Goal: Task Accomplishment & Management: Use online tool/utility

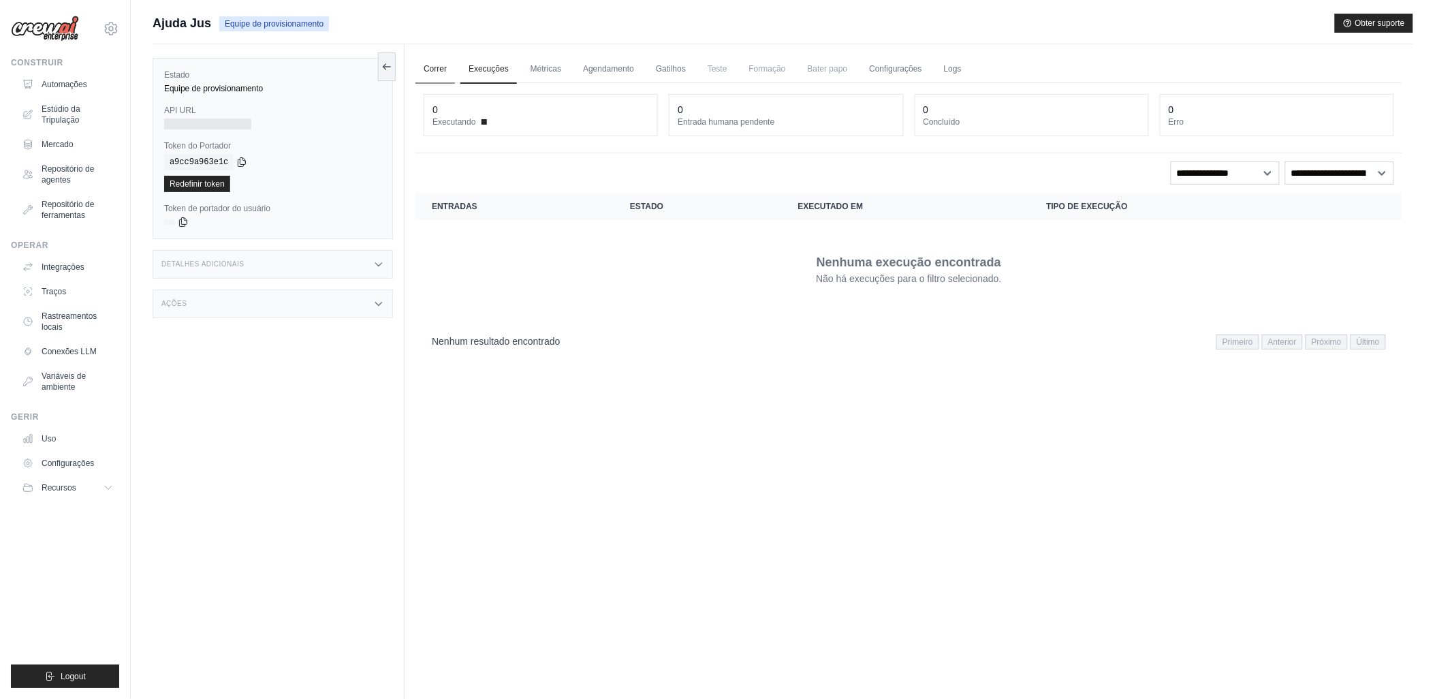
click at [428, 69] on link "Correr" at bounding box center [436, 69] width 40 height 29
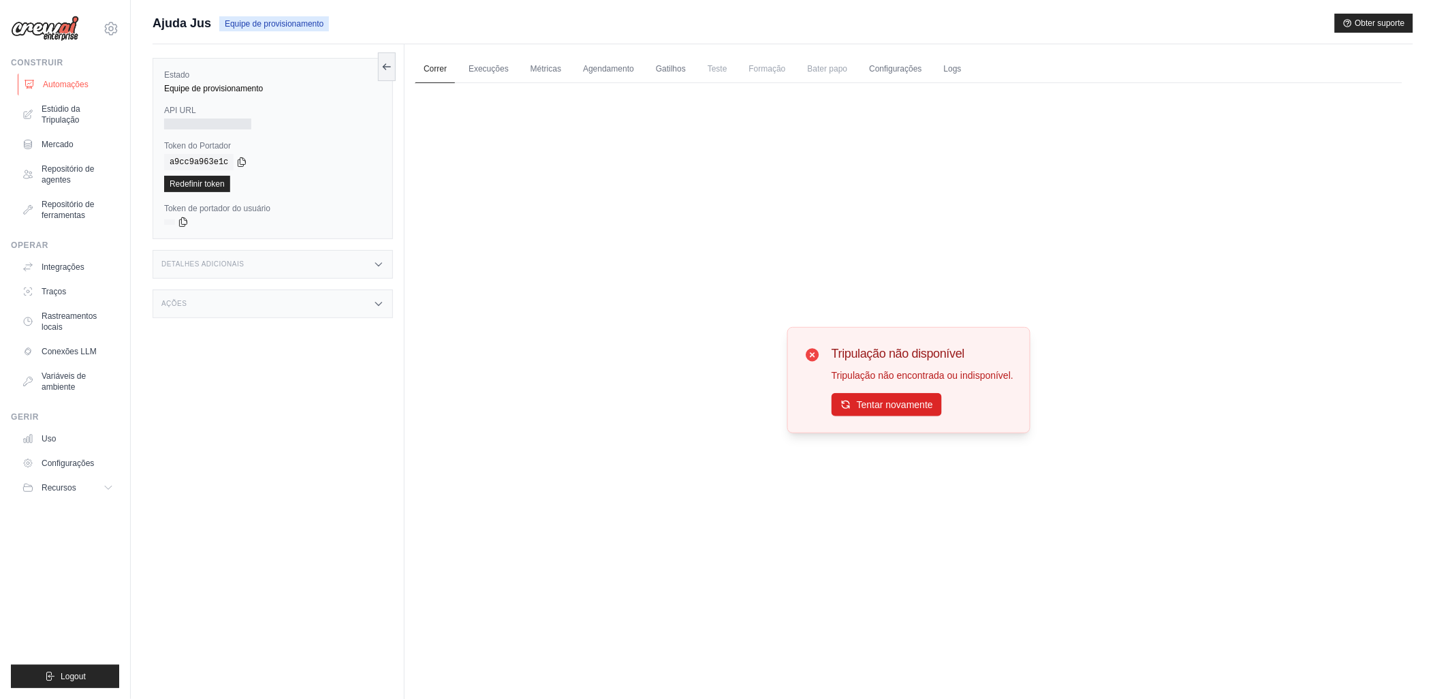
click at [59, 82] on font "Automações" at bounding box center [66, 84] width 46 height 11
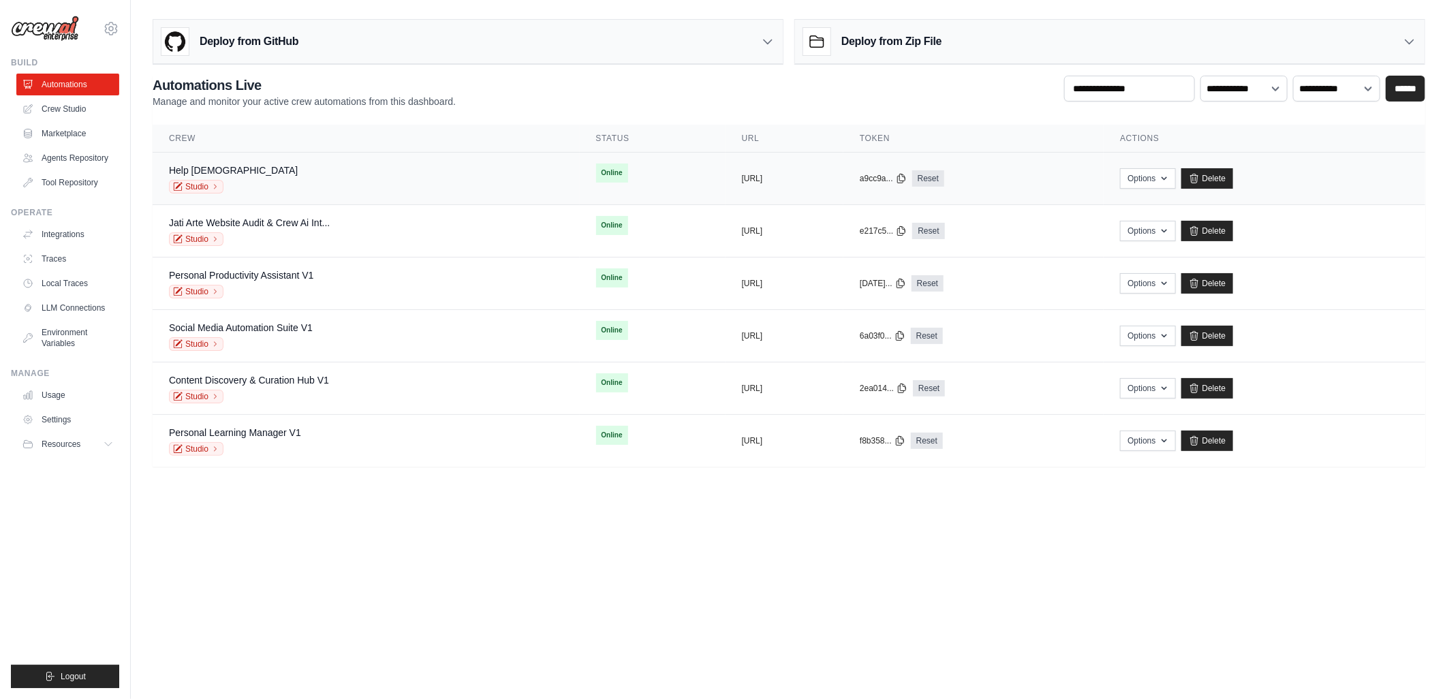
click at [596, 174] on span "Online" at bounding box center [612, 173] width 32 height 19
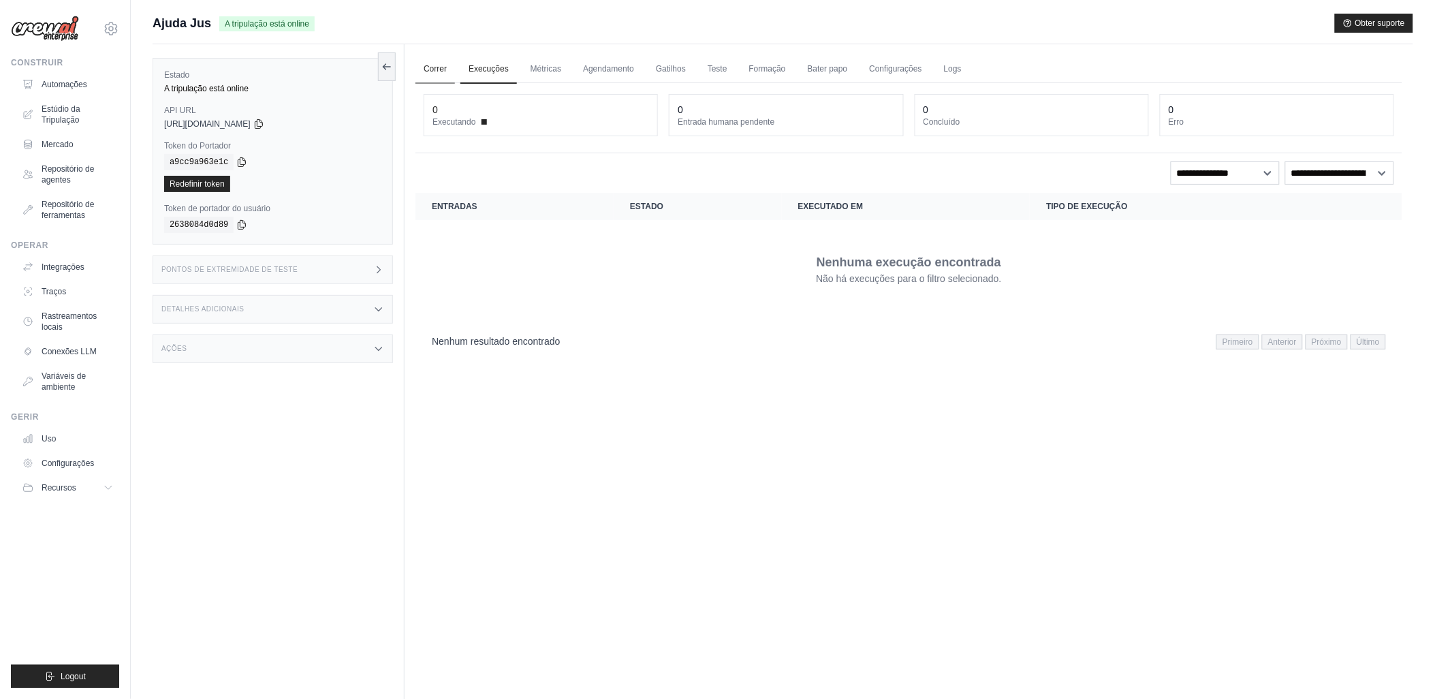
drag, startPoint x: 0, startPoint y: 0, endPoint x: 439, endPoint y: 65, distance: 444.3
click at [439, 65] on link "Correr" at bounding box center [436, 69] width 40 height 29
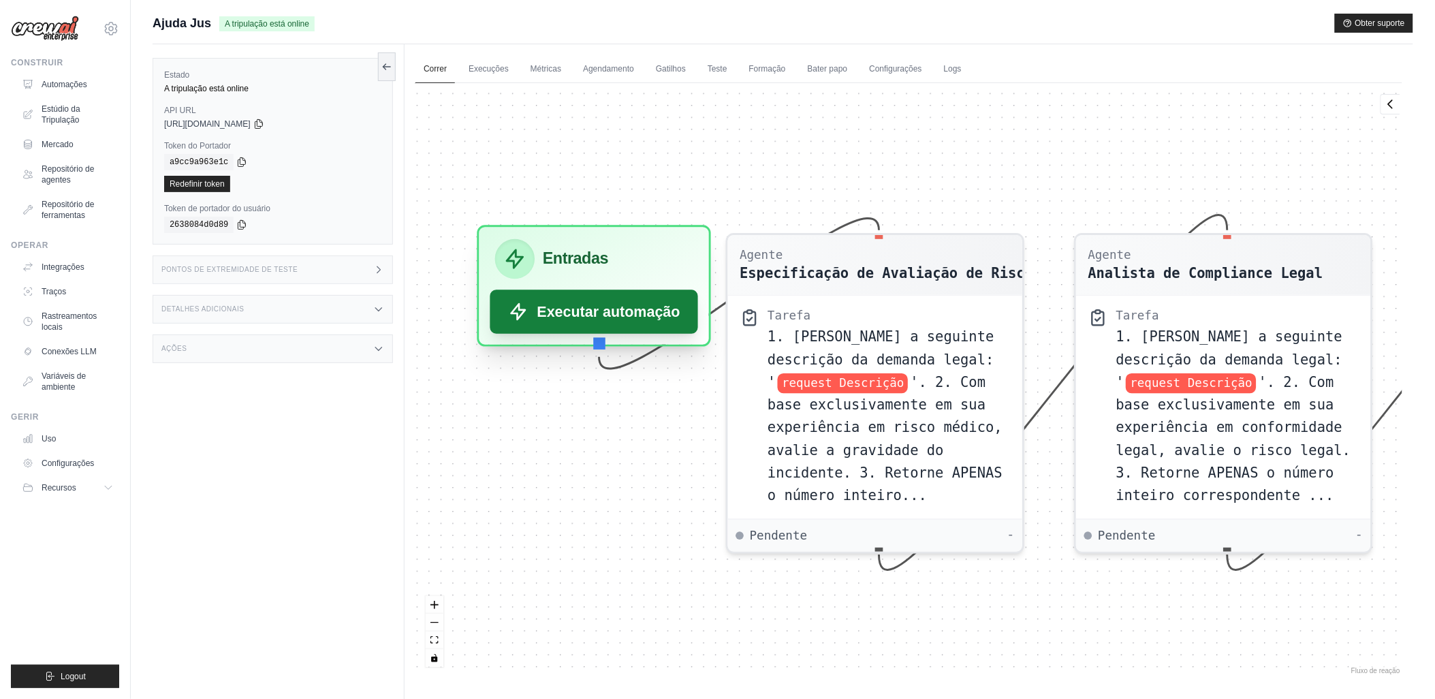
click at [587, 305] on font "Executar automação" at bounding box center [609, 311] width 143 height 21
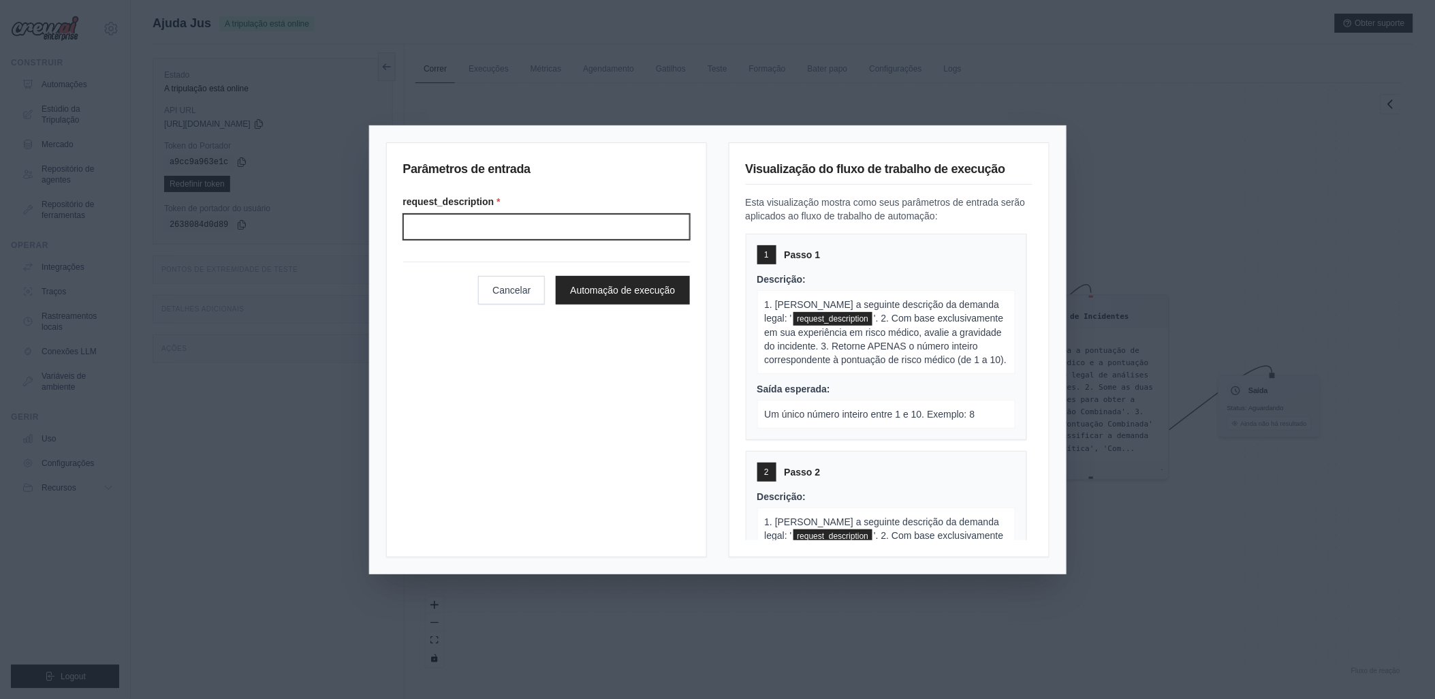
click at [486, 228] on input "Request description" at bounding box center [546, 227] width 287 height 26
drag, startPoint x: 509, startPoint y: 200, endPoint x: 396, endPoint y: 200, distance: 112.4
click at [396, 200] on div "Parâmetros de entrada request_description * Cancelar Automação de execução" at bounding box center [546, 349] width 321 height 415
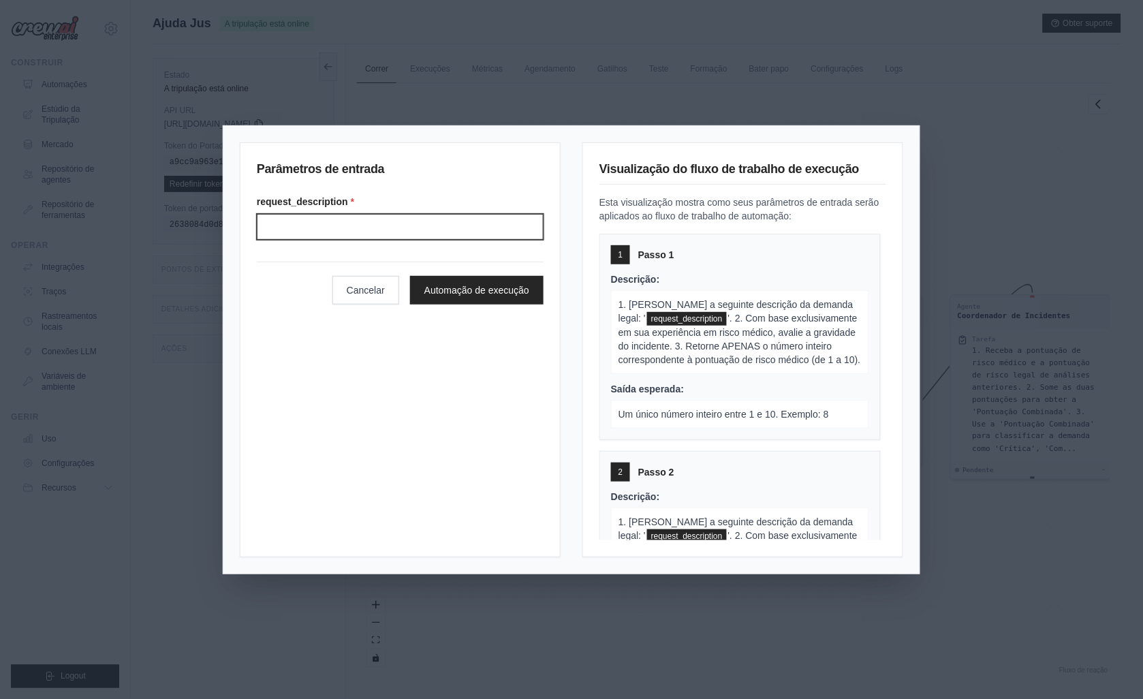
click at [332, 228] on input "Request description" at bounding box center [400, 227] width 287 height 26
click at [282, 223] on input "Request description" at bounding box center [400, 227] width 287 height 26
type input "*******"
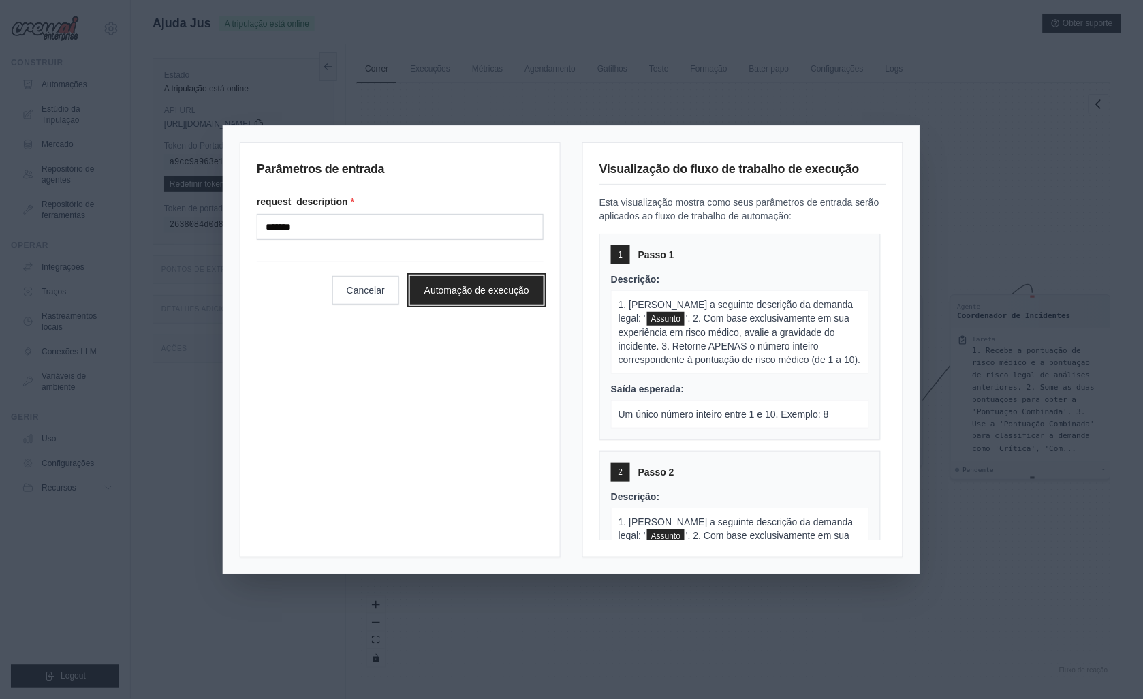
click at [455, 285] on button "Automação de execução" at bounding box center [477, 290] width 134 height 29
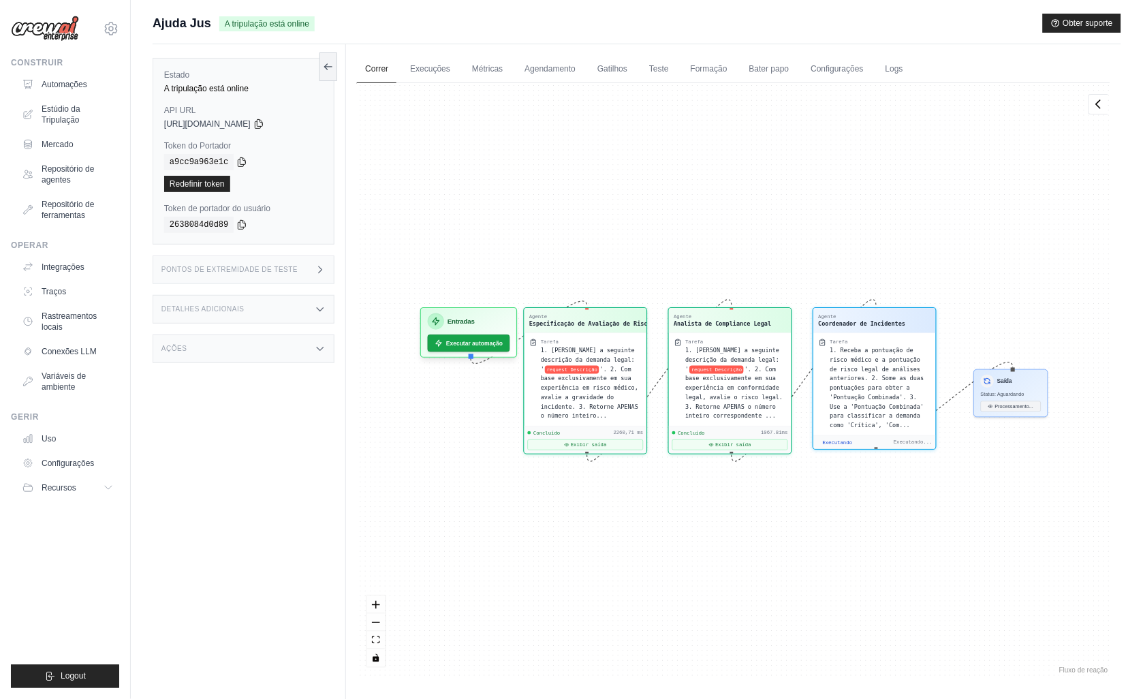
scroll to position [1065, 0]
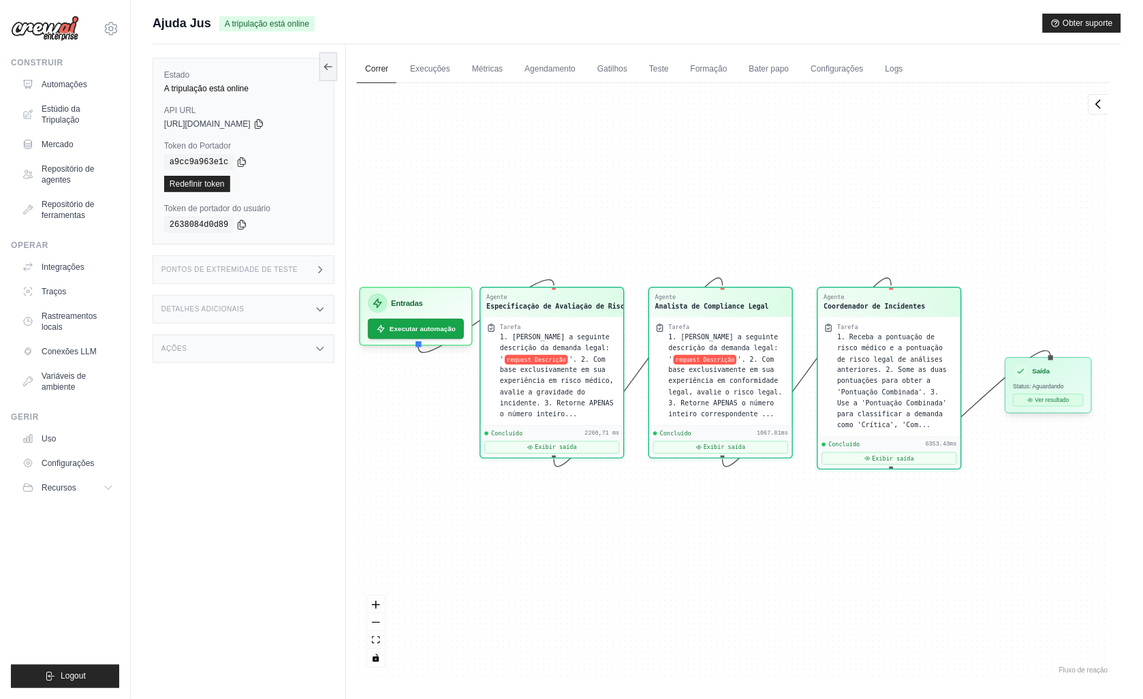
click at [1042, 399] on font "Ver resultado" at bounding box center [1053, 399] width 34 height 7
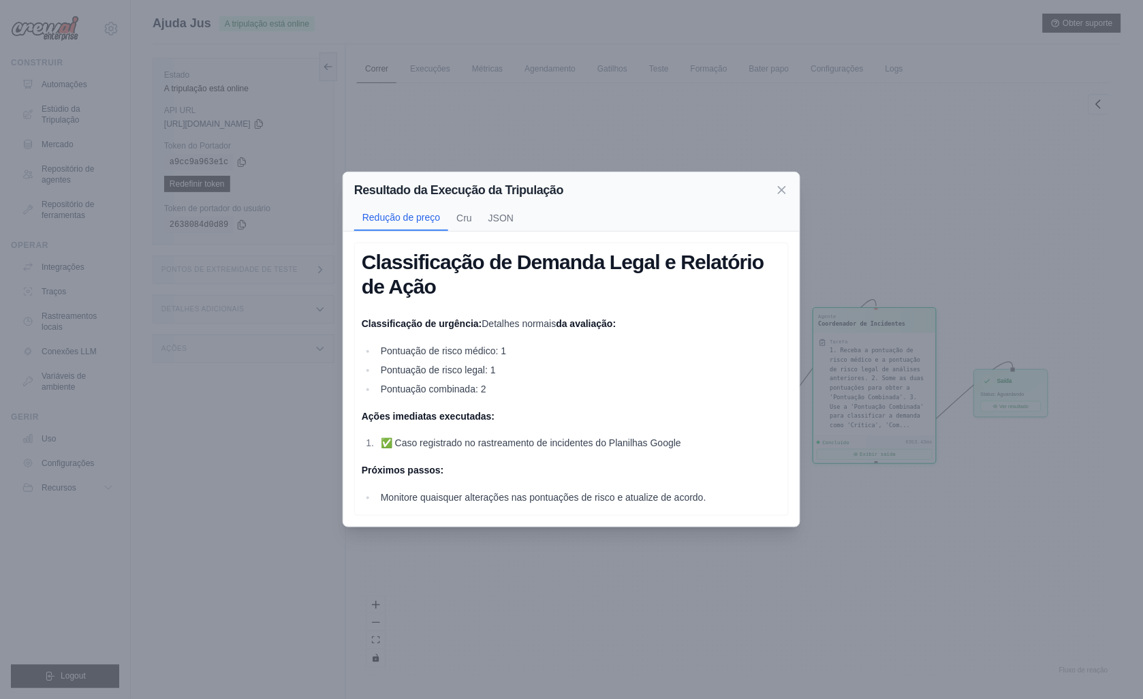
scroll to position [58, 0]
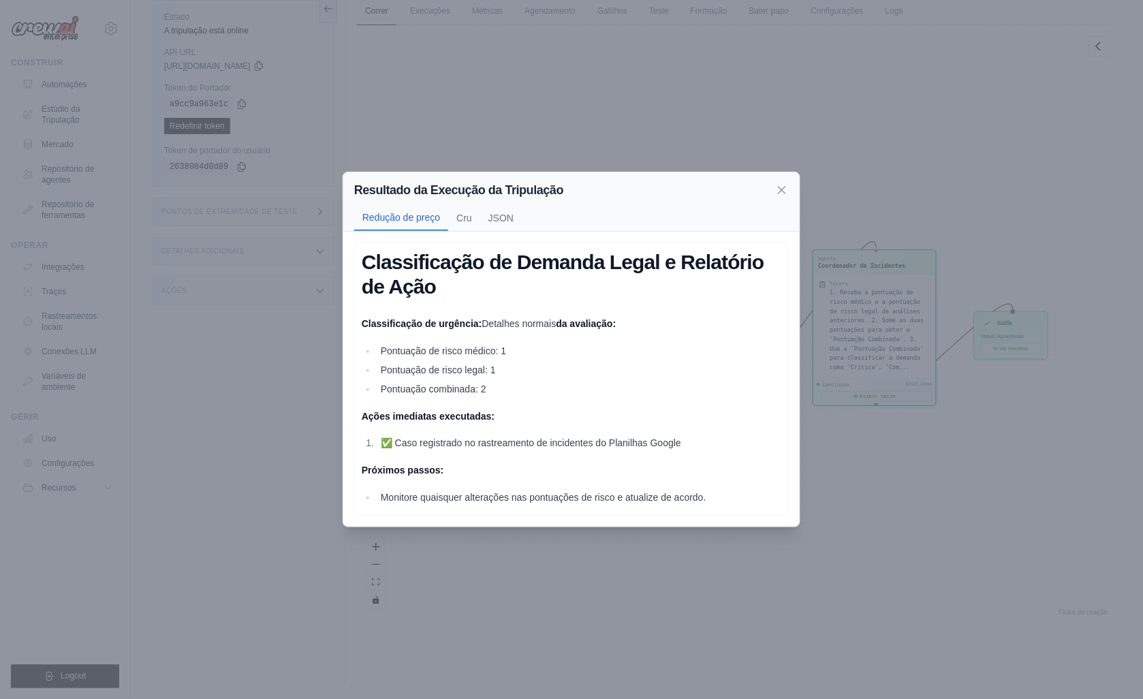
click at [545, 389] on li "Pontuação combinada: 2" at bounding box center [579, 389] width 405 height 16
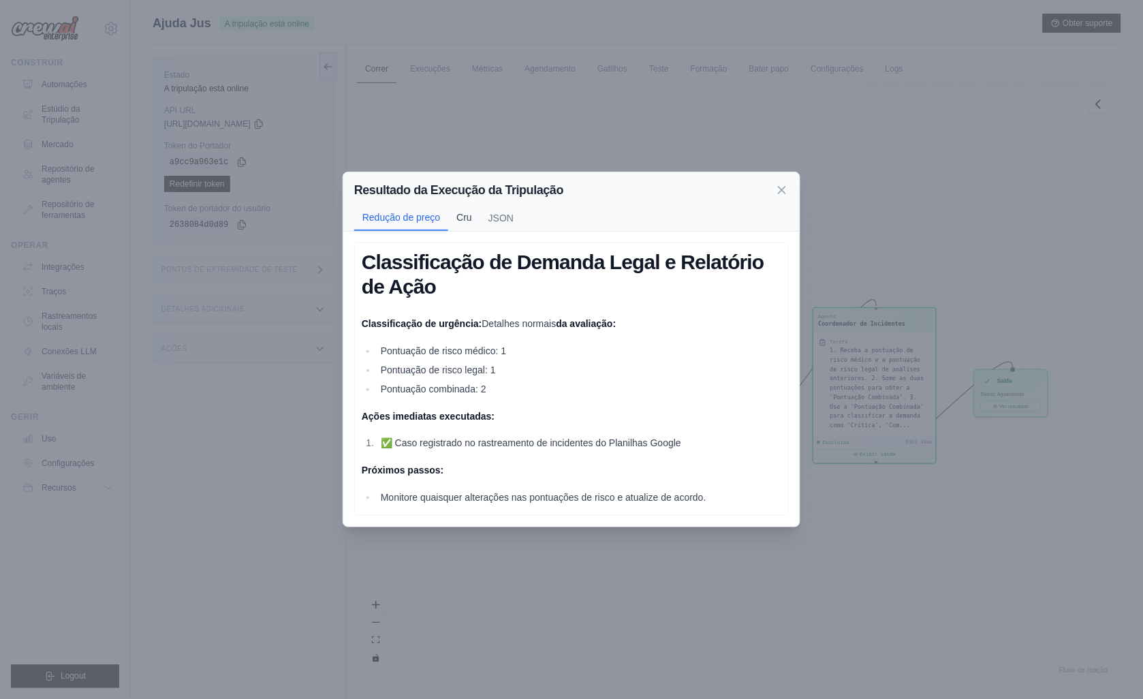
click at [458, 218] on button "Cru" at bounding box center [464, 217] width 32 height 26
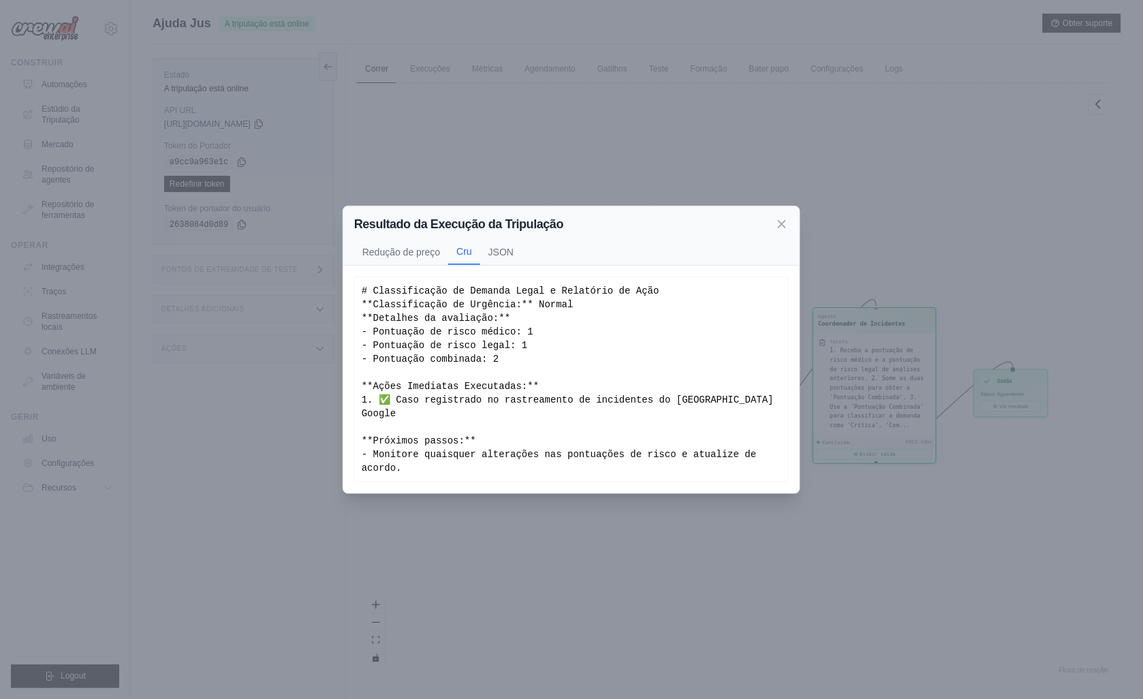
click at [780, 231] on icon at bounding box center [782, 224] width 14 height 14
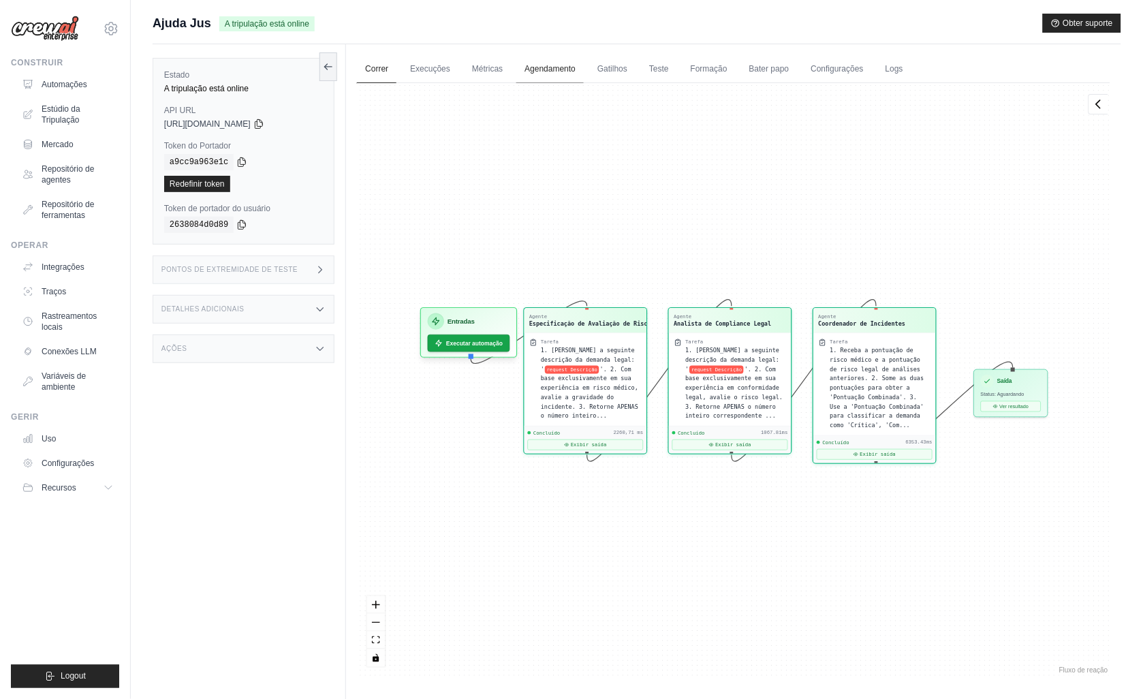
click at [545, 65] on link "Agendamento" at bounding box center [549, 69] width 67 height 29
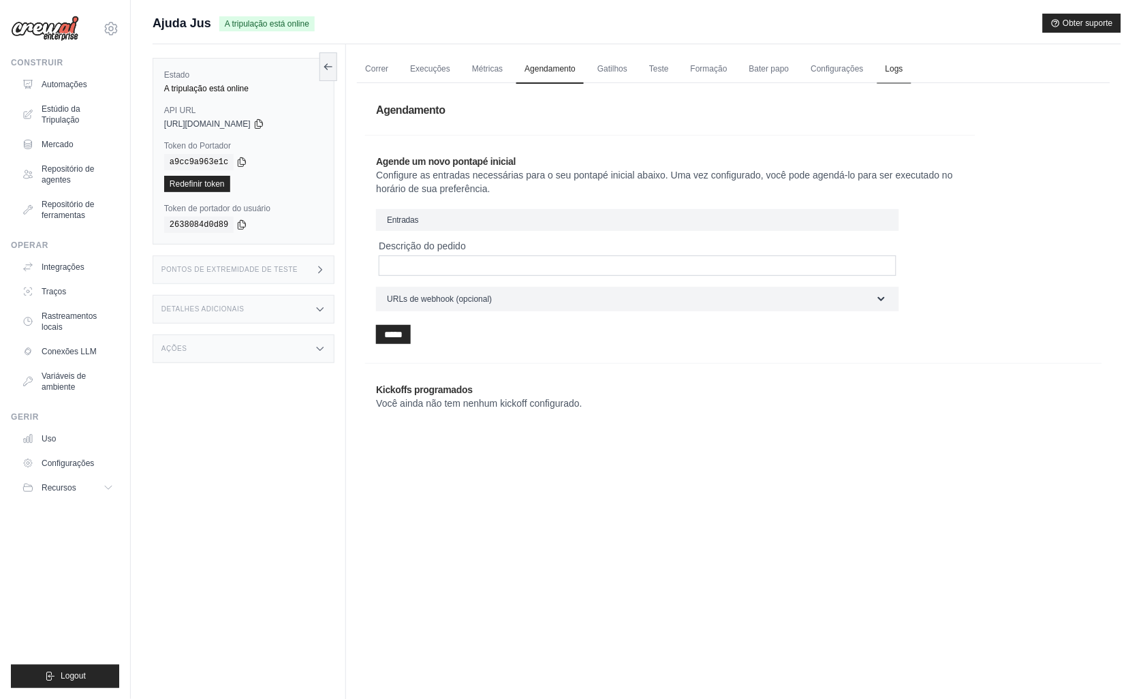
click at [896, 66] on link "Logs" at bounding box center [894, 69] width 34 height 29
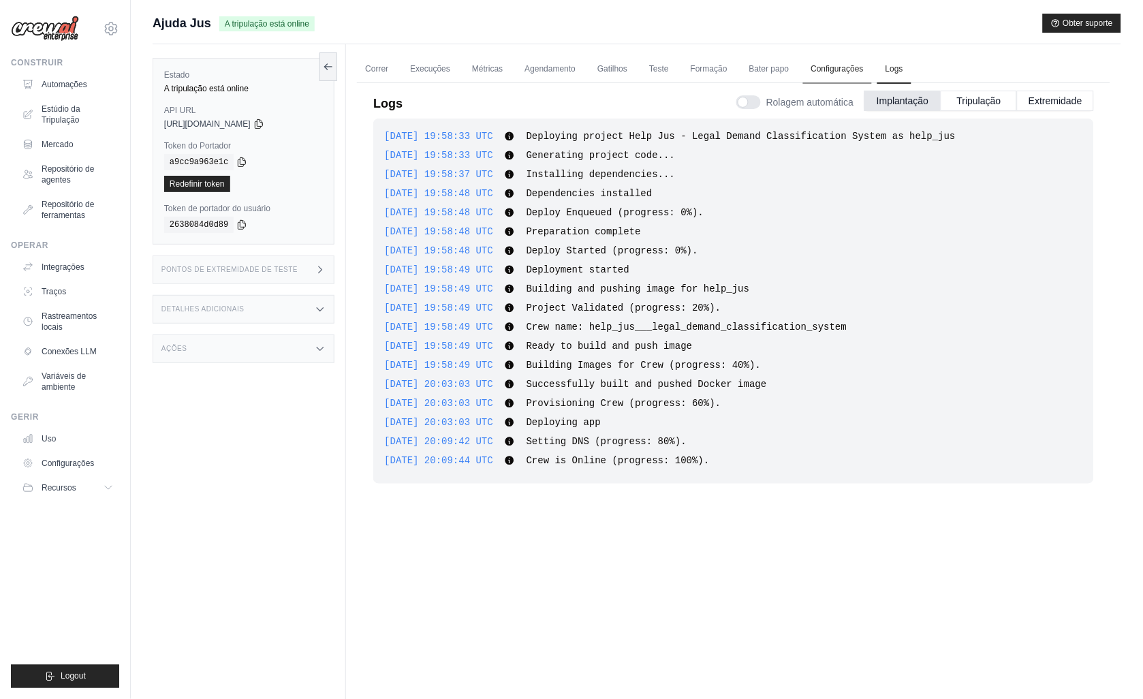
click at [832, 66] on link "Configurações" at bounding box center [837, 69] width 69 height 29
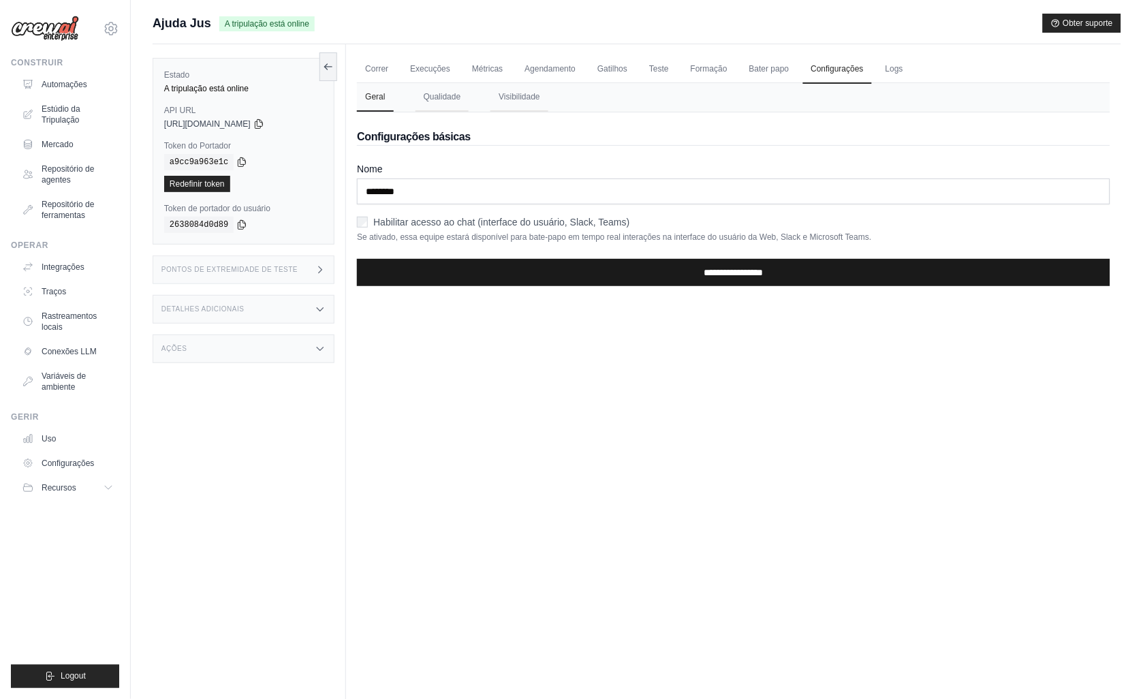
click at [715, 273] on input "**********" at bounding box center [733, 272] width 753 height 27
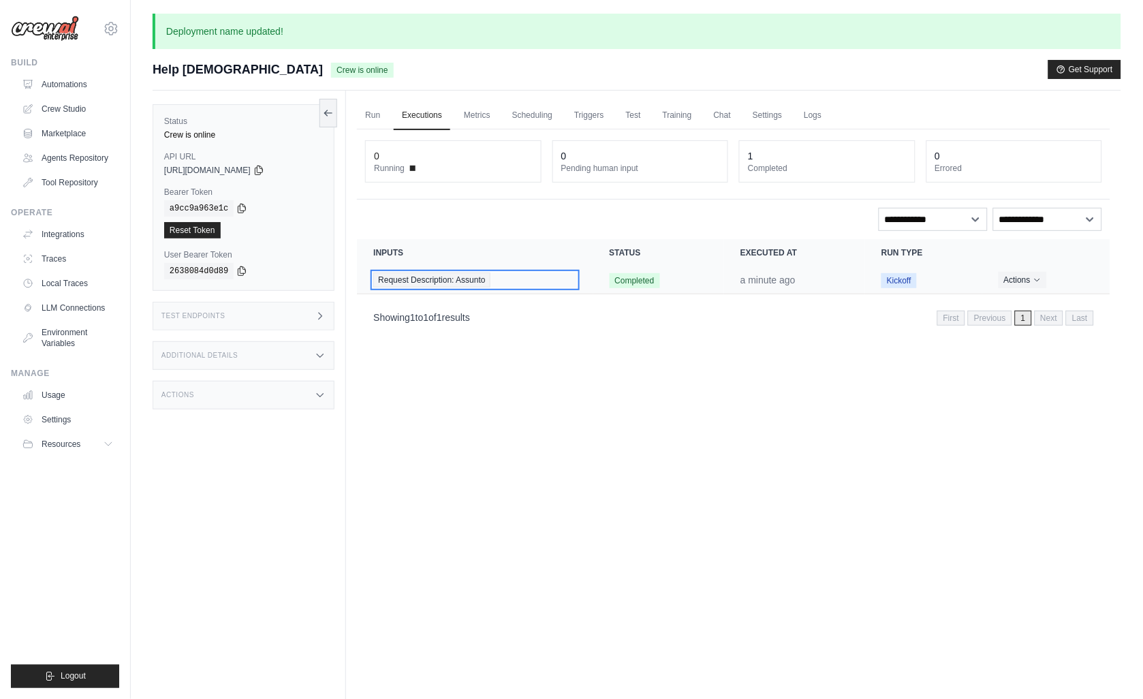
click at [429, 276] on span "Request Description: Assunto" at bounding box center [431, 280] width 116 height 15
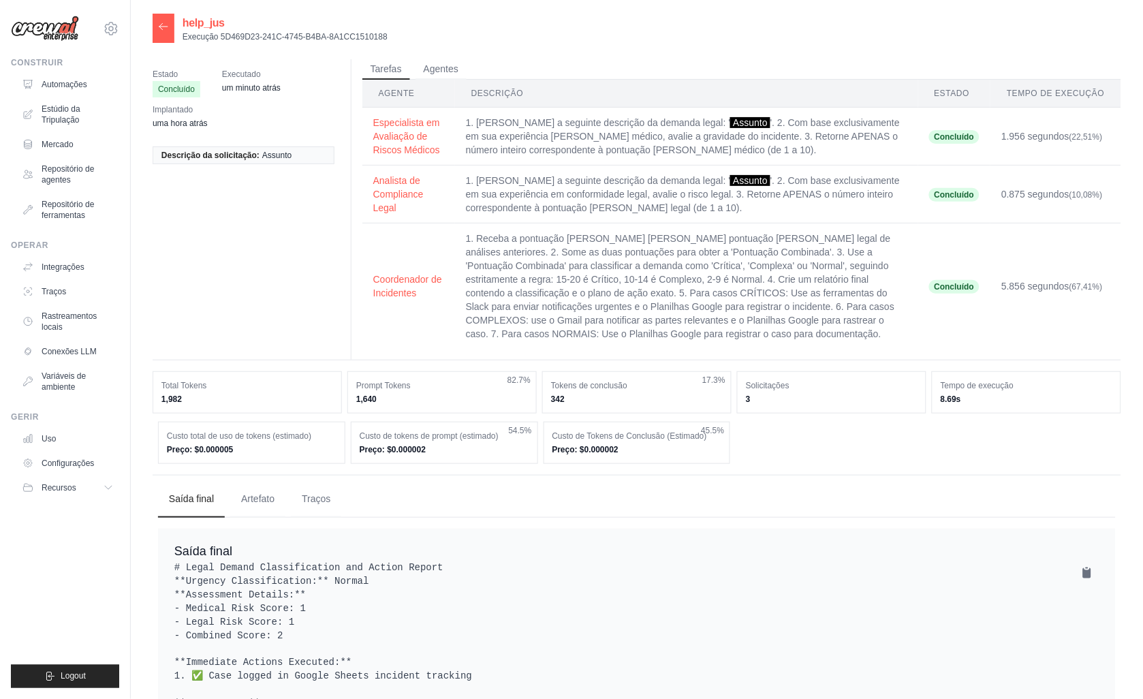
scroll to position [73, 0]
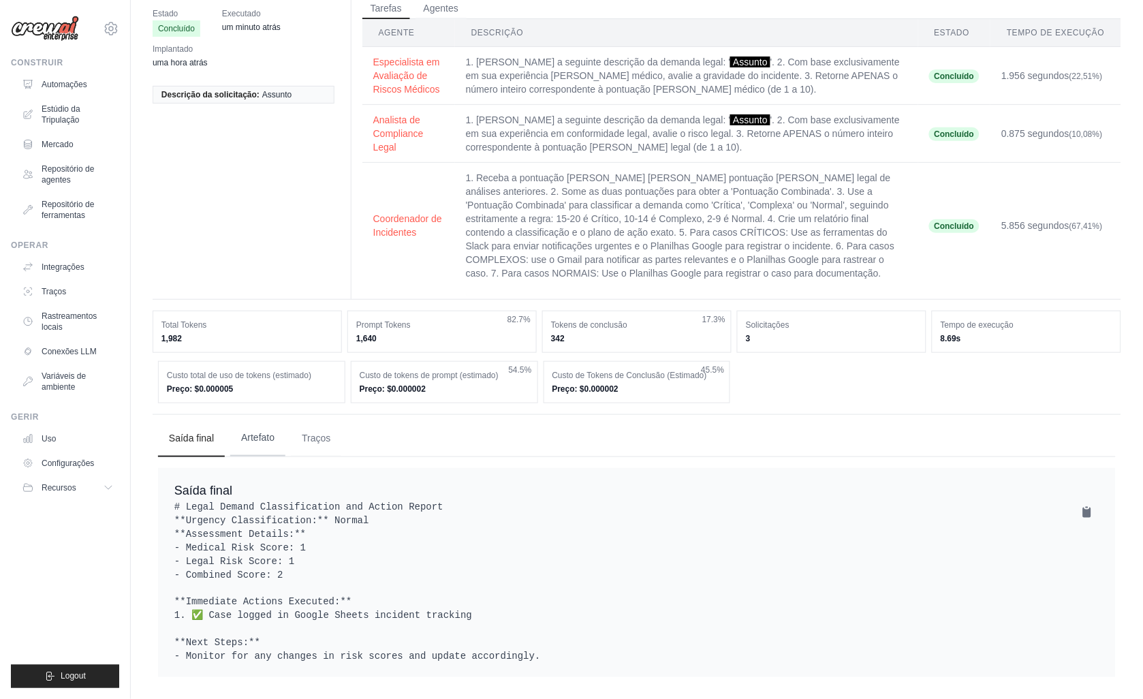
click at [252, 423] on button "Artefato" at bounding box center [257, 438] width 55 height 37
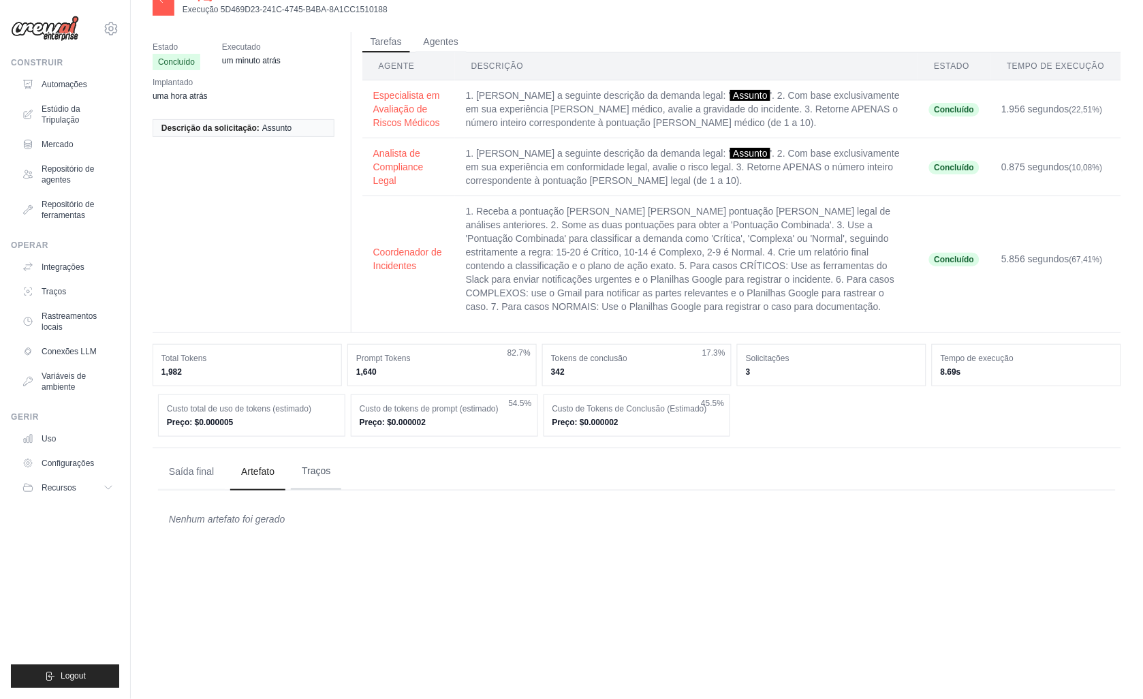
click at [313, 471] on button "Traços" at bounding box center [316, 471] width 50 height 37
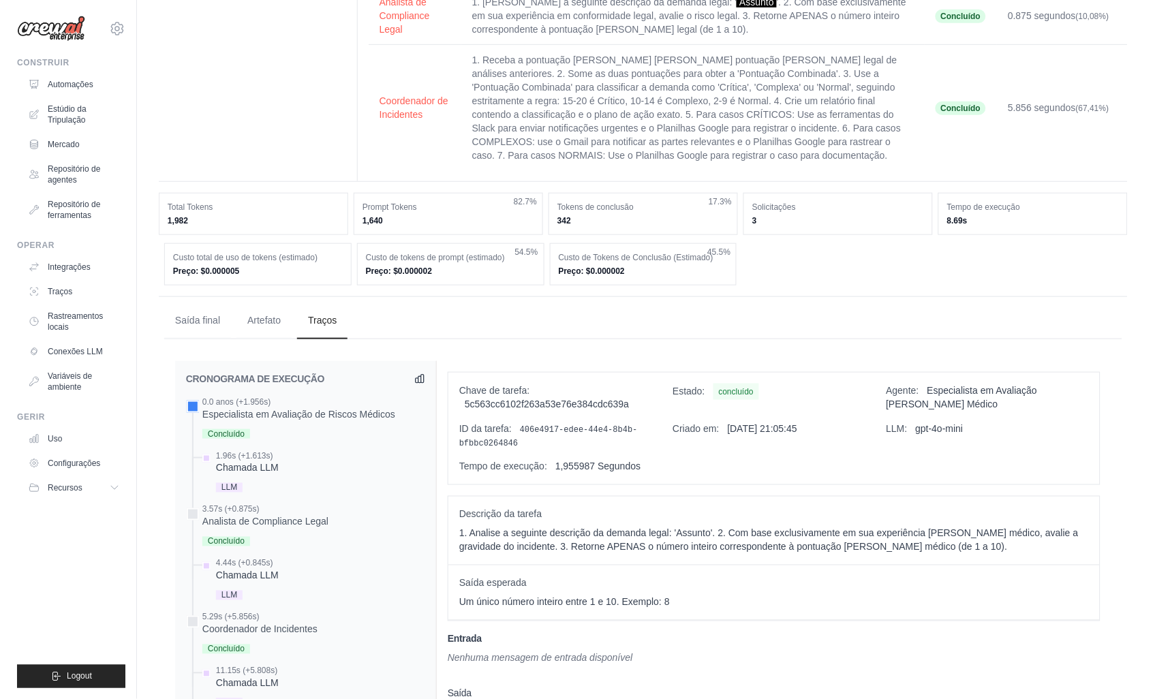
scroll to position [0, 0]
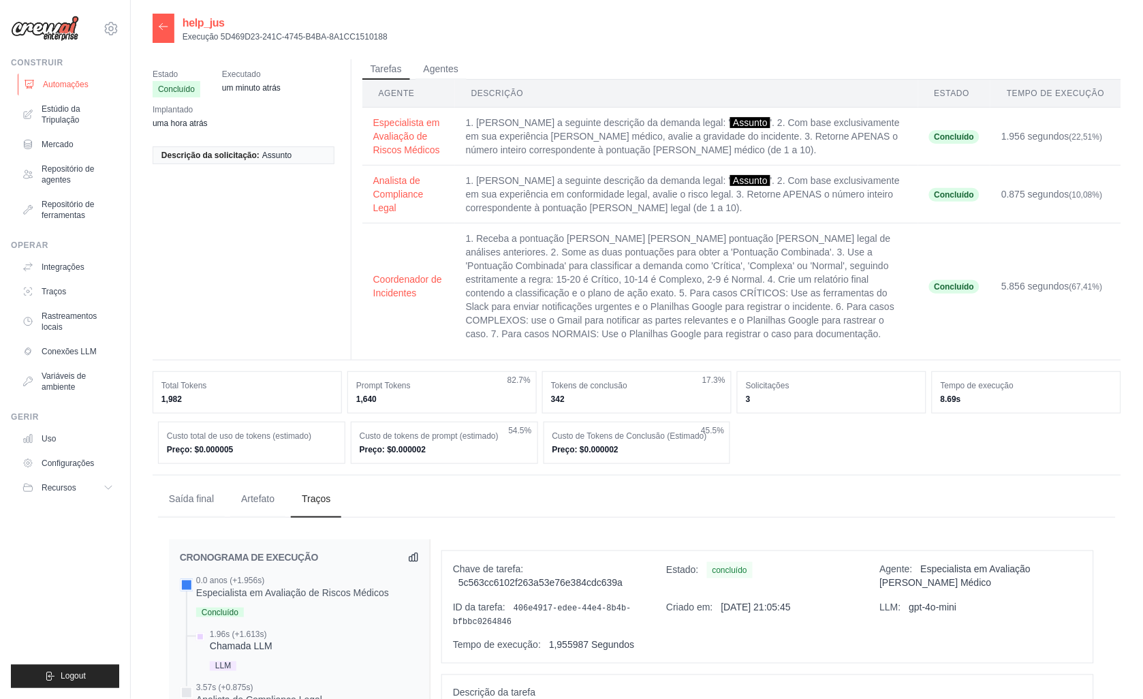
click at [55, 83] on font "Automações" at bounding box center [66, 84] width 46 height 11
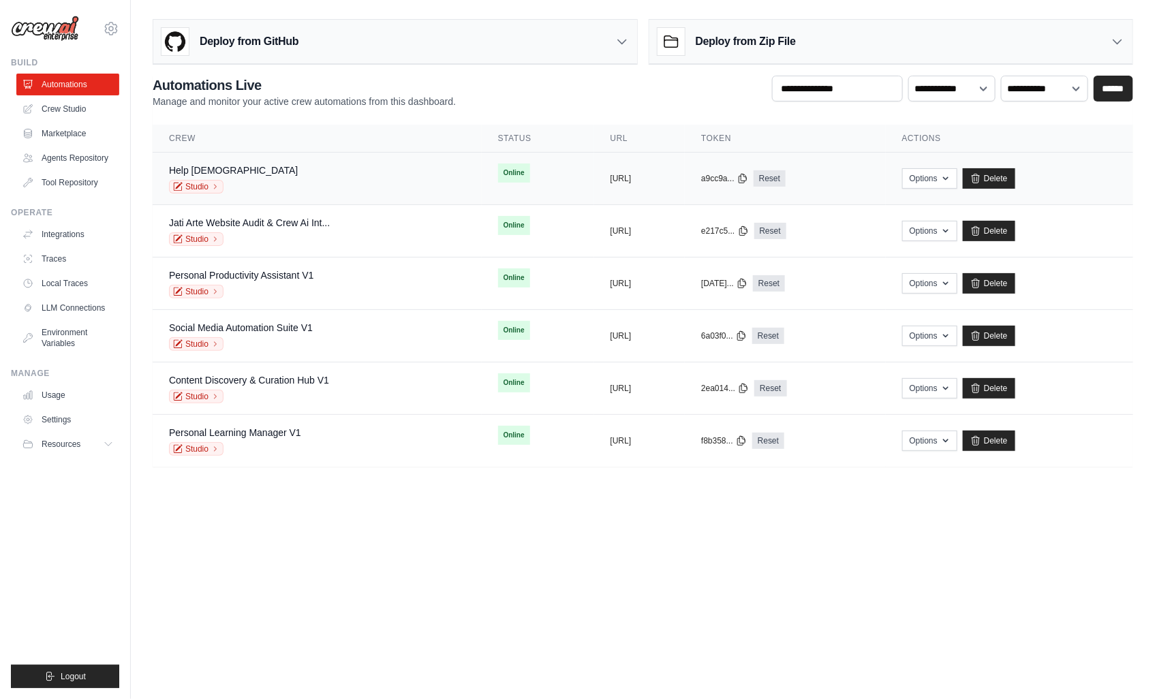
click at [498, 174] on span "Online" at bounding box center [514, 173] width 32 height 19
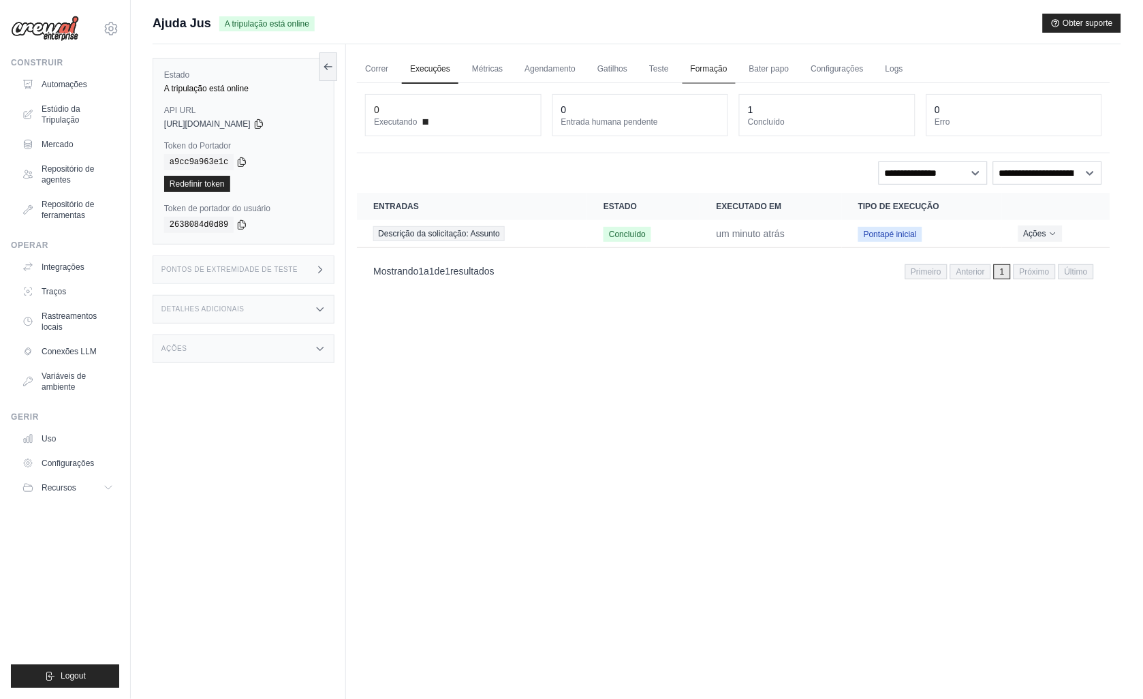
click at [709, 61] on link "Formação" at bounding box center [709, 69] width 53 height 29
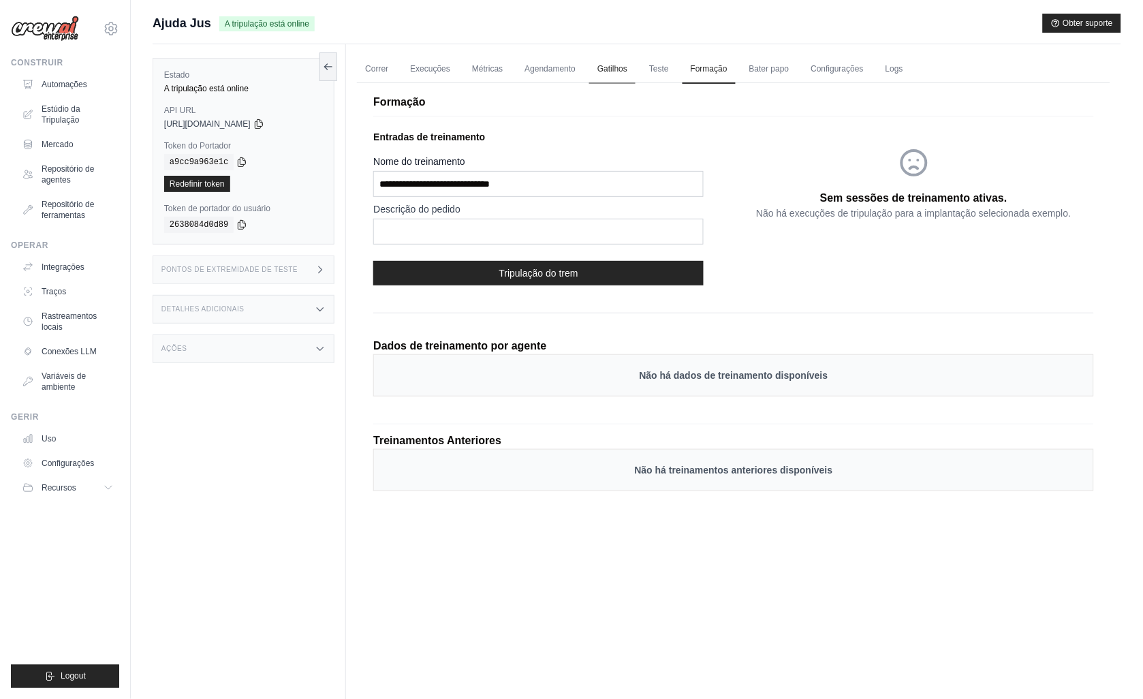
click at [613, 69] on link "Gatilhos" at bounding box center [612, 69] width 46 height 29
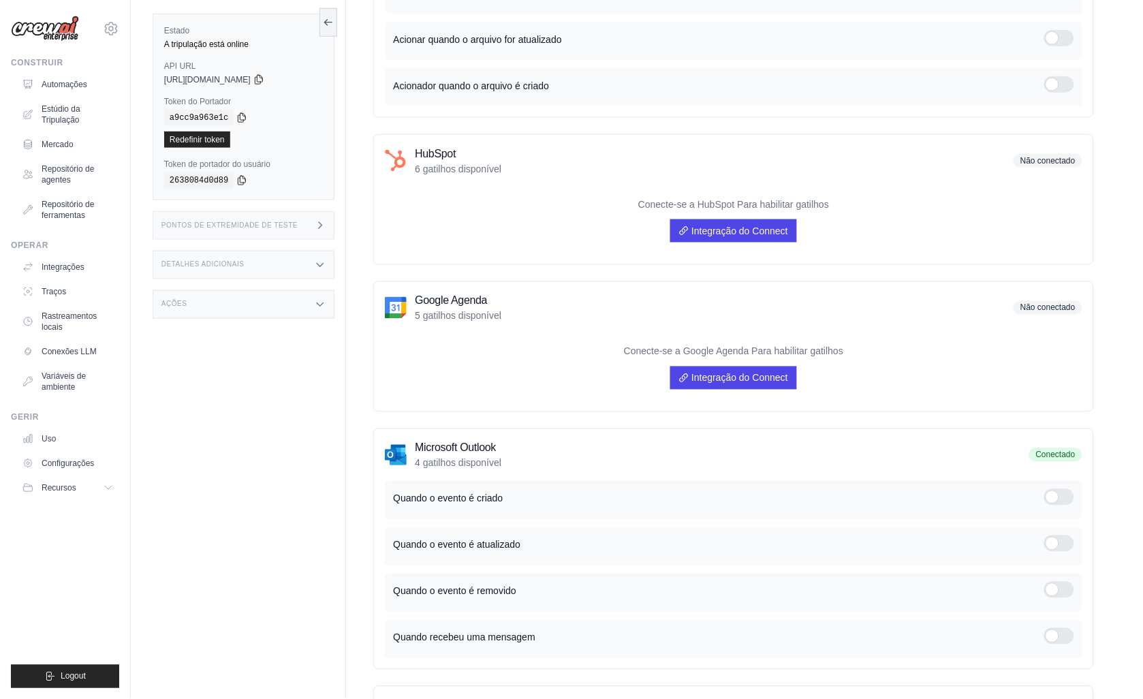
scroll to position [679, 0]
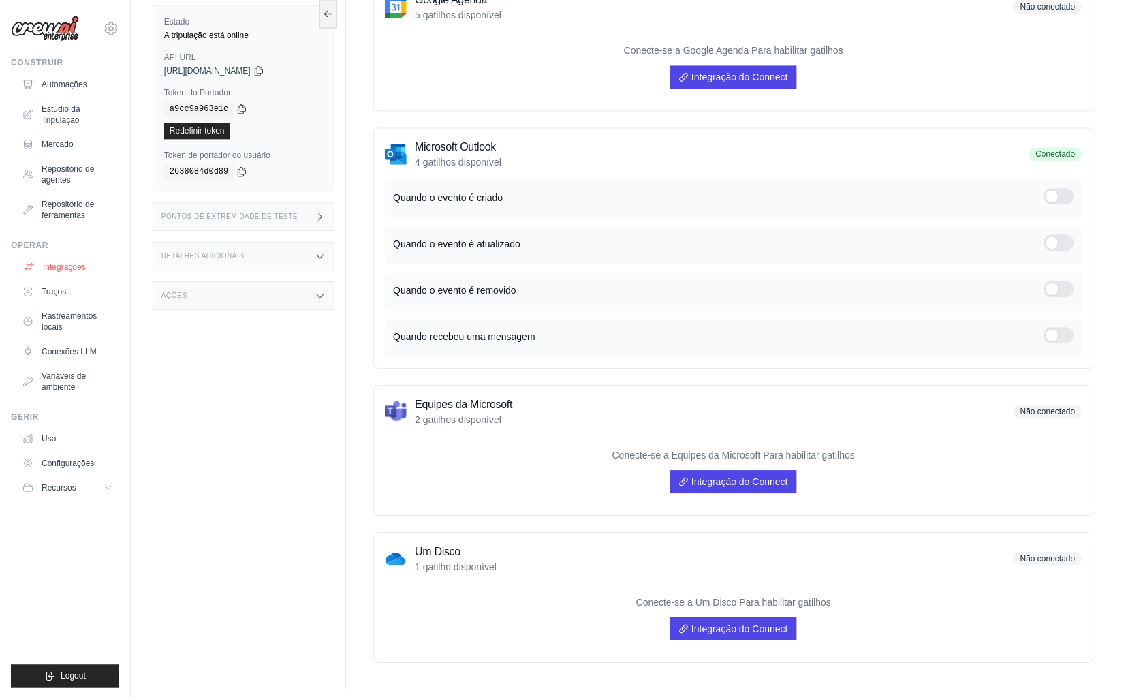
click at [50, 266] on font "Integrações" at bounding box center [64, 267] width 43 height 11
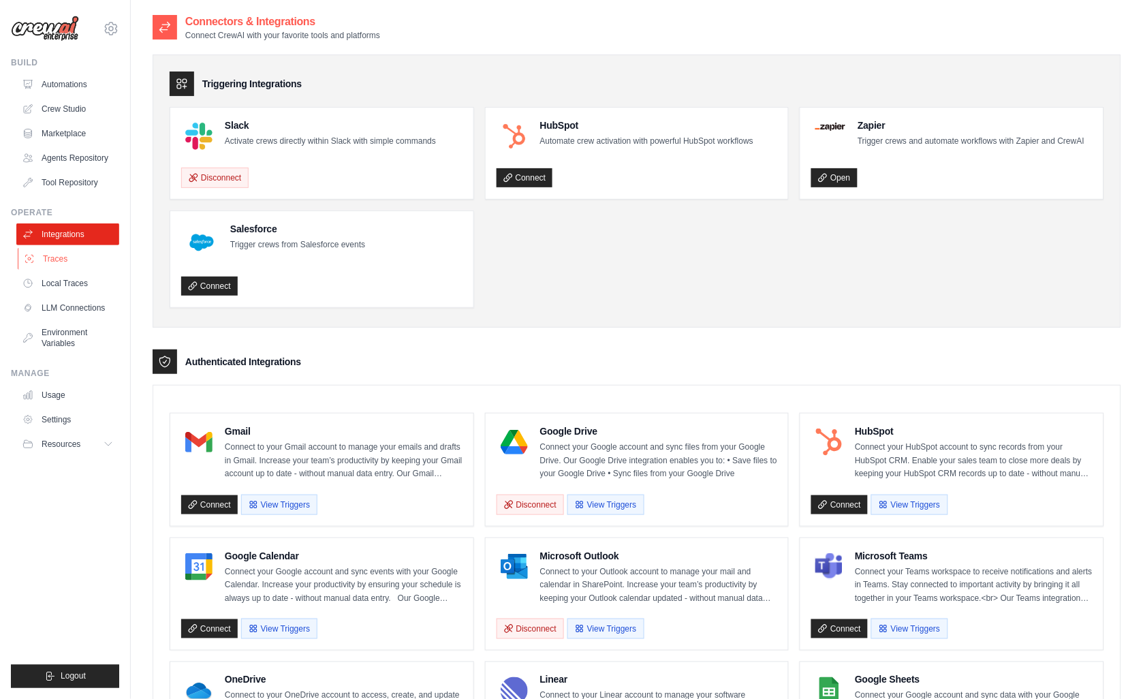
click at [51, 257] on link "Traces" at bounding box center [69, 259] width 103 height 22
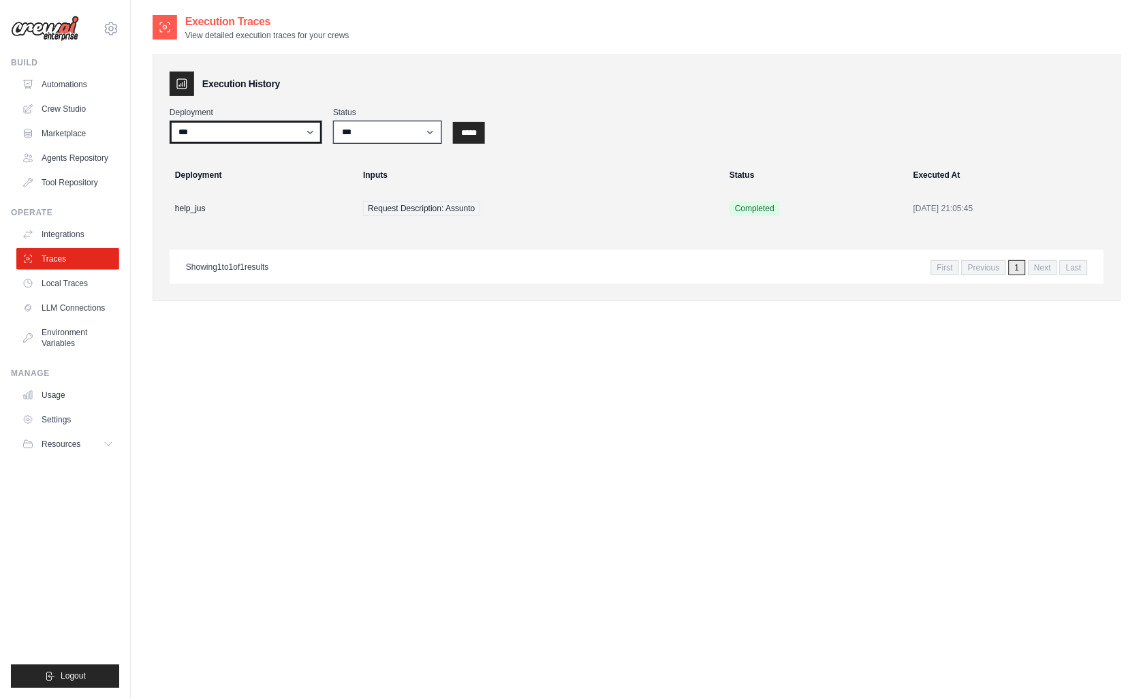
click at [234, 127] on select "**********" at bounding box center [246, 132] width 153 height 23
click at [369, 72] on div "Execution History" at bounding box center [637, 84] width 935 height 25
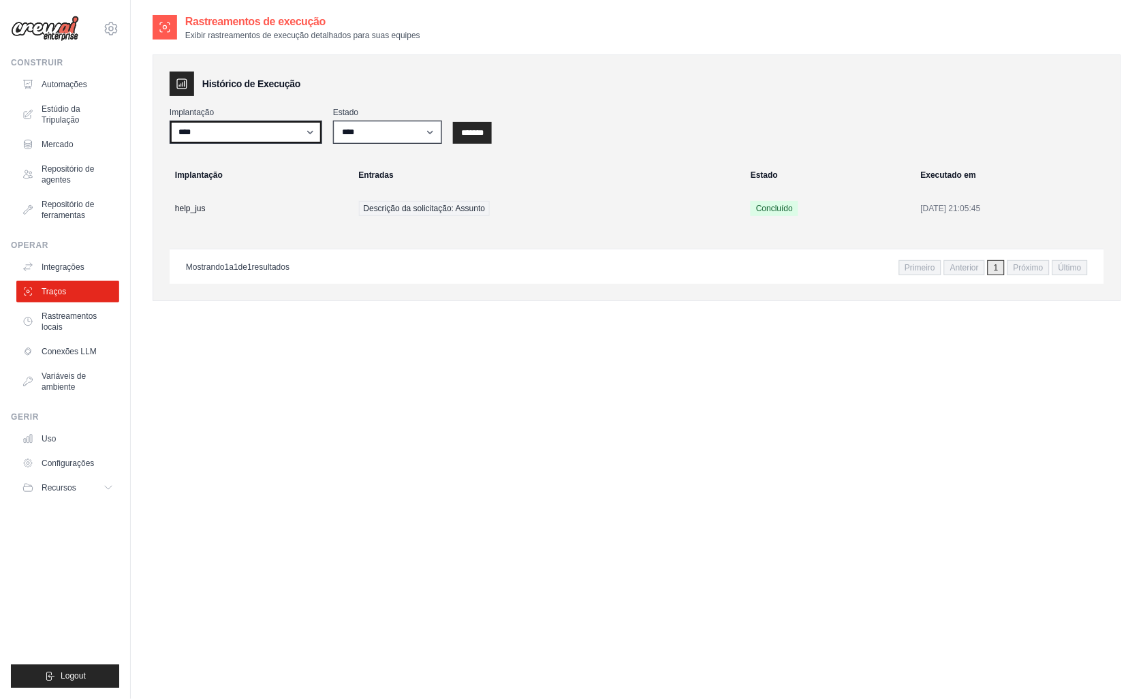
click at [263, 132] on select "**********" at bounding box center [246, 132] width 153 height 23
click at [575, 89] on div "Histórico de Execução" at bounding box center [637, 84] width 935 height 25
click at [50, 317] on font "Rastreamentos locais" at bounding box center [79, 322] width 72 height 22
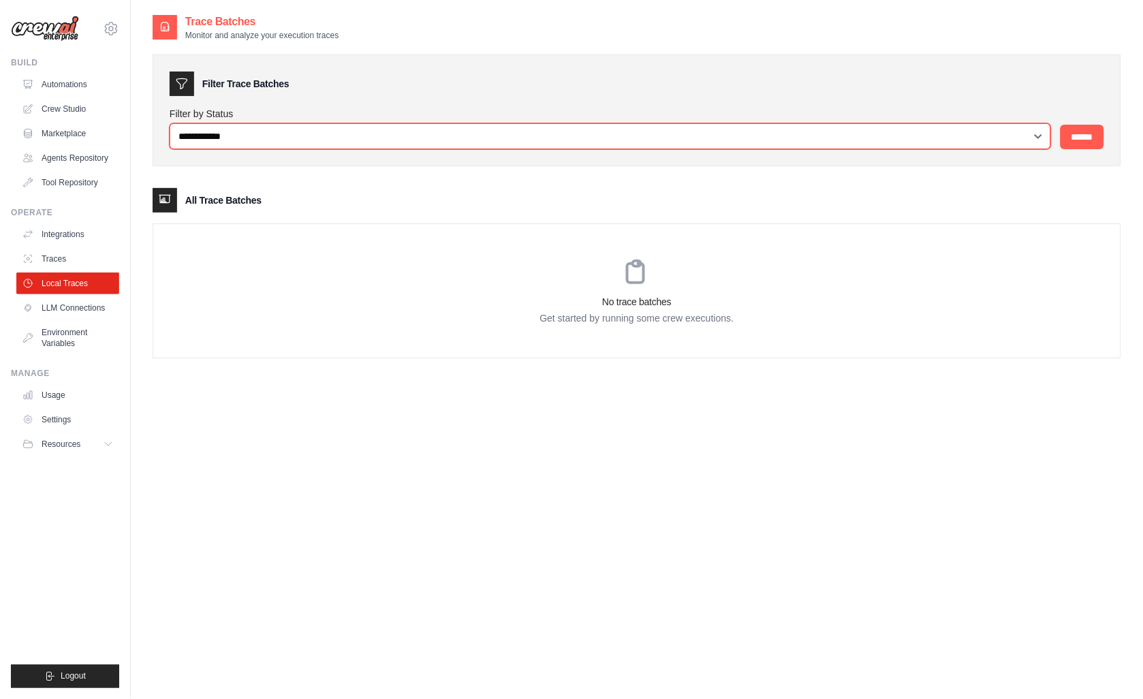
click at [327, 135] on select "**********" at bounding box center [611, 136] width 882 height 26
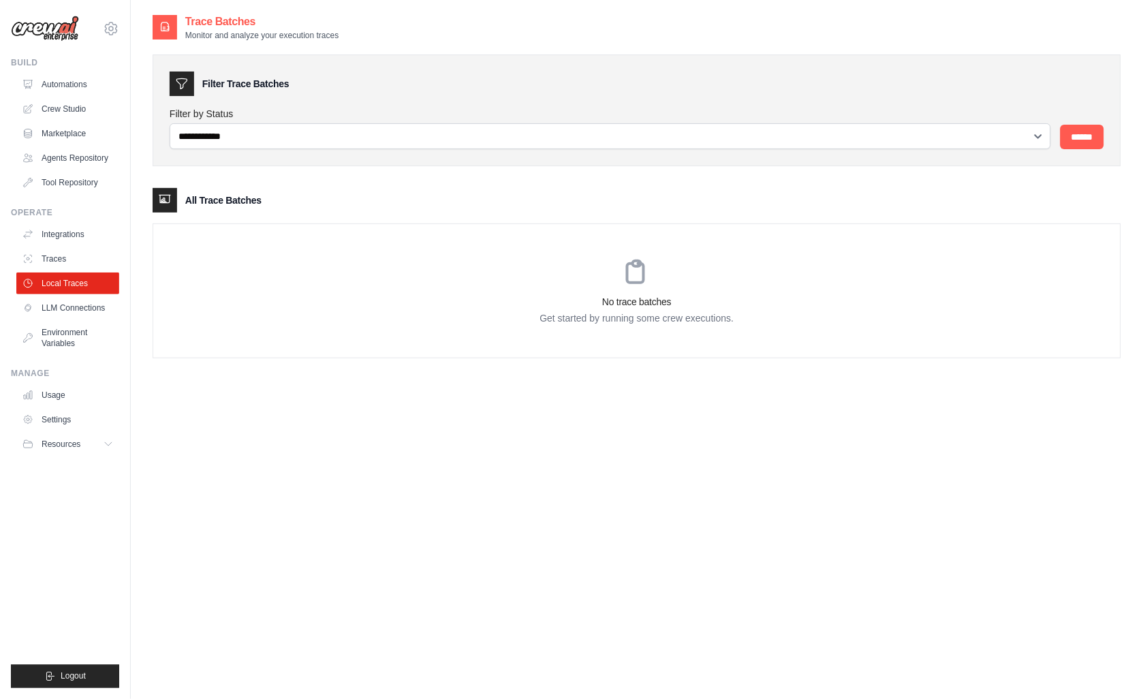
click at [370, 78] on div "Filter Trace Batches" at bounding box center [637, 84] width 935 height 25
click at [63, 309] on link "LLM Connections" at bounding box center [69, 308] width 103 height 22
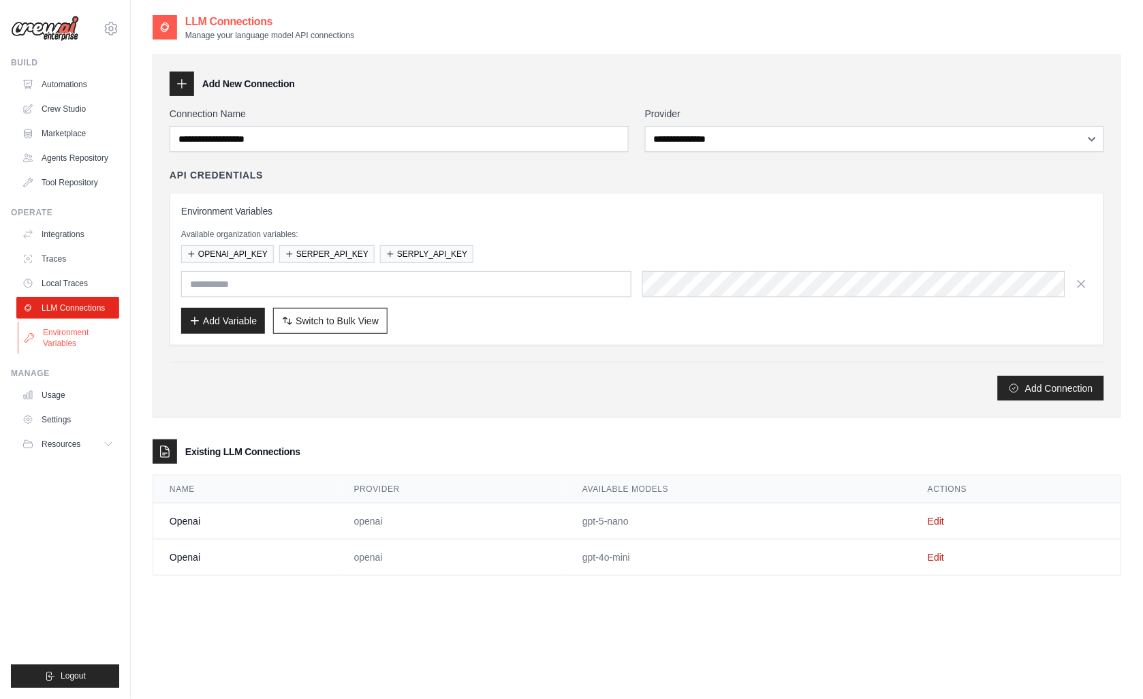
click at [55, 337] on link "Environment Variables" at bounding box center [69, 338] width 103 height 33
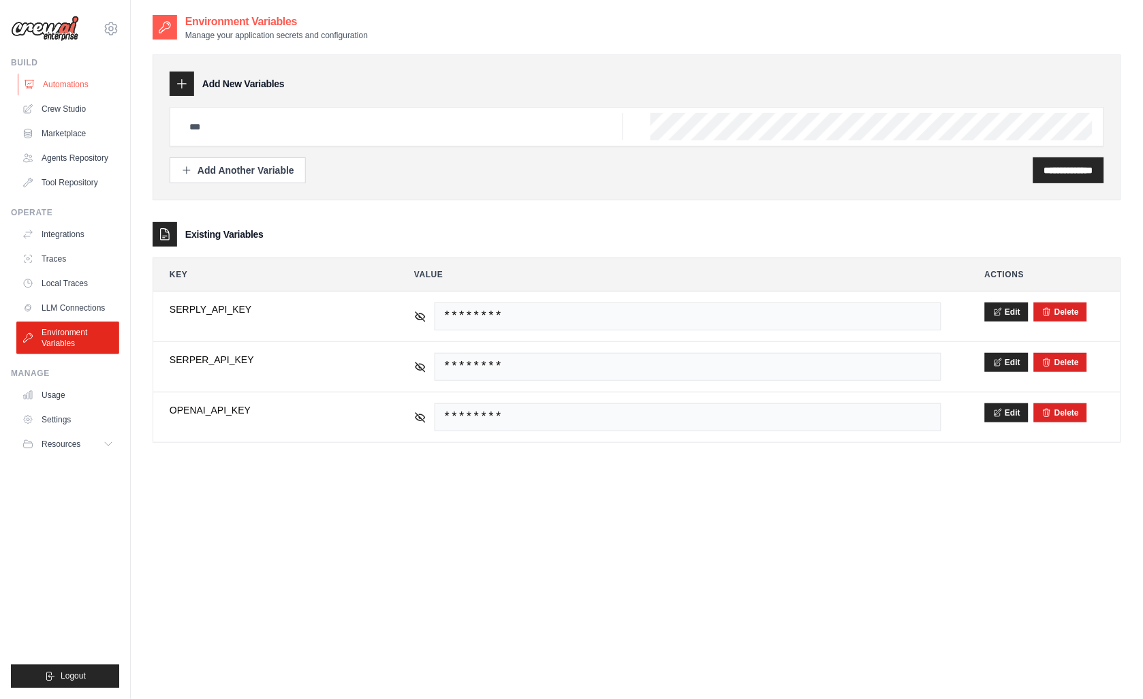
click at [69, 82] on link "Automations" at bounding box center [69, 85] width 103 height 22
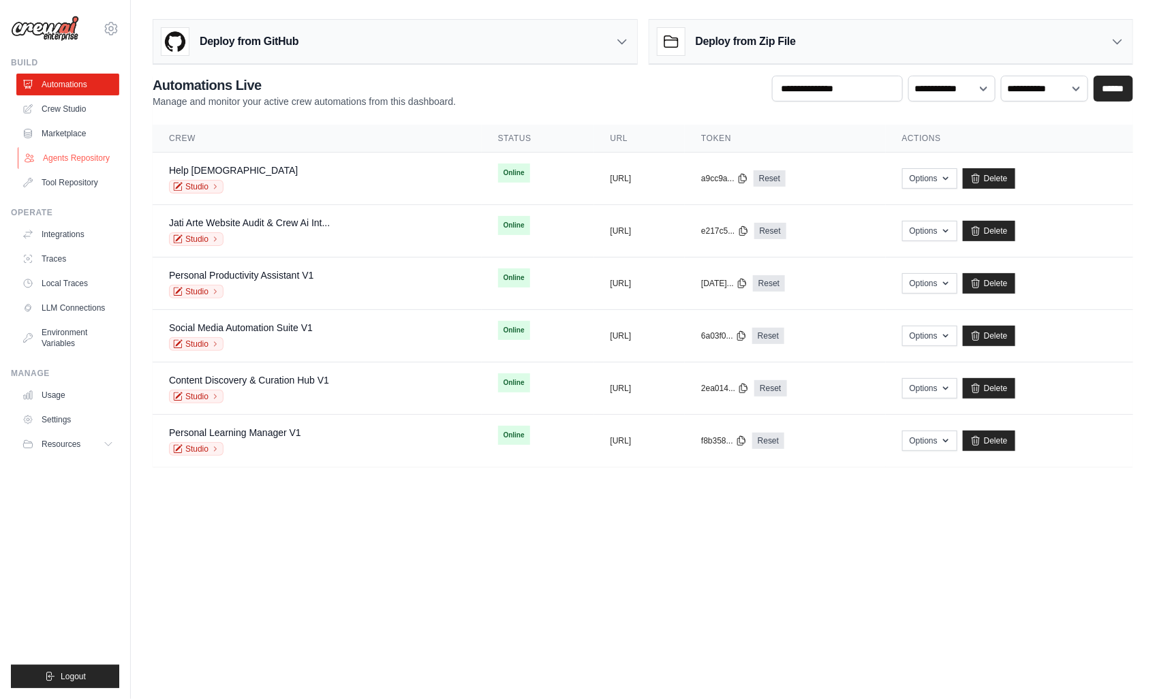
click at [59, 158] on link "Agents Repository" at bounding box center [69, 158] width 103 height 22
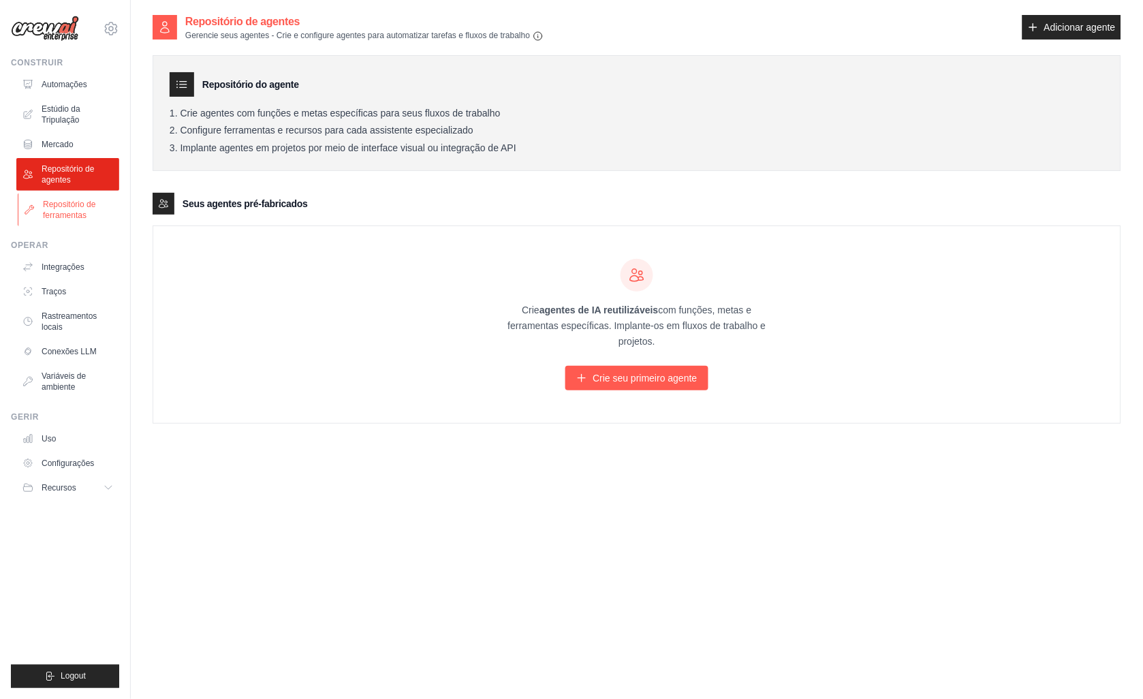
click at [65, 208] on font "Repositório de ferramentas" at bounding box center [79, 210] width 72 height 22
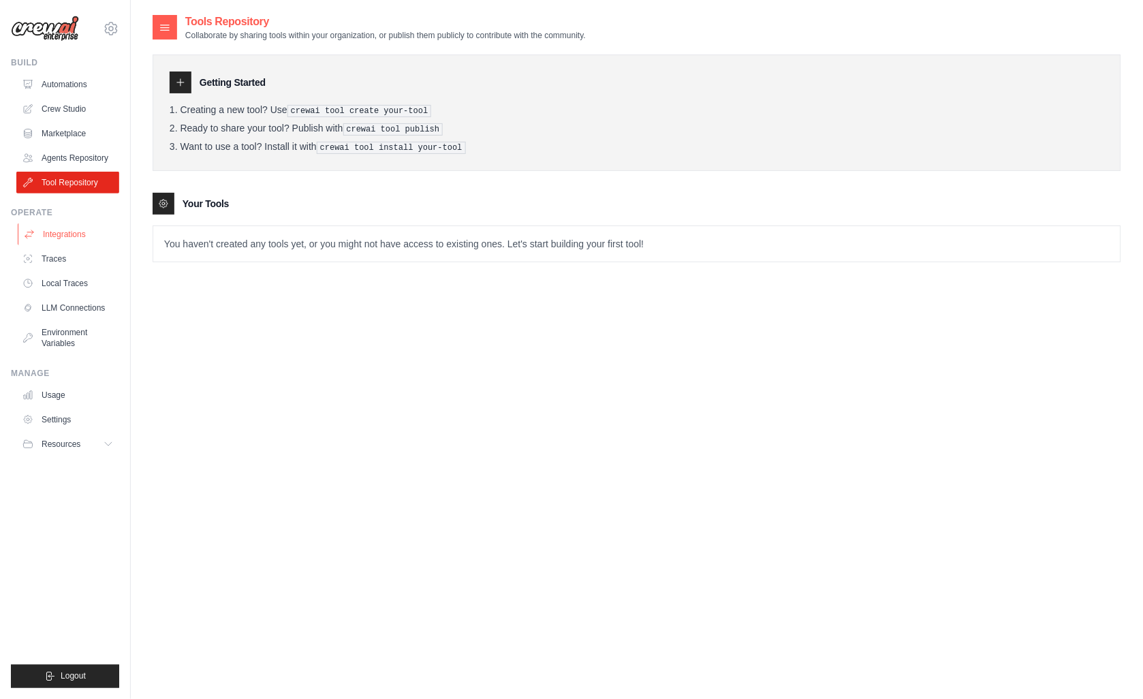
click at [55, 230] on link "Integrations" at bounding box center [69, 234] width 103 height 22
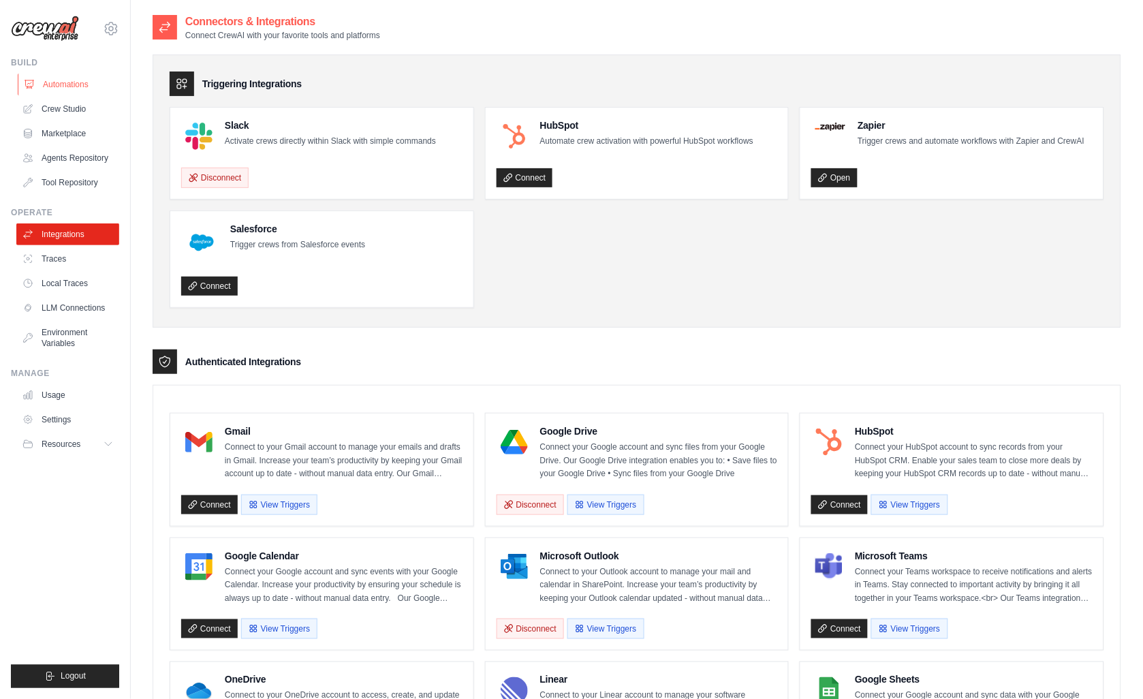
click at [59, 86] on link "Automations" at bounding box center [69, 85] width 103 height 22
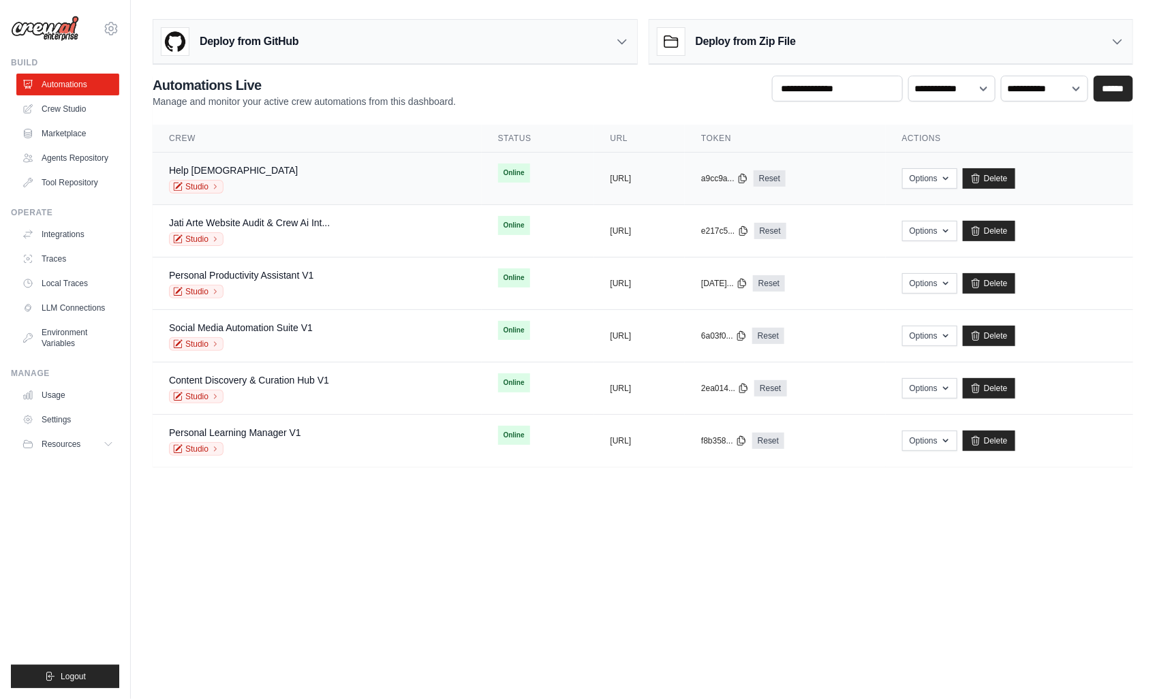
click at [498, 173] on span "Online" at bounding box center [514, 173] width 32 height 19
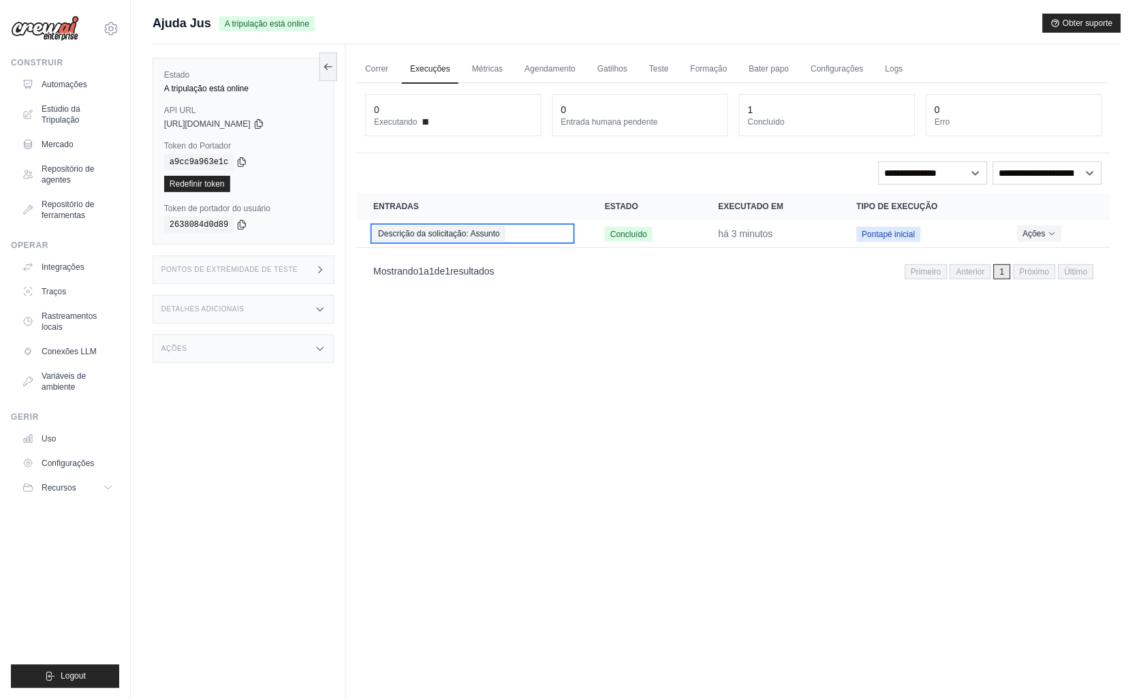
click at [424, 232] on span "Descrição da solicitação: Assunto" at bounding box center [438, 233] width 131 height 15
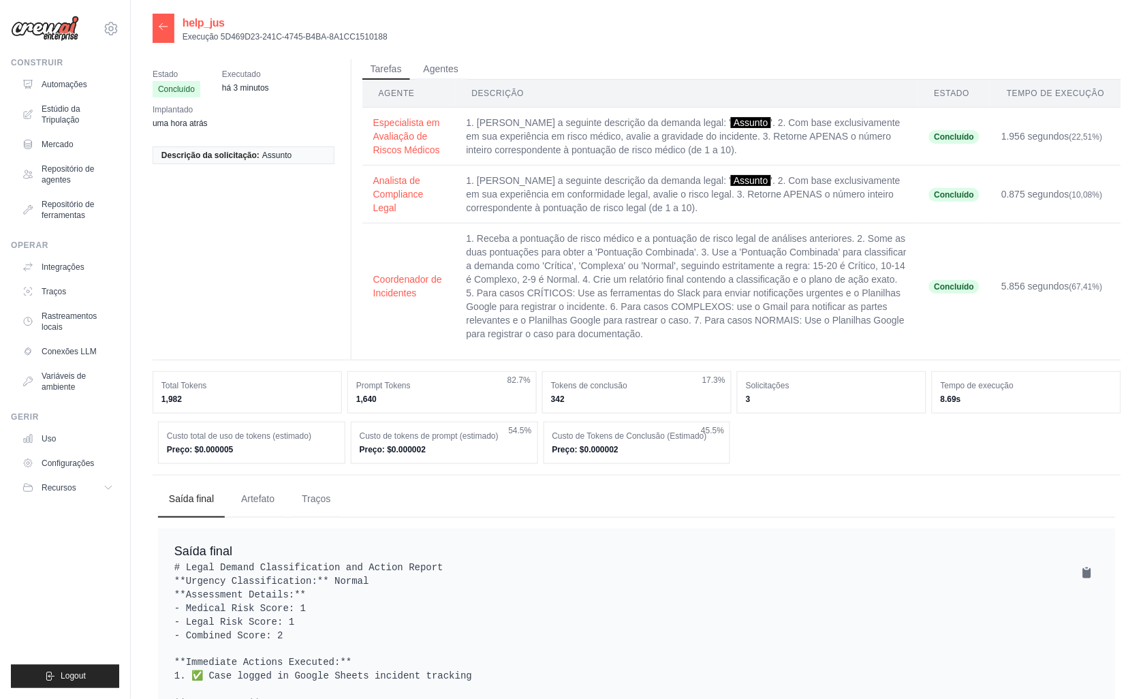
click at [158, 31] on icon at bounding box center [163, 26] width 11 height 11
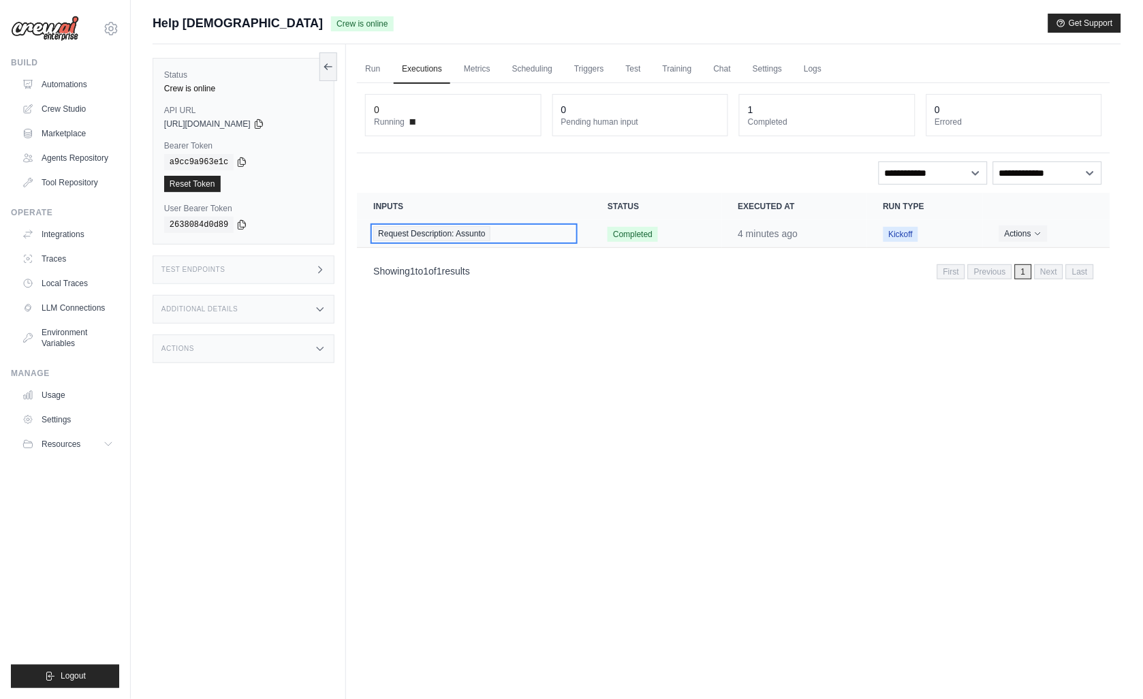
click at [441, 228] on span "Request Description: Assunto" at bounding box center [431, 233] width 116 height 15
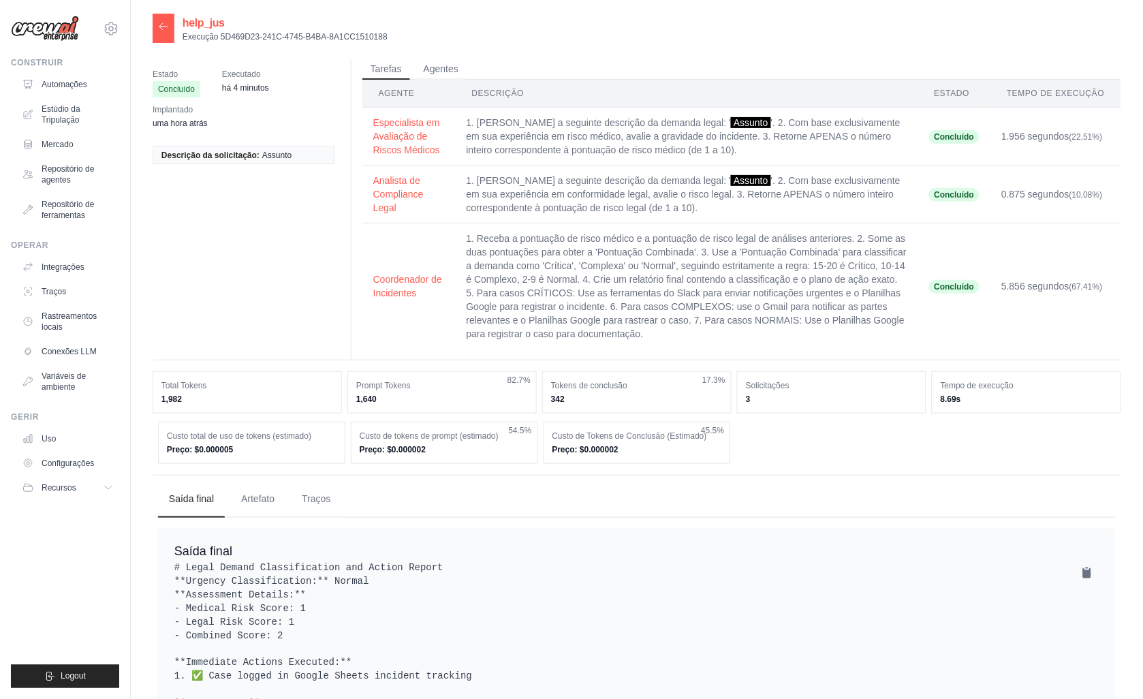
click at [160, 26] on icon at bounding box center [163, 26] width 8 height 6
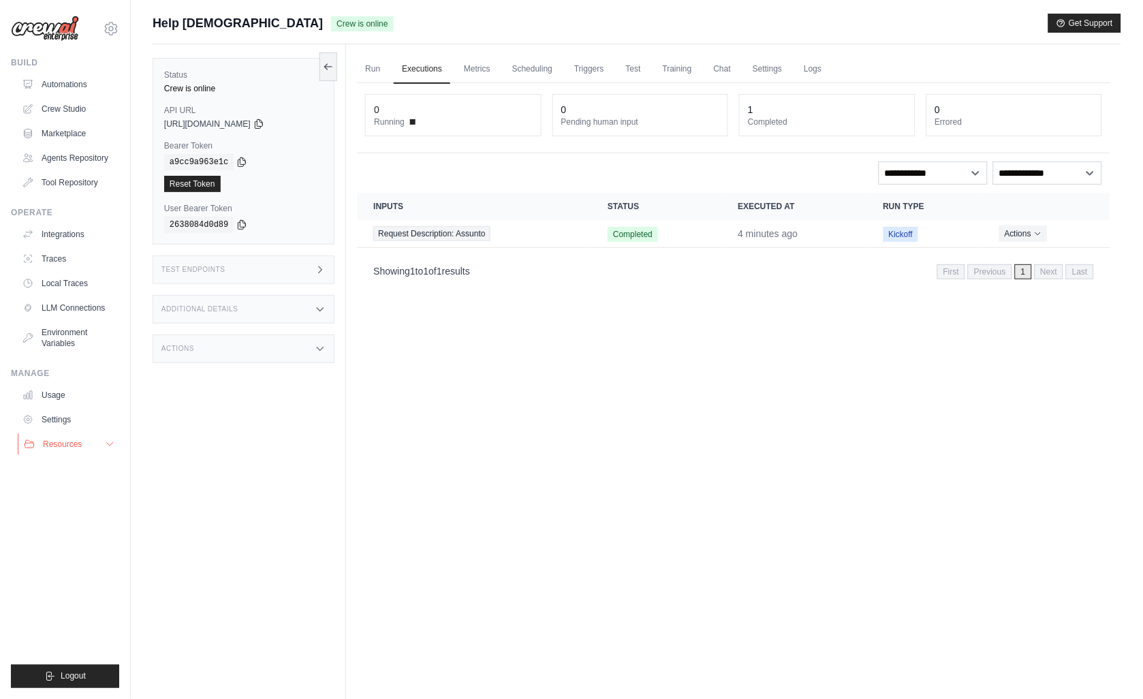
click at [53, 441] on span "Resources" at bounding box center [62, 444] width 39 height 11
click at [60, 413] on link "Settings" at bounding box center [69, 420] width 103 height 22
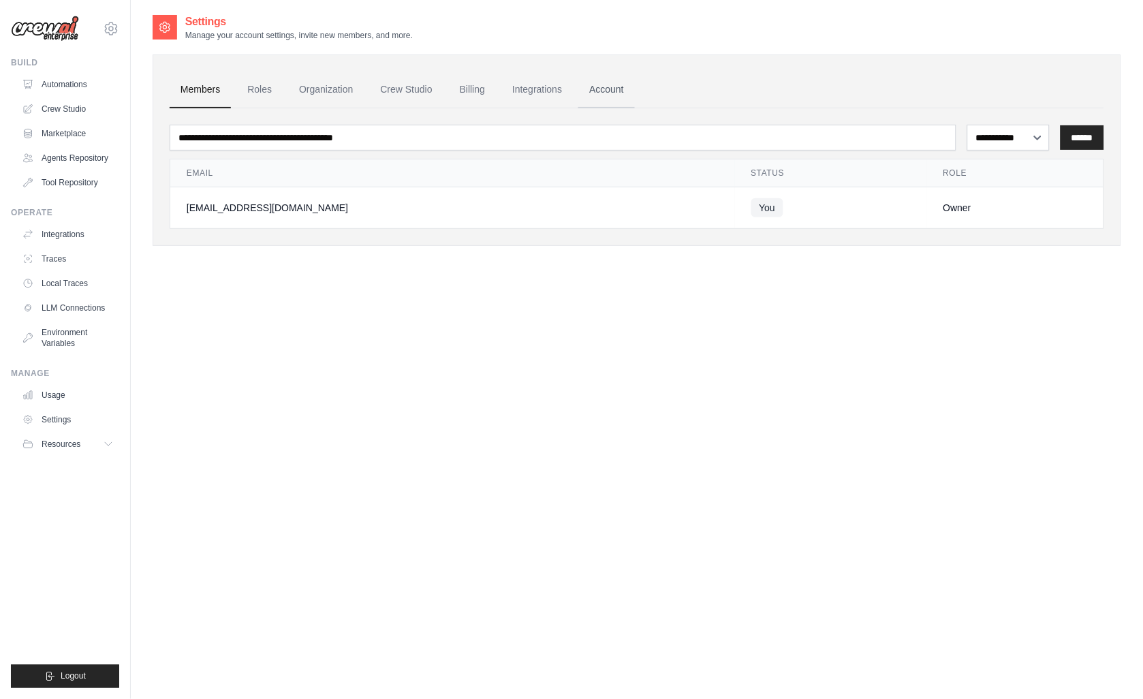
click at [608, 89] on link "Account" at bounding box center [606, 90] width 57 height 37
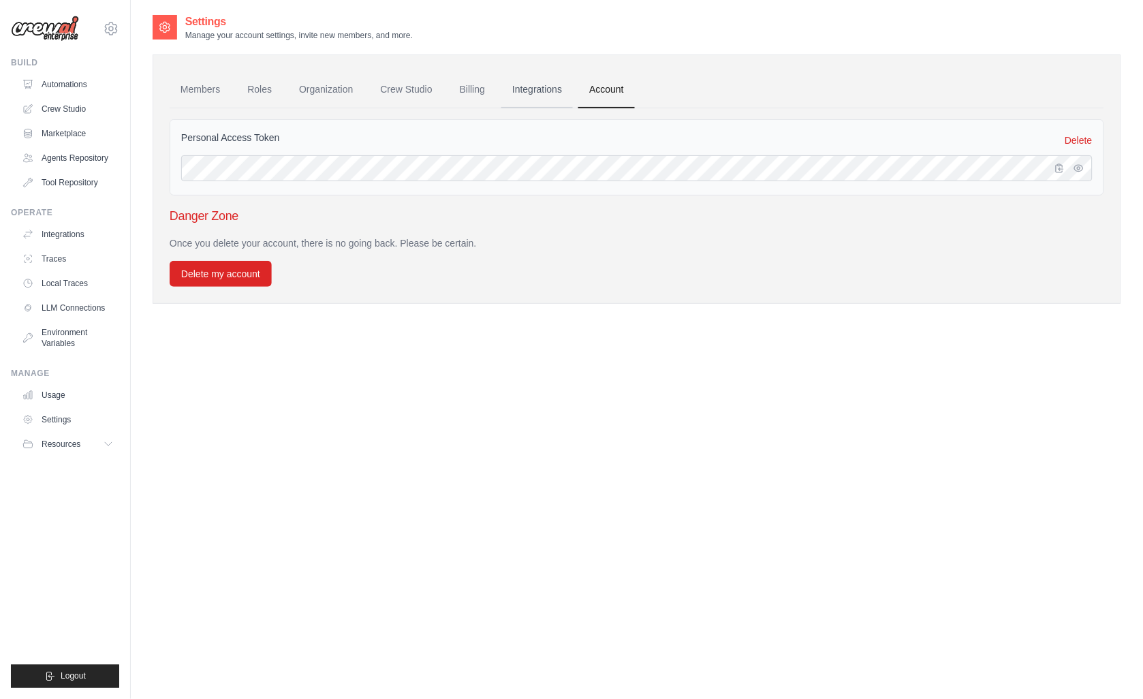
click at [533, 83] on link "Integrations" at bounding box center [537, 90] width 72 height 37
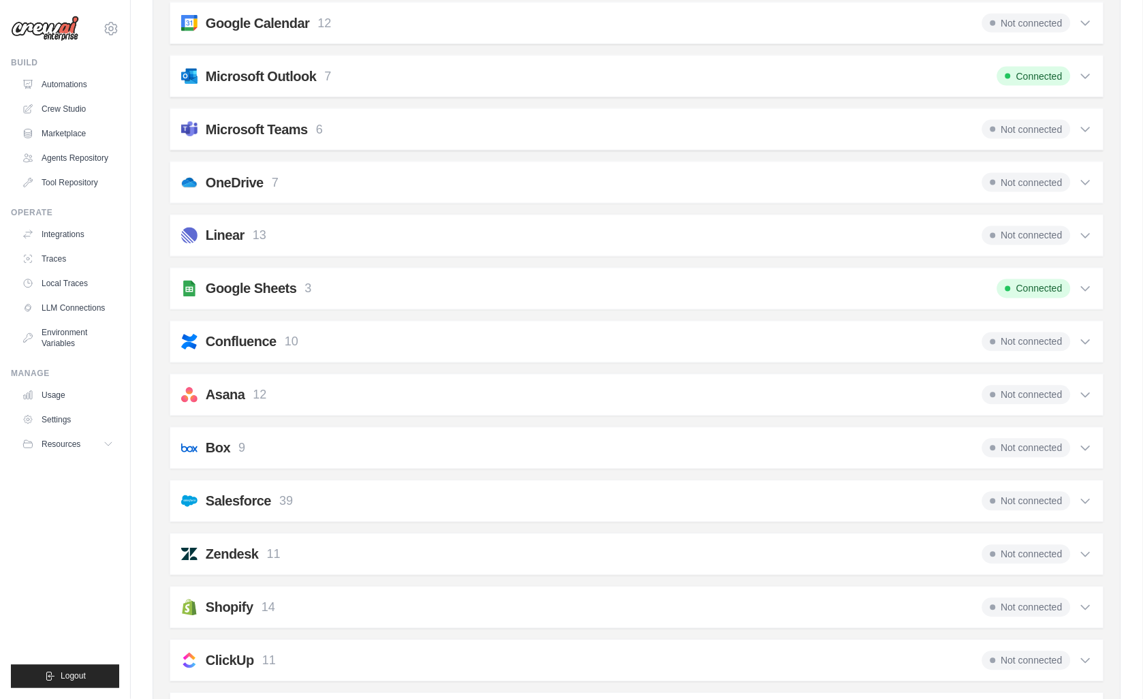
scroll to position [856, 0]
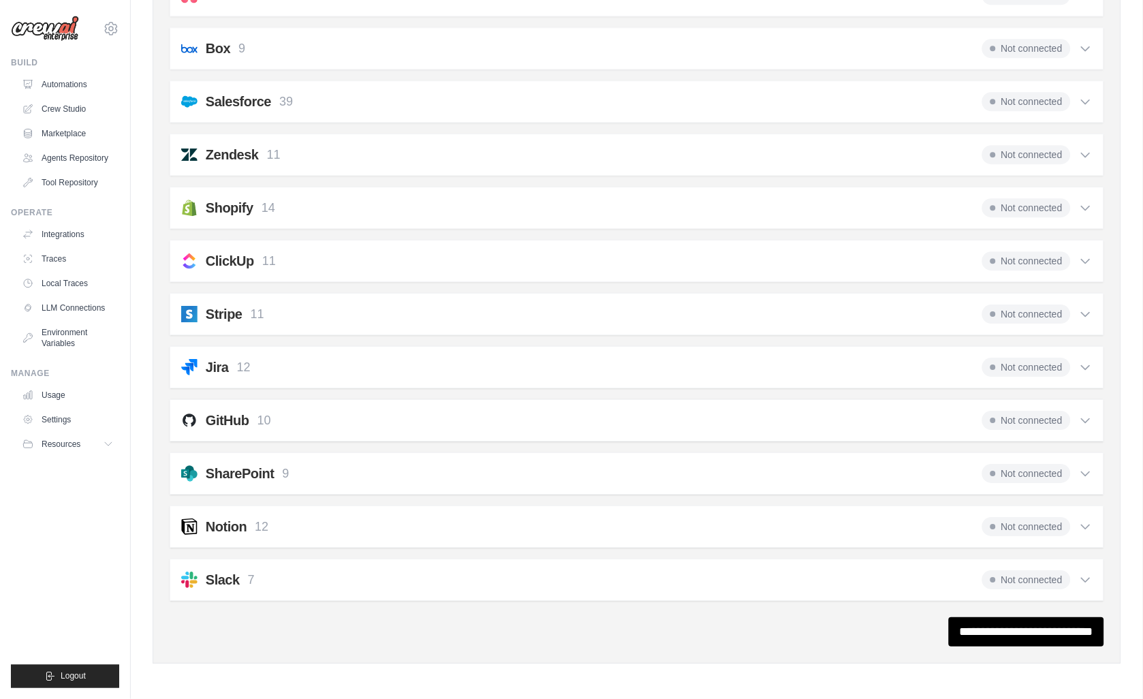
click at [1033, 580] on span "Not connected" at bounding box center [1026, 579] width 89 height 19
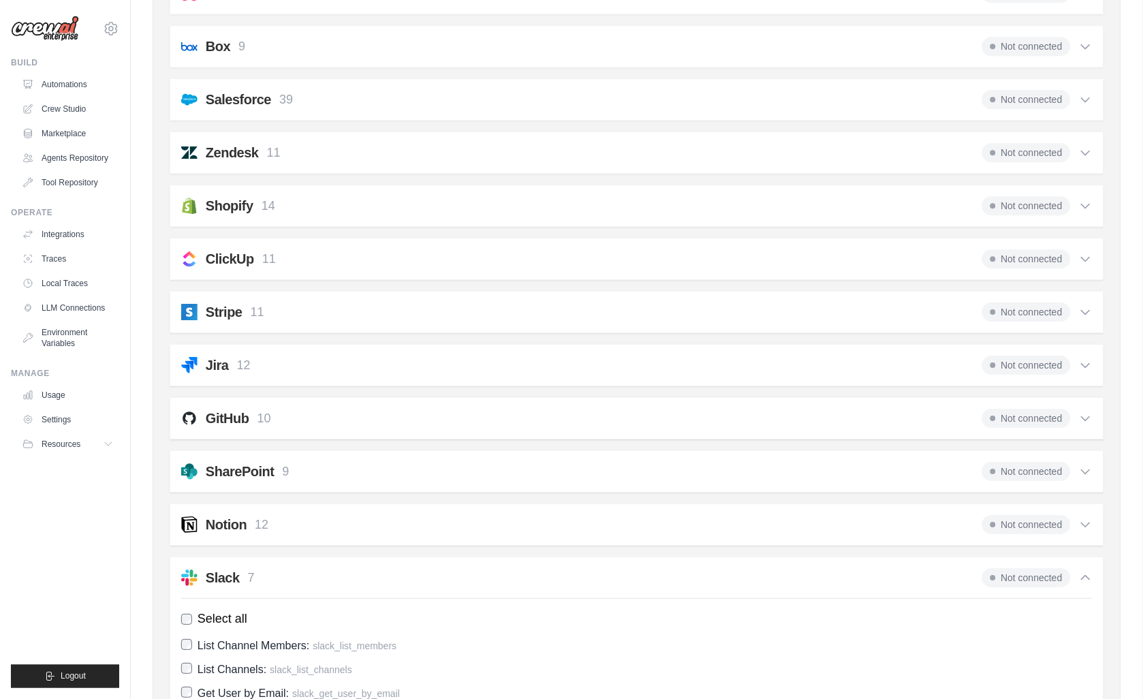
scroll to position [1092, 0]
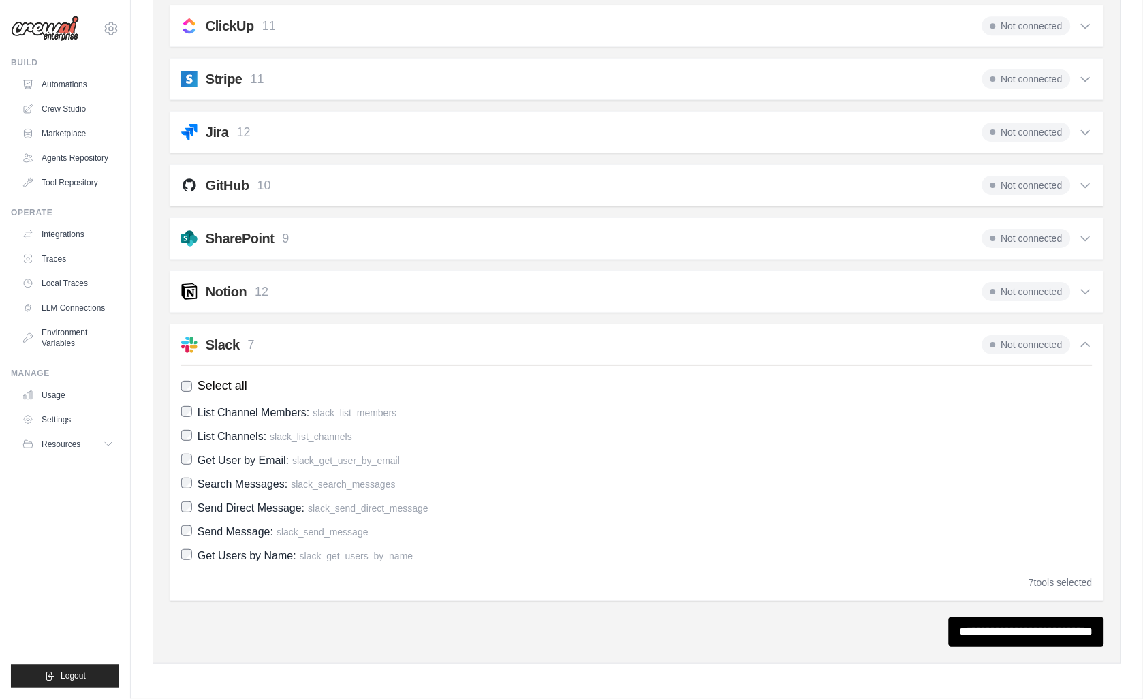
click at [228, 342] on h2 "Slack" at bounding box center [223, 344] width 34 height 19
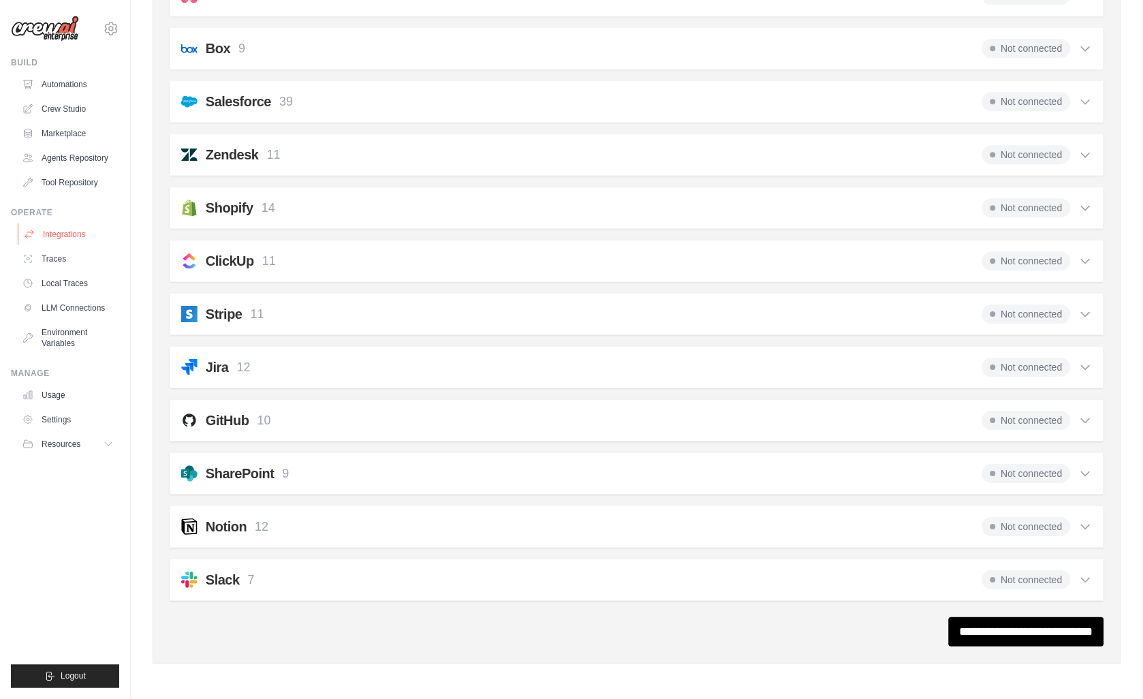
click at [67, 234] on link "Integrations" at bounding box center [69, 234] width 103 height 22
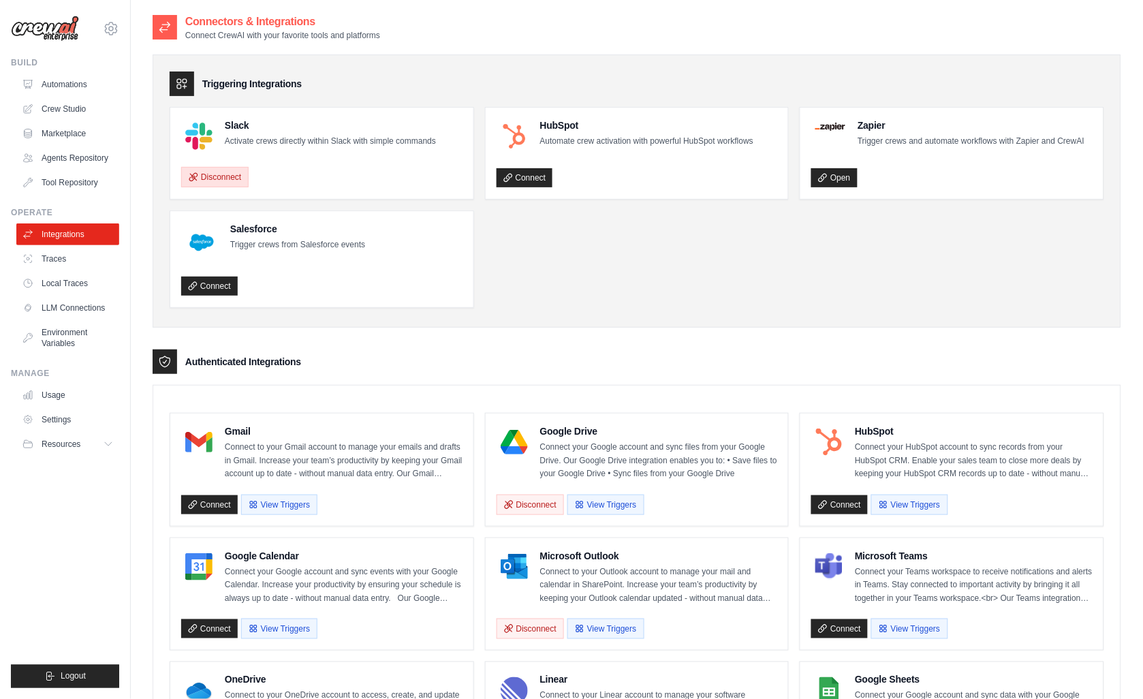
click at [208, 178] on button "Disconnect" at bounding box center [214, 177] width 67 height 20
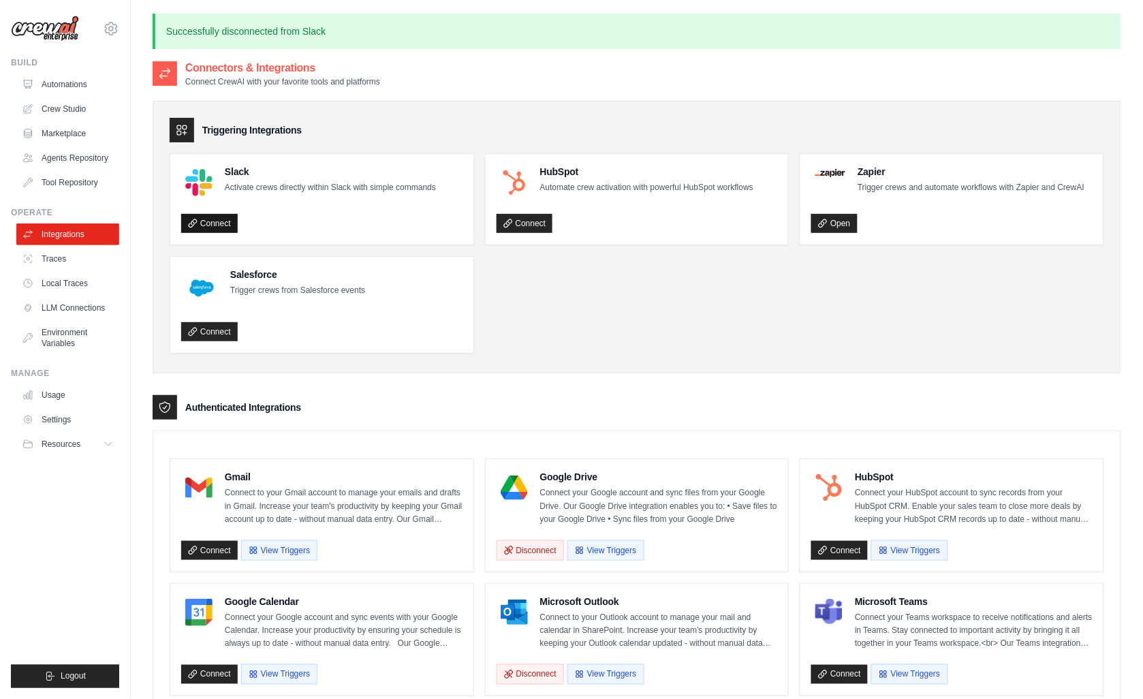
click at [207, 221] on link "Connect" at bounding box center [209, 223] width 57 height 19
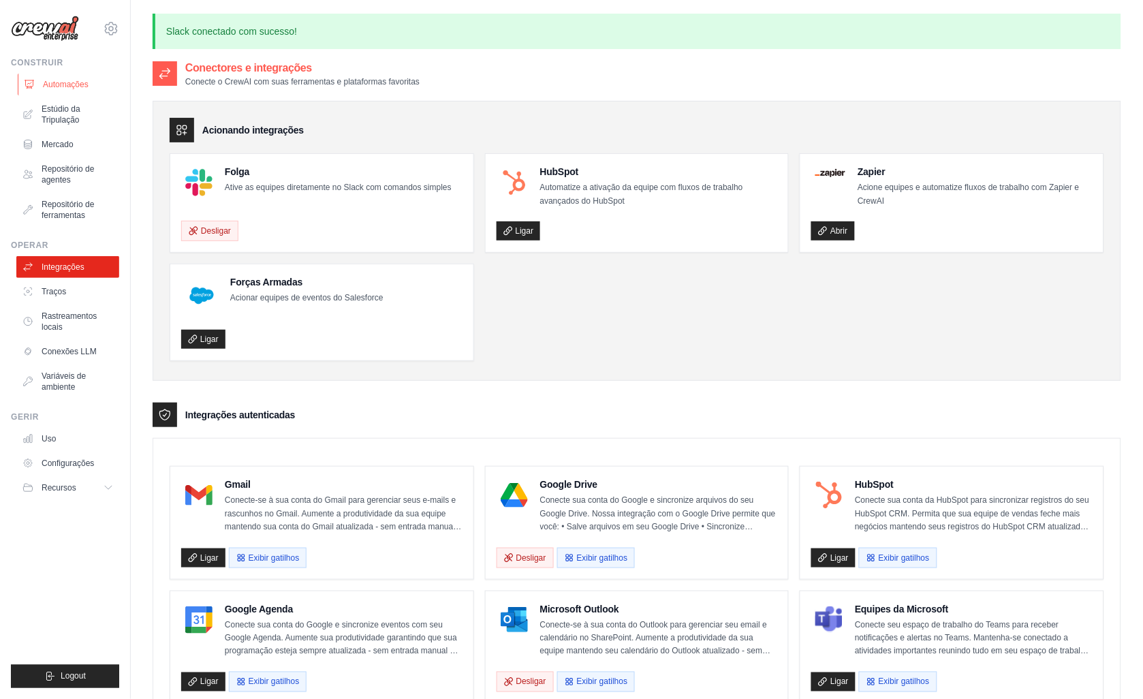
click at [65, 84] on font "Automações" at bounding box center [66, 84] width 46 height 11
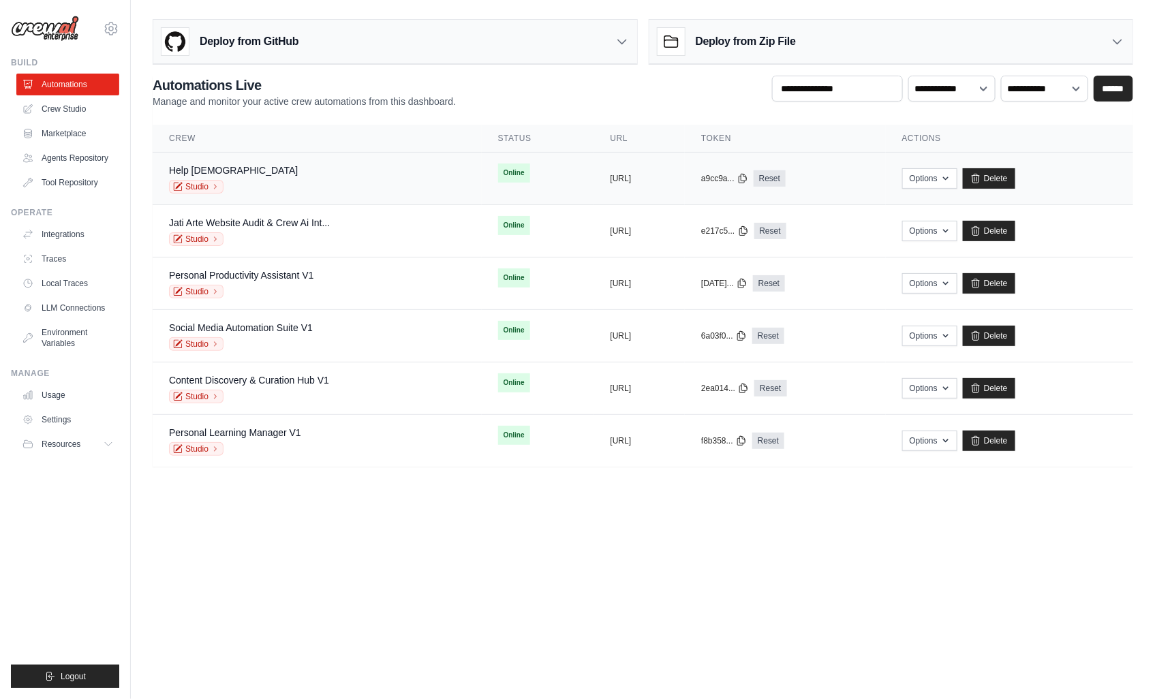
click at [498, 175] on span "Online" at bounding box center [514, 173] width 32 height 19
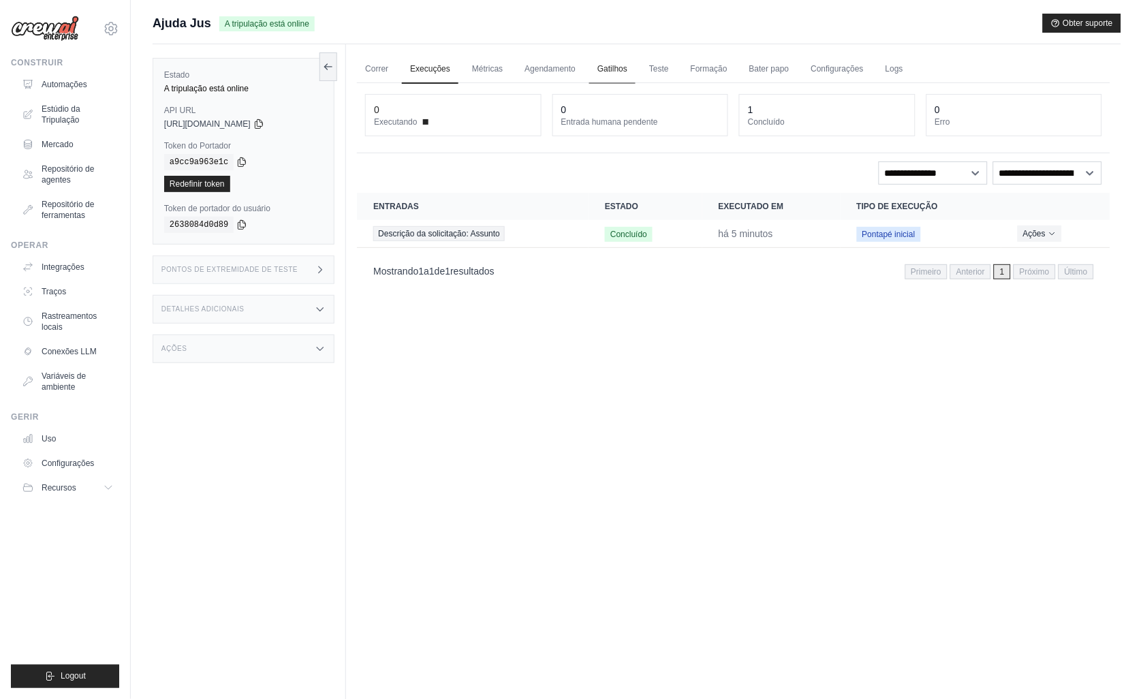
click at [608, 67] on link "Gatilhos" at bounding box center [612, 69] width 46 height 29
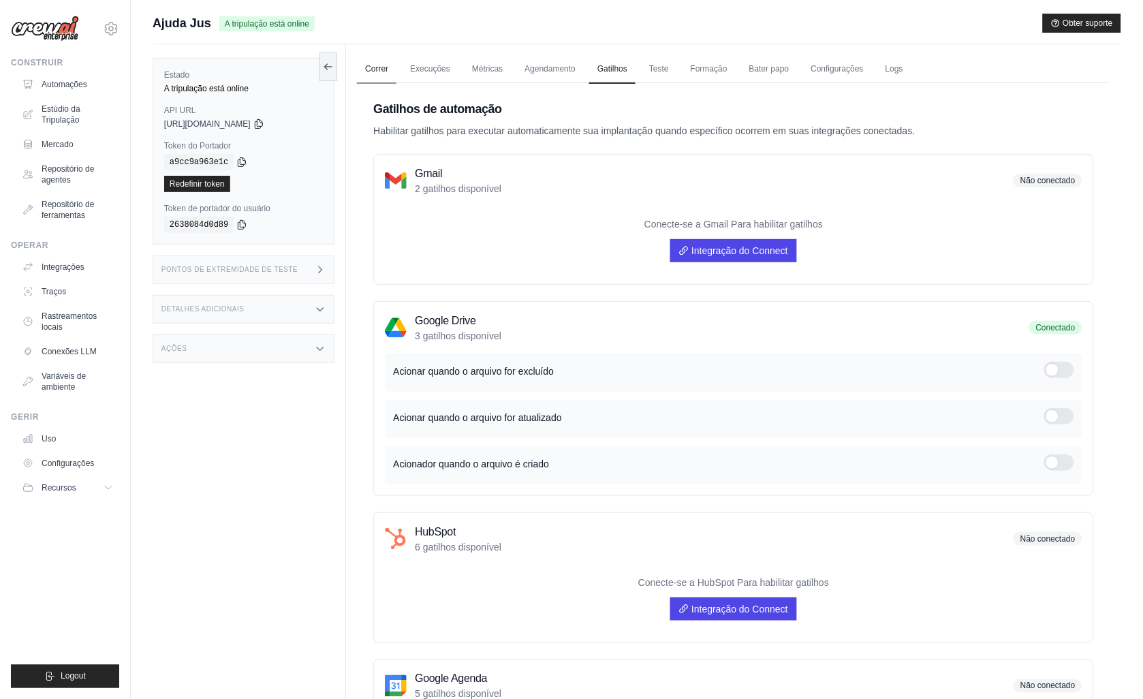
click at [375, 72] on link "Correr" at bounding box center [377, 69] width 40 height 29
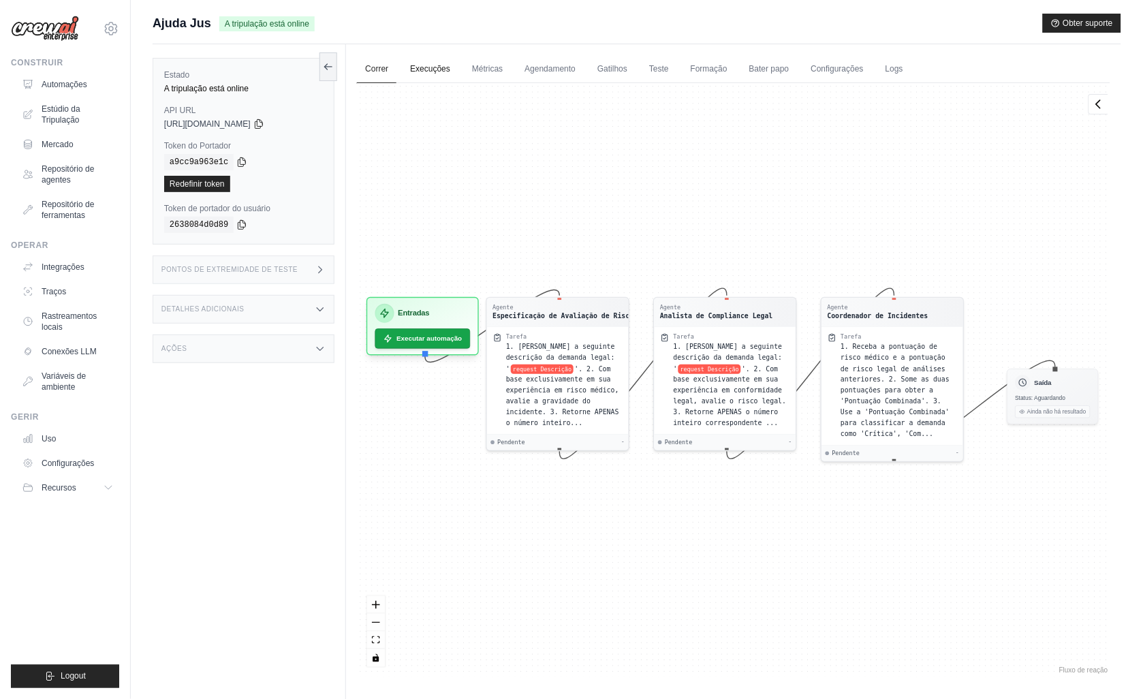
click at [425, 65] on link "Execuções" at bounding box center [430, 69] width 57 height 29
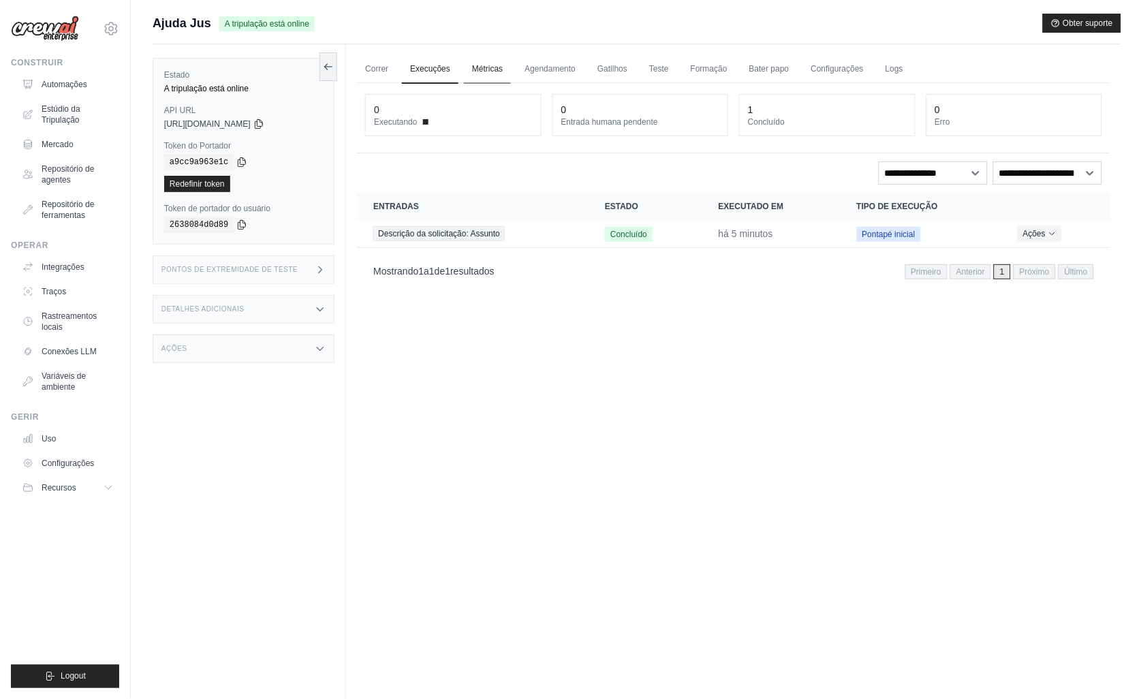
click at [482, 67] on link "Métricas" at bounding box center [487, 69] width 47 height 29
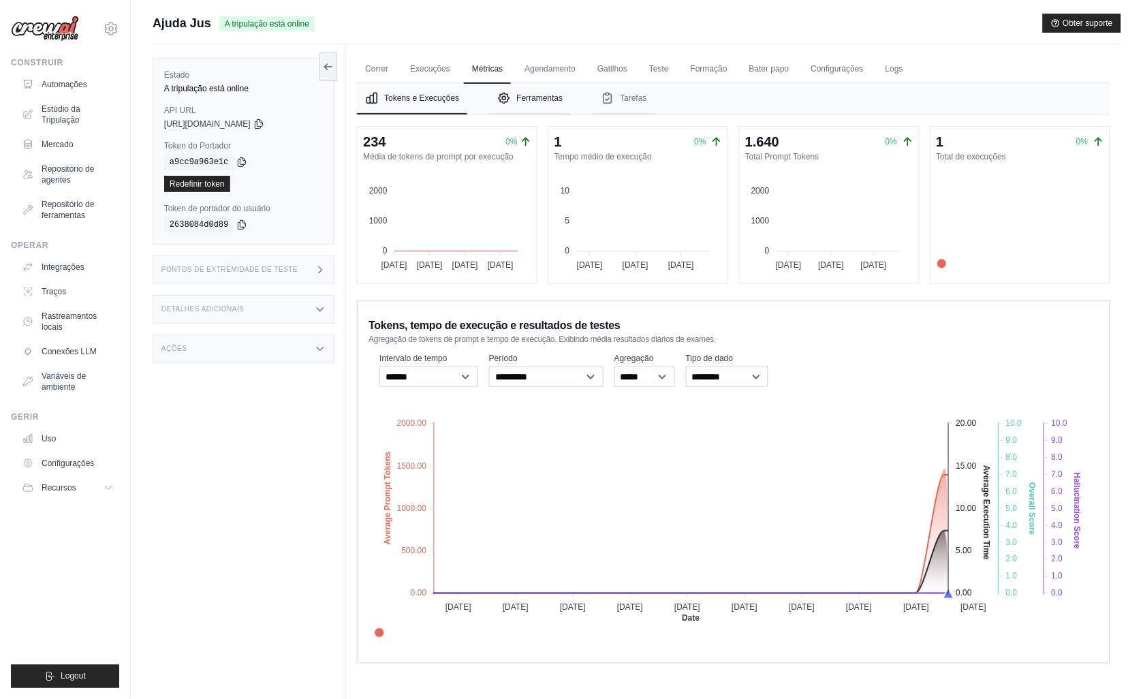
click at [528, 99] on font "Ferramentas" at bounding box center [539, 98] width 46 height 11
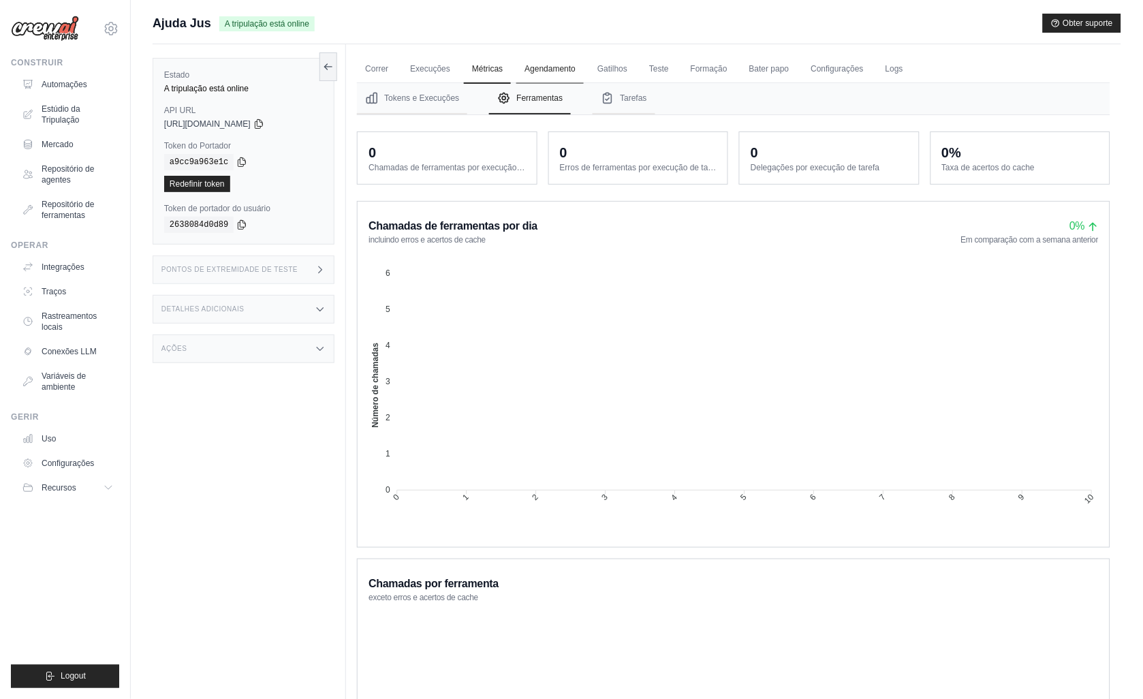
click at [545, 69] on link "Agendamento" at bounding box center [549, 69] width 67 height 29
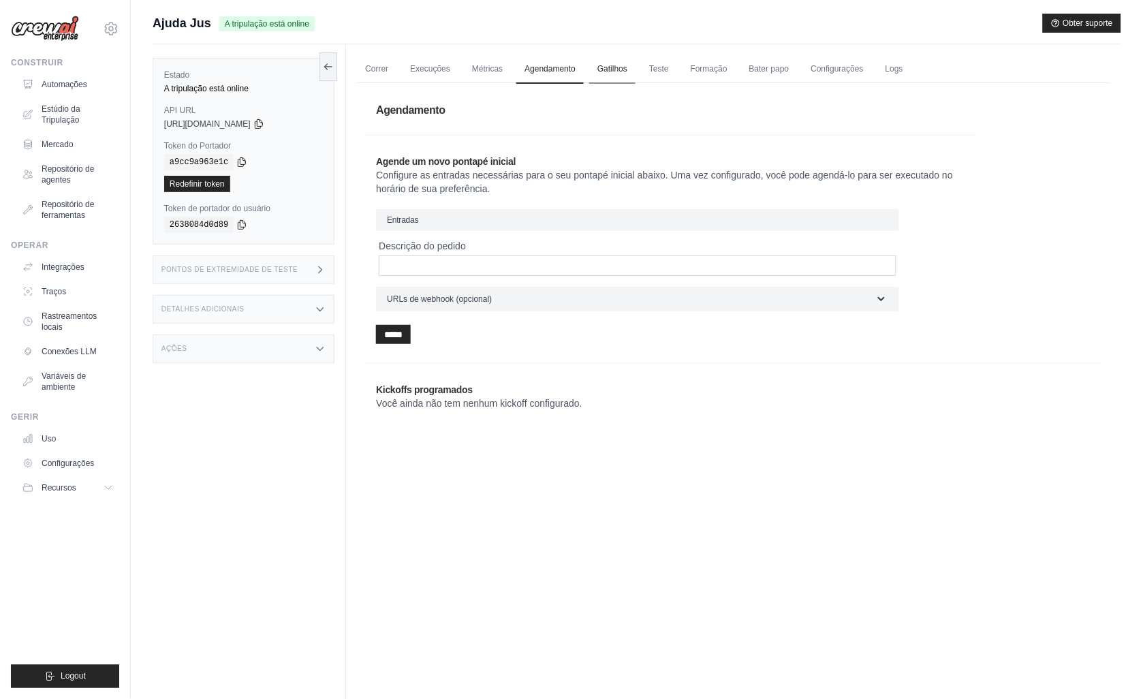
click at [613, 68] on link "Gatilhos" at bounding box center [612, 69] width 46 height 29
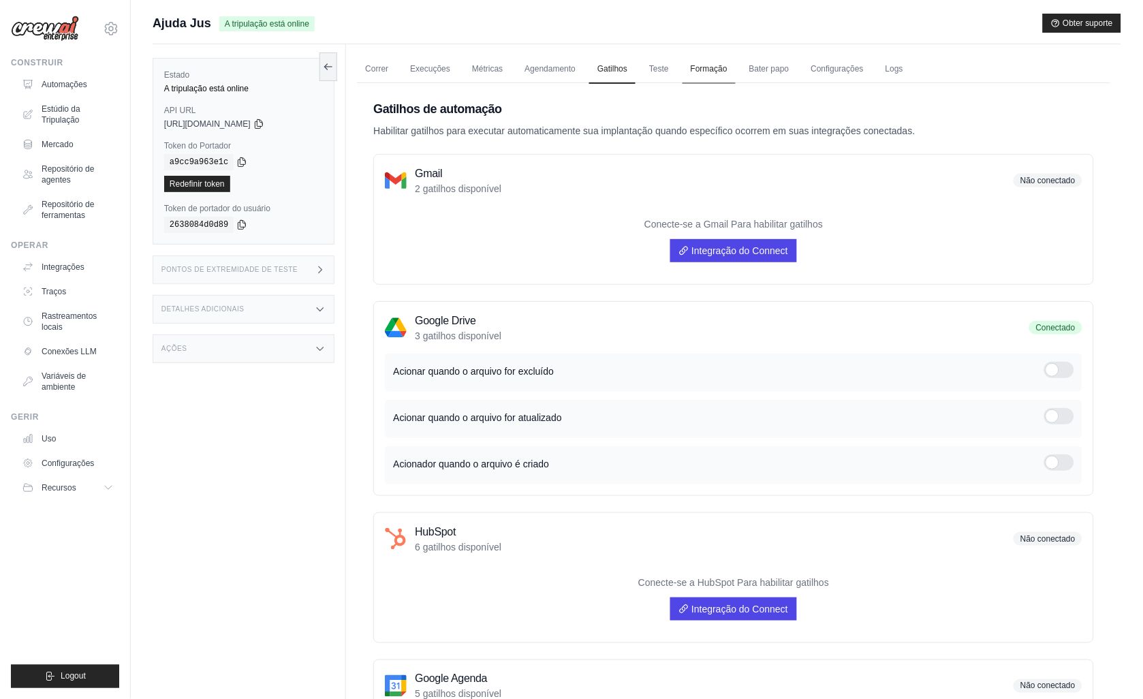
click at [703, 65] on link "Formação" at bounding box center [709, 69] width 53 height 29
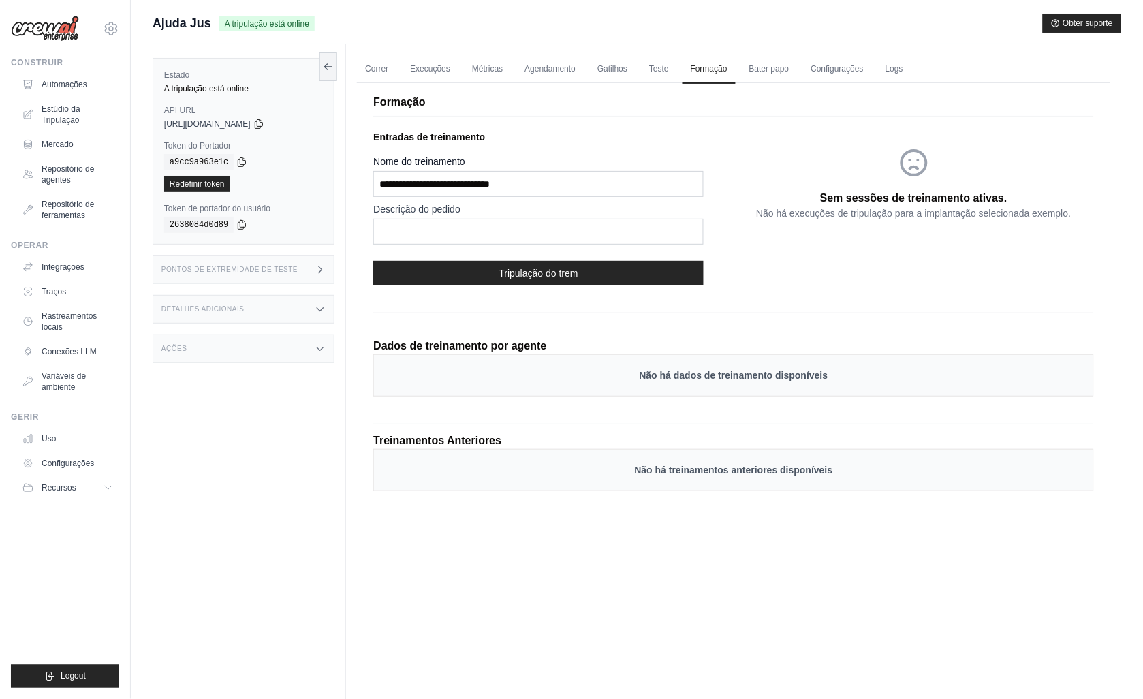
click at [302, 267] on div "Pontos de extremidade de teste" at bounding box center [244, 269] width 182 height 29
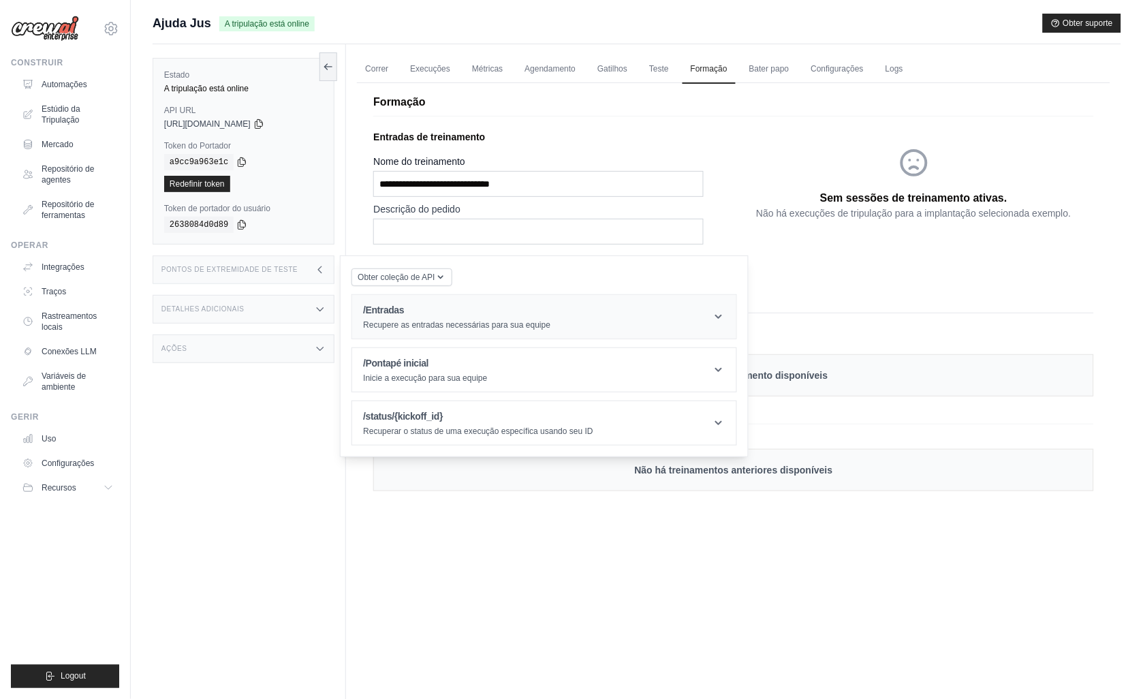
click at [421, 314] on h1 "/Entradas" at bounding box center [456, 310] width 187 height 14
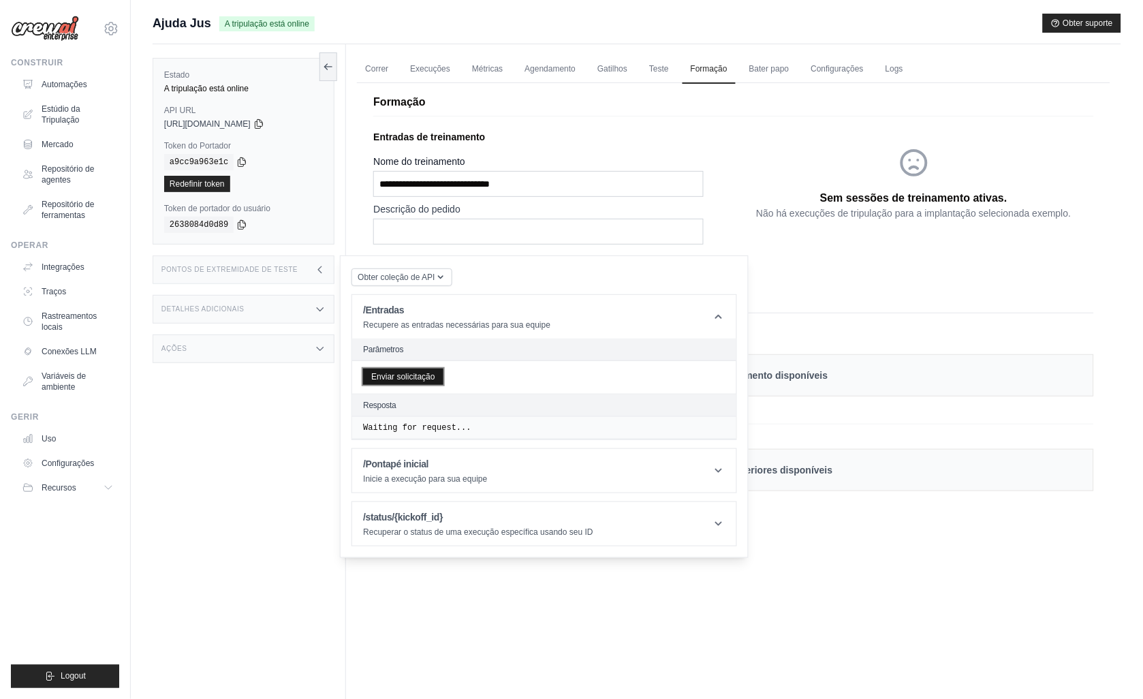
click at [402, 375] on button "Enviar solicitação" at bounding box center [403, 377] width 80 height 16
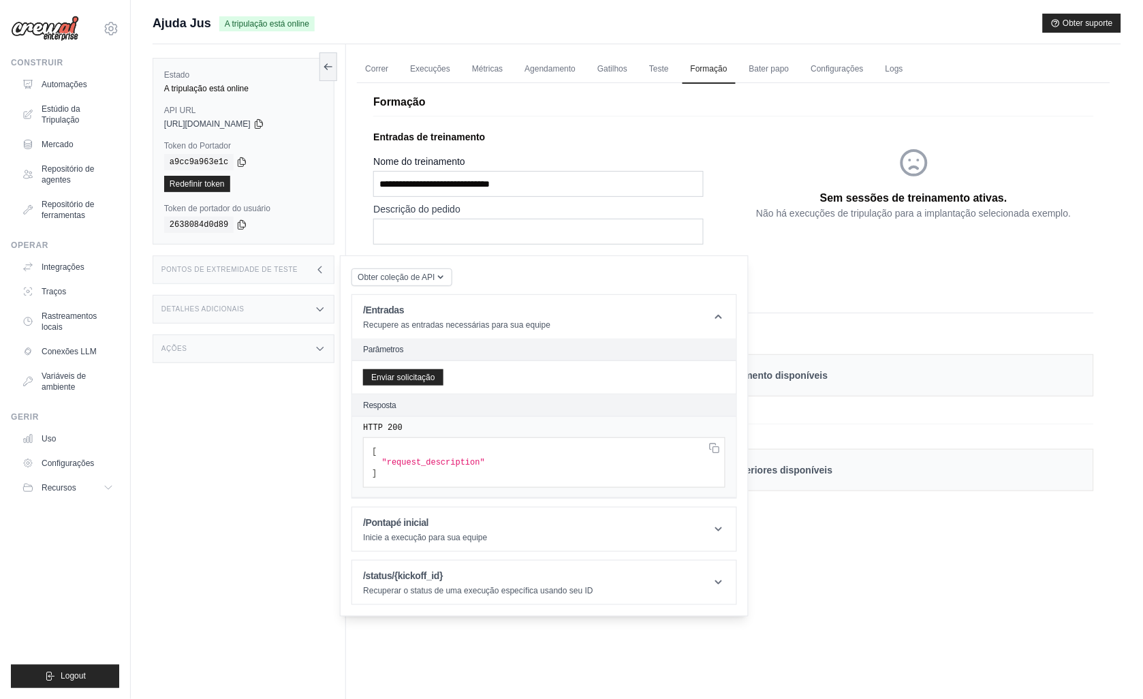
click at [760, 157] on div "Sem sessões de treinamento ativas. Não há execuções de tripulação para a implan…" at bounding box center [914, 183] width 360 height 117
click at [815, 68] on link "Configurações" at bounding box center [837, 69] width 69 height 29
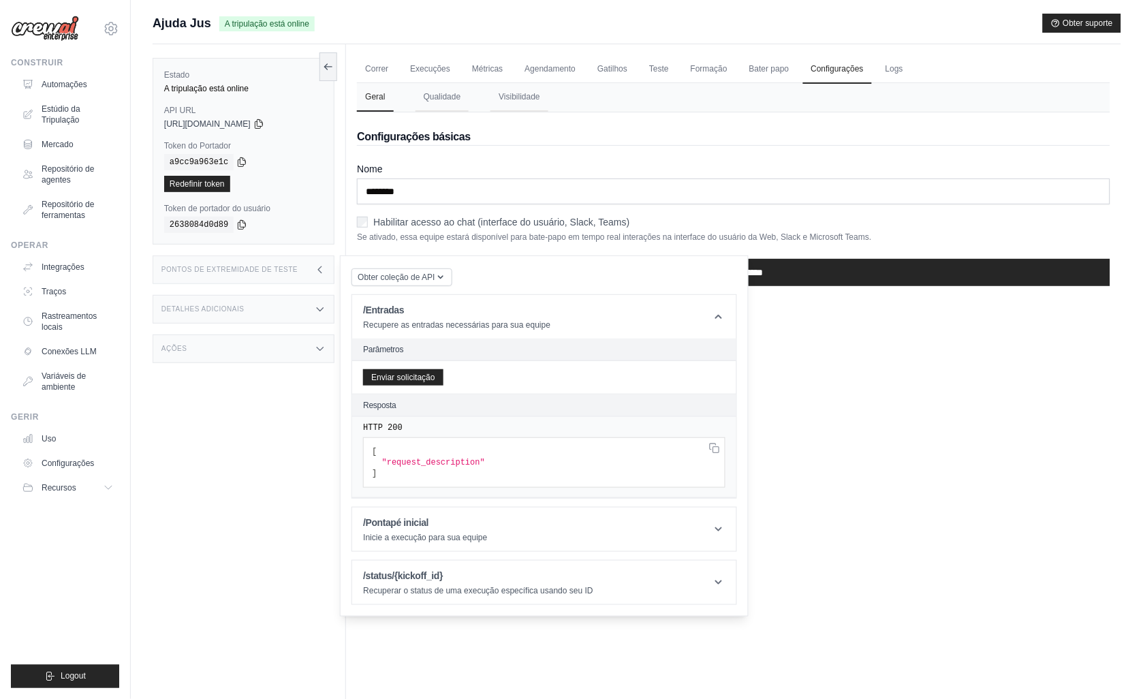
click at [527, 263] on div "Obter coleção de API Coleção de API do Postman /Entradas Recupere as entradas n…" at bounding box center [544, 435] width 409 height 361
click at [323, 276] on div "Pontos de extremidade de teste" at bounding box center [244, 269] width 182 height 29
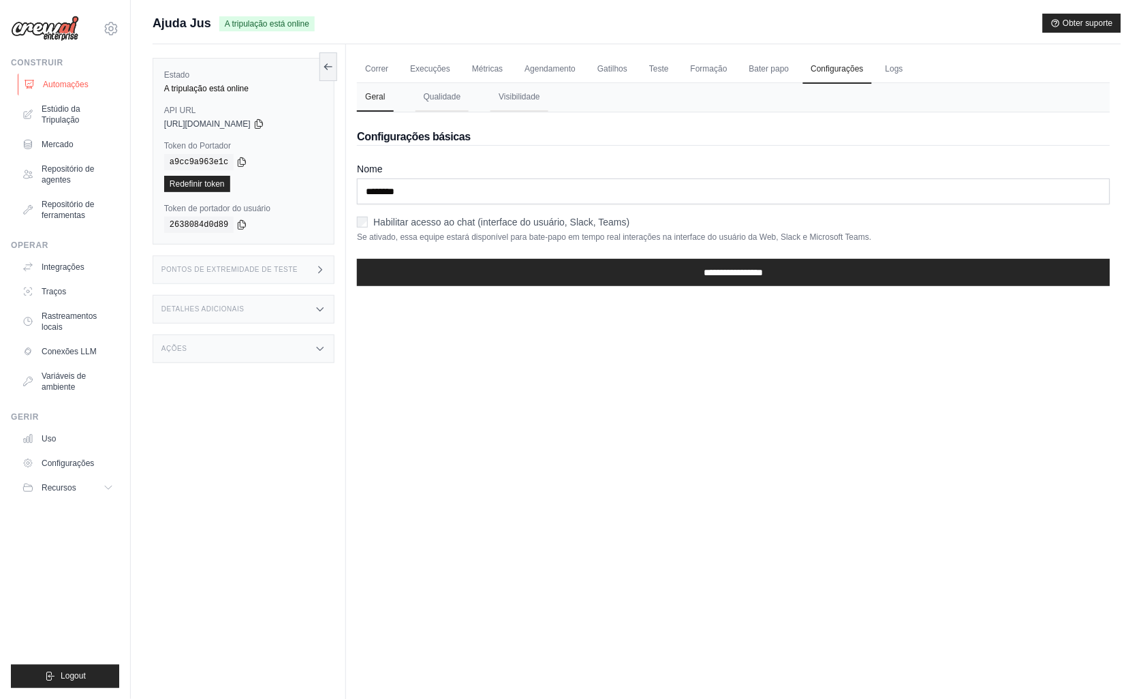
click at [75, 80] on font "Automações" at bounding box center [66, 84] width 46 height 11
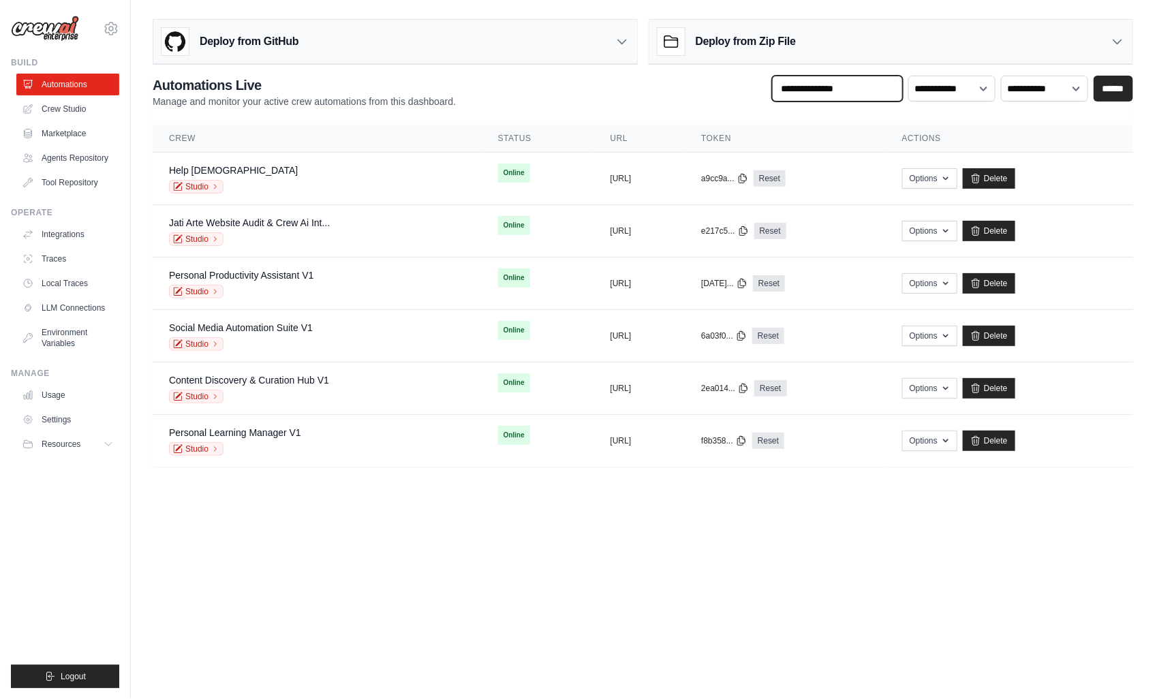
click at [827, 94] on input "text" at bounding box center [837, 89] width 131 height 26
click at [956, 94] on select "**********" at bounding box center [951, 89] width 87 height 26
click at [611, 174] on button "https://help-jus-8f3b3419-2363-4439" at bounding box center [620, 177] width 21 height 11
click at [498, 170] on span "Online" at bounding box center [514, 173] width 32 height 19
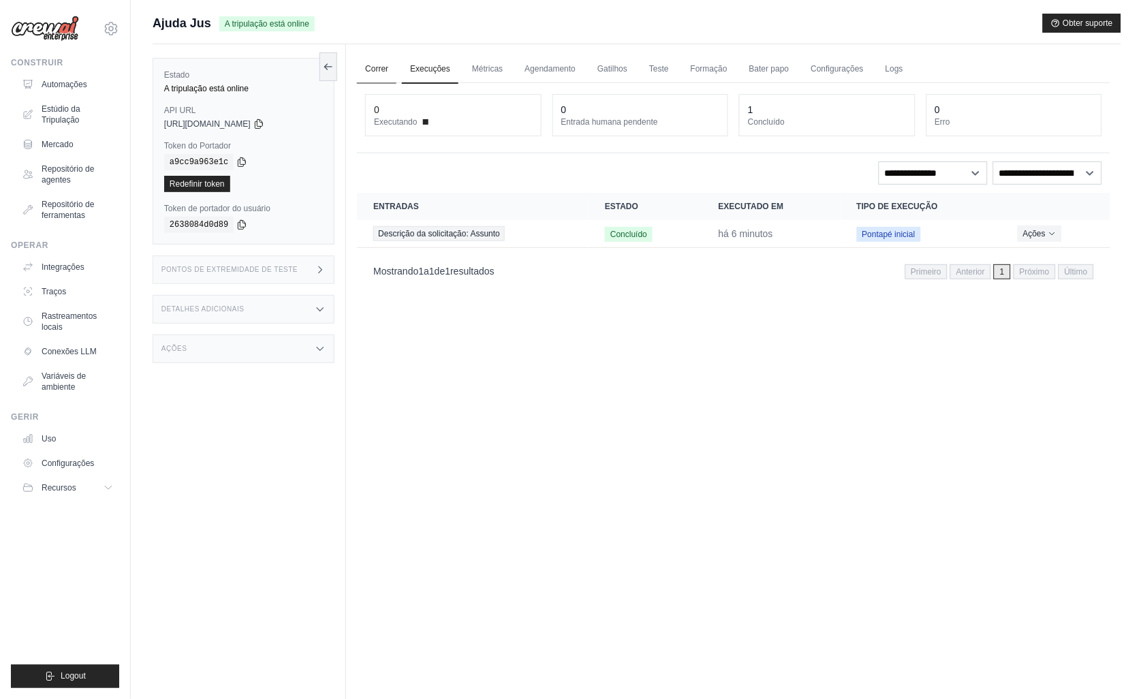
click at [375, 66] on link "Correr" at bounding box center [377, 69] width 40 height 29
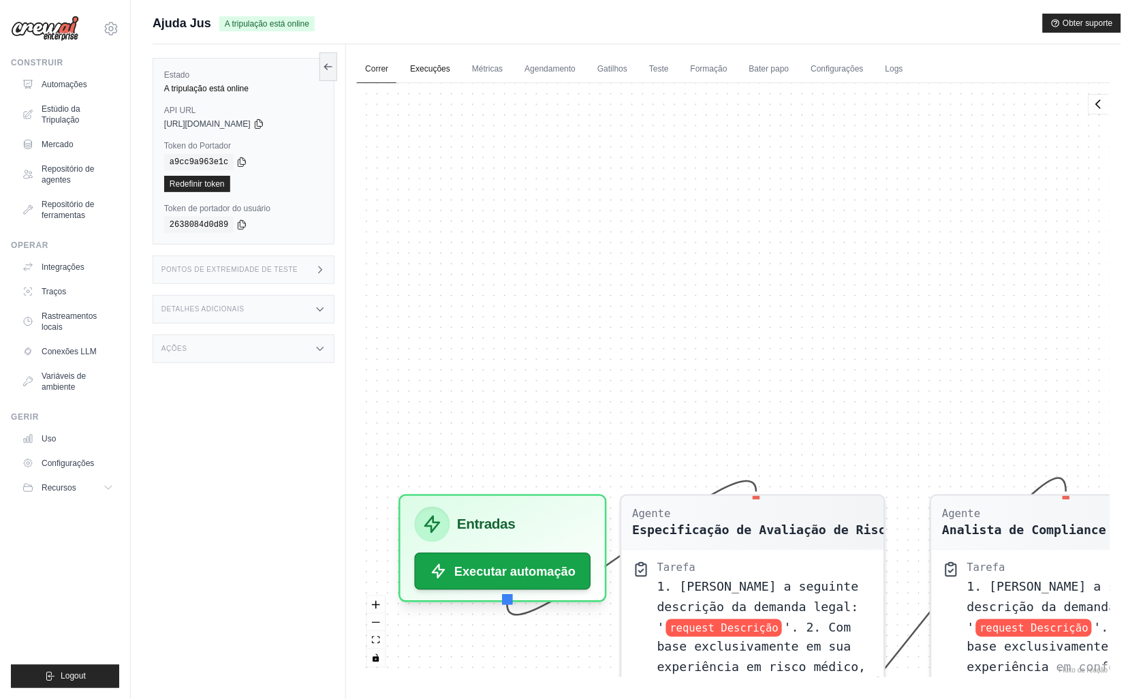
click at [428, 68] on link "Execuções" at bounding box center [430, 69] width 57 height 29
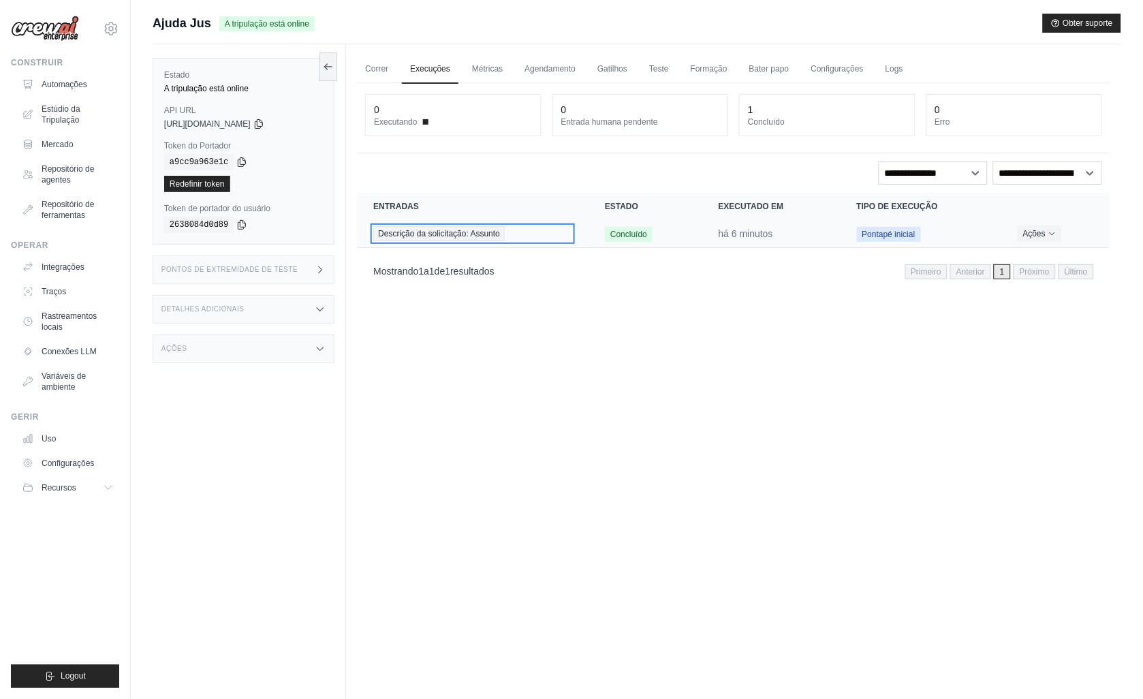
click at [440, 232] on span "Descrição da solicitação: Assunto" at bounding box center [438, 233] width 131 height 15
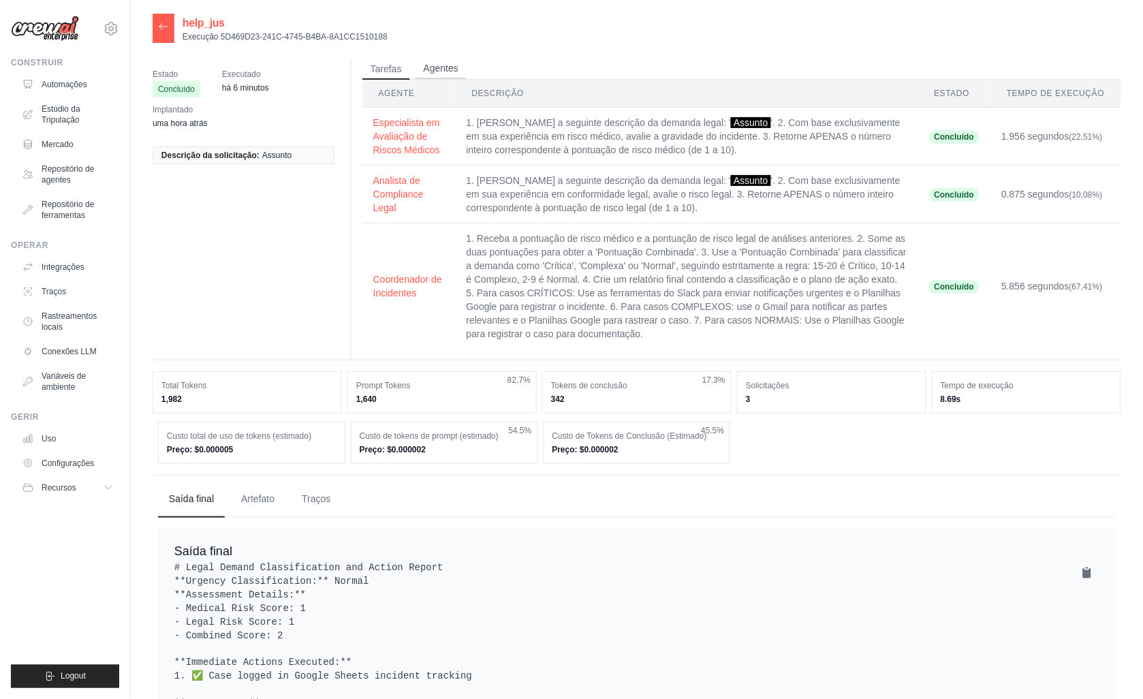
click at [436, 66] on button "Agentes" at bounding box center [441, 69] width 51 height 20
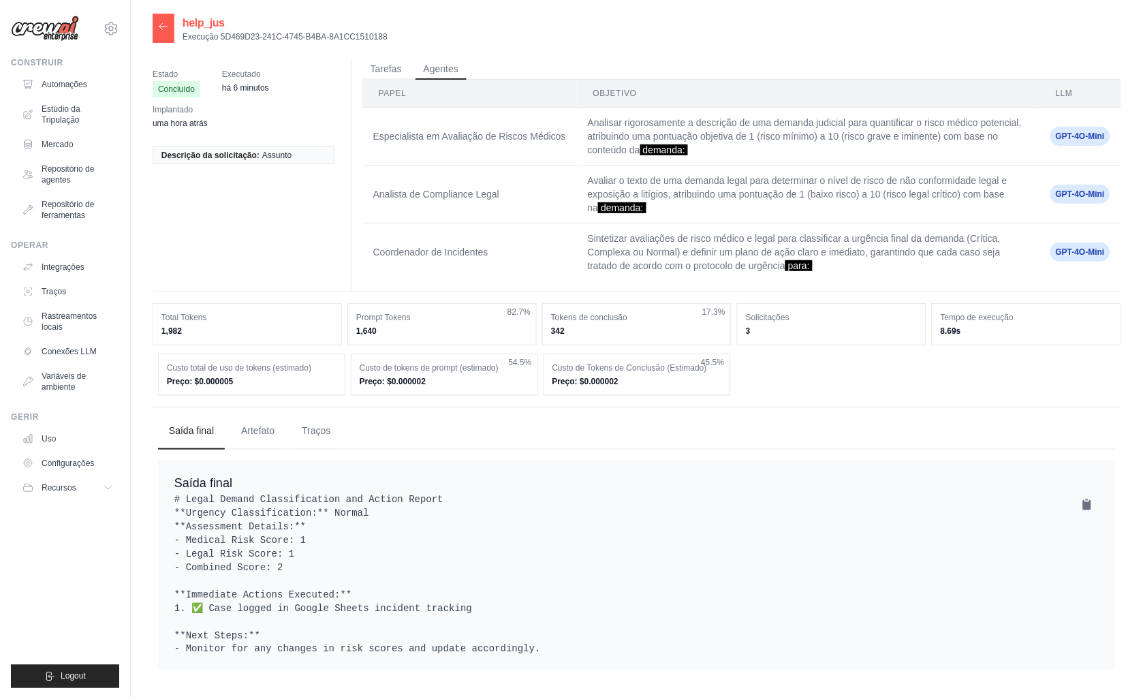
scroll to position [27, 0]
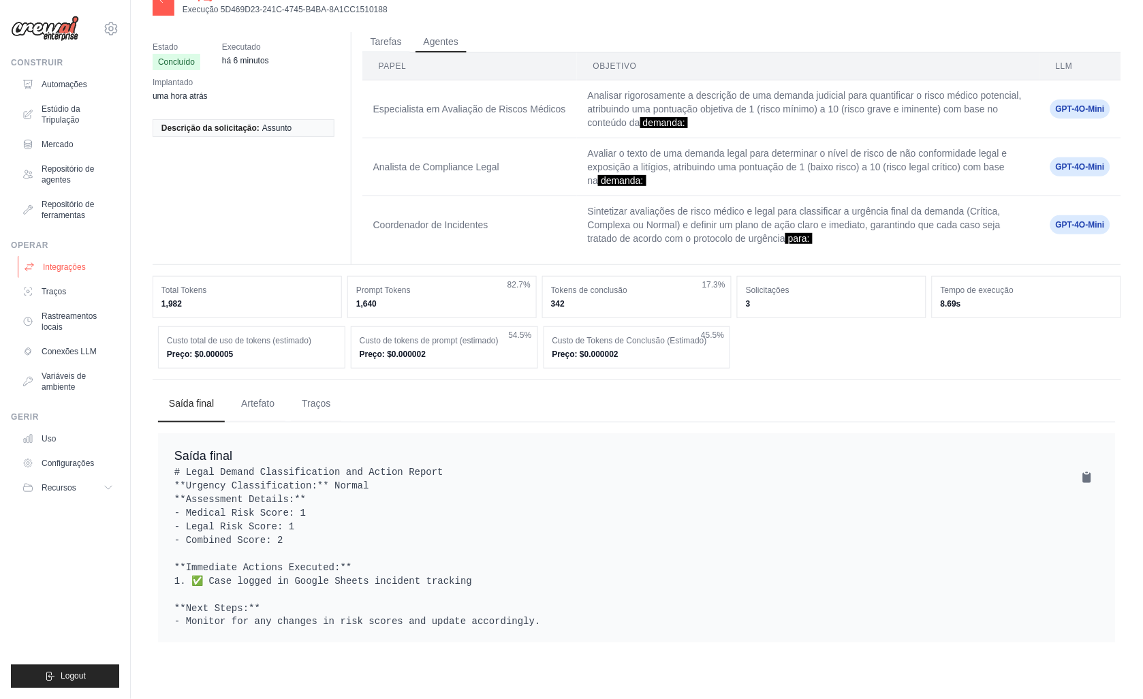
click at [53, 262] on font "Integrações" at bounding box center [64, 267] width 43 height 11
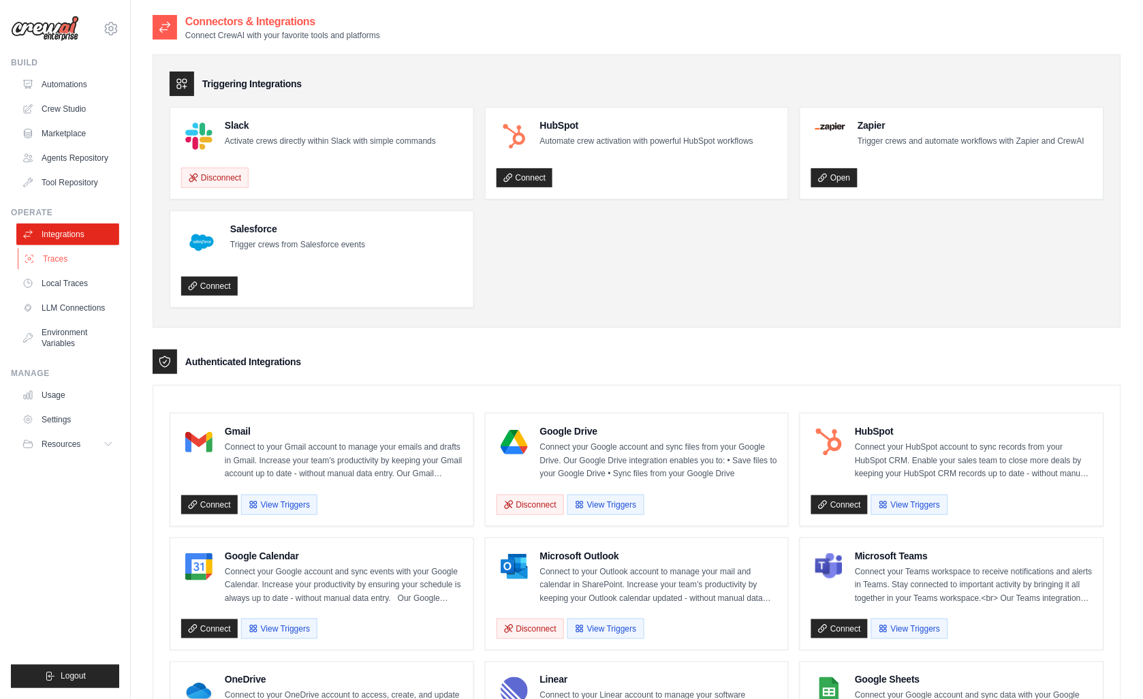
click at [63, 255] on link "Traces" at bounding box center [69, 259] width 103 height 22
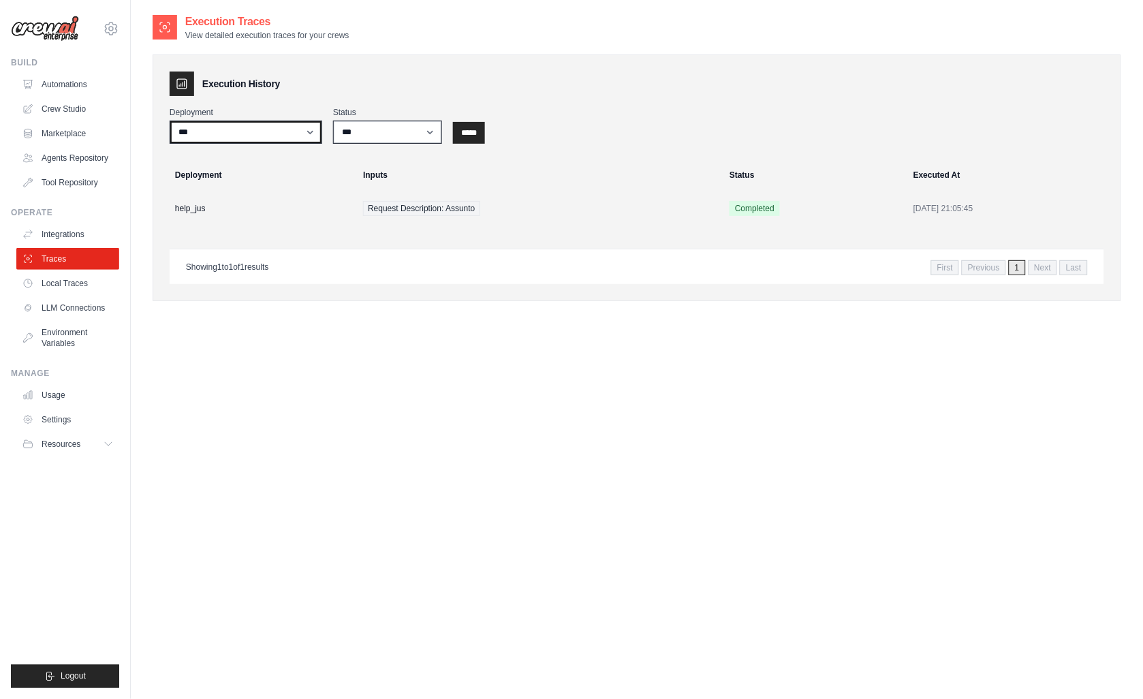
click at [253, 134] on select "**********" at bounding box center [246, 132] width 153 height 23
select select "******"
click at [170, 121] on select "**********" at bounding box center [246, 132] width 153 height 23
click at [403, 121] on select "*** ********* ******* *****" at bounding box center [387, 132] width 109 height 23
click at [595, 198] on td "Request Description: Assunto" at bounding box center [538, 208] width 367 height 37
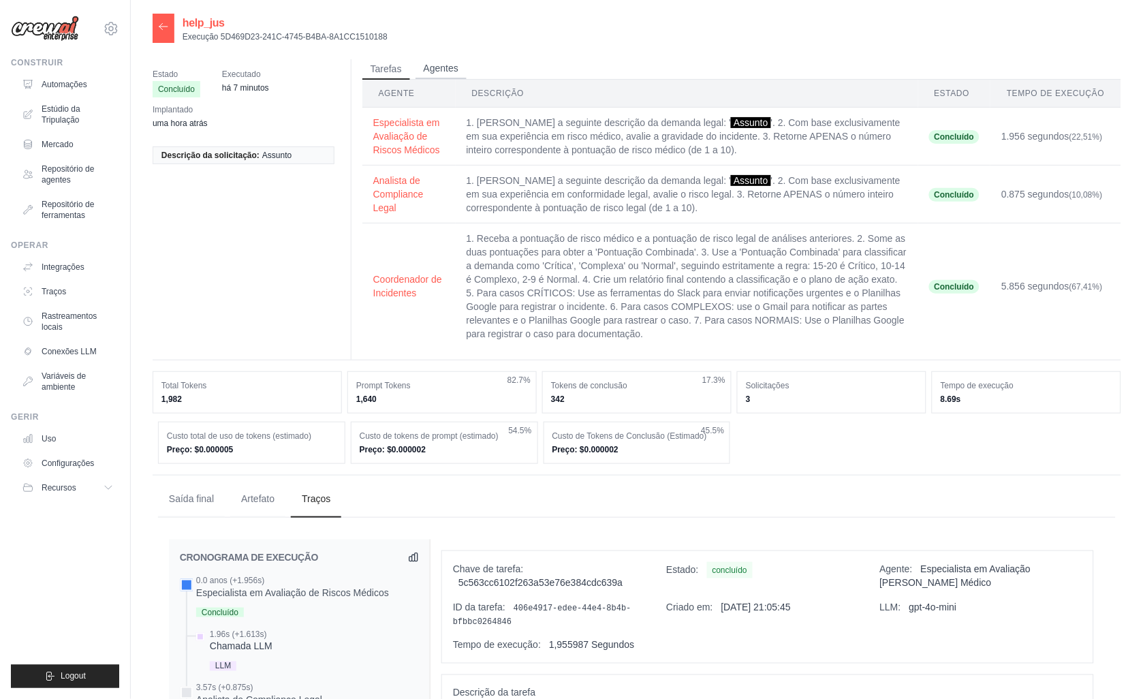
click at [432, 61] on button "Agentes" at bounding box center [441, 69] width 51 height 20
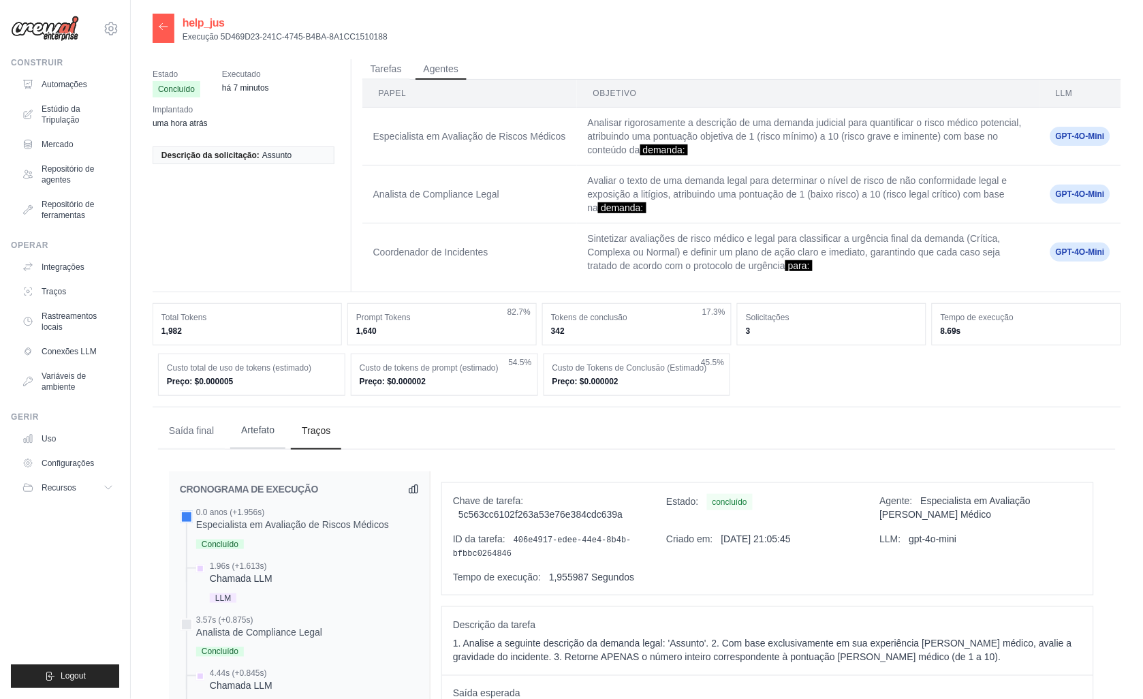
click at [261, 424] on button "Artefato" at bounding box center [257, 430] width 55 height 37
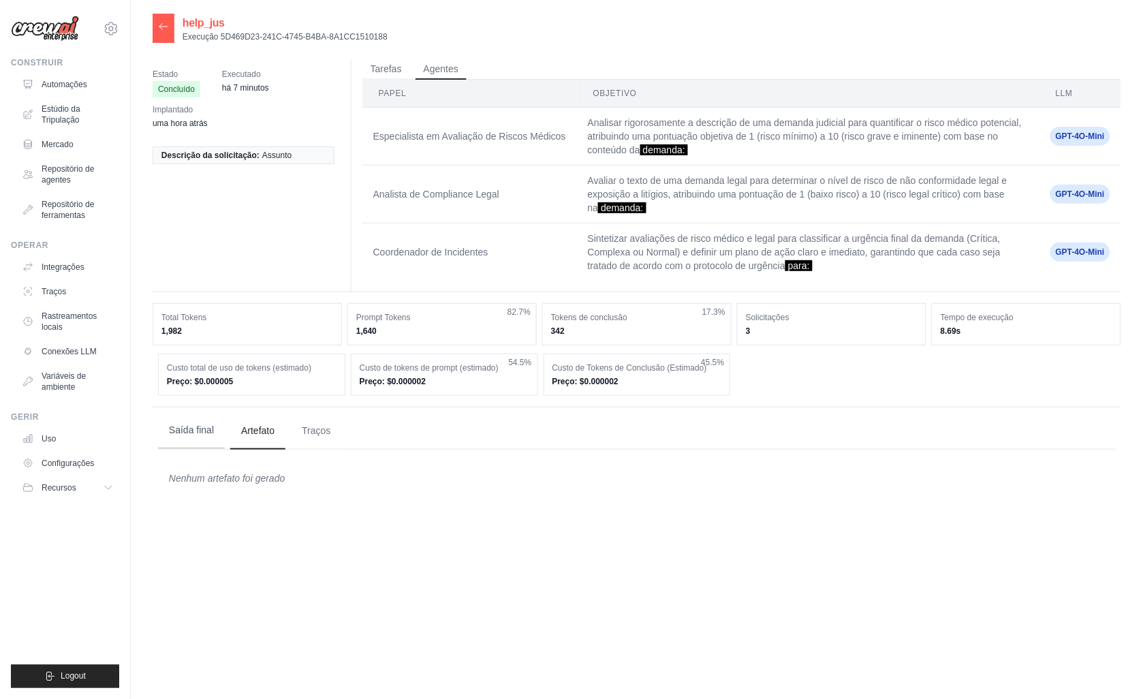
click at [189, 425] on button "Saída final" at bounding box center [191, 430] width 67 height 37
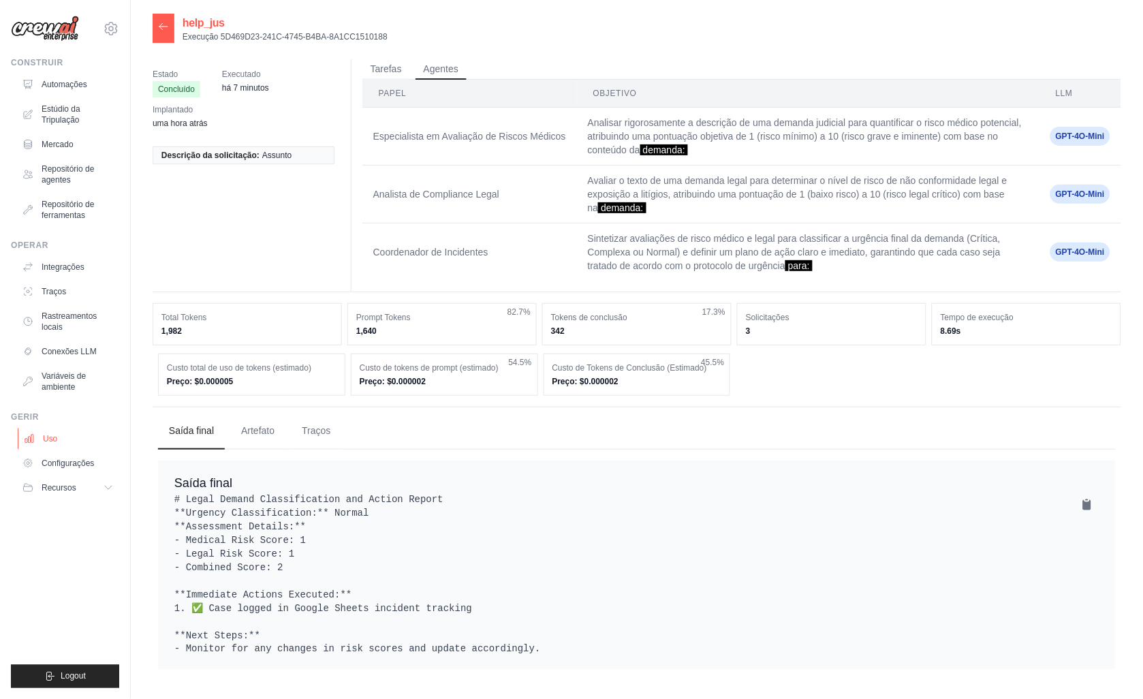
click at [53, 441] on font "Uso" at bounding box center [50, 438] width 14 height 11
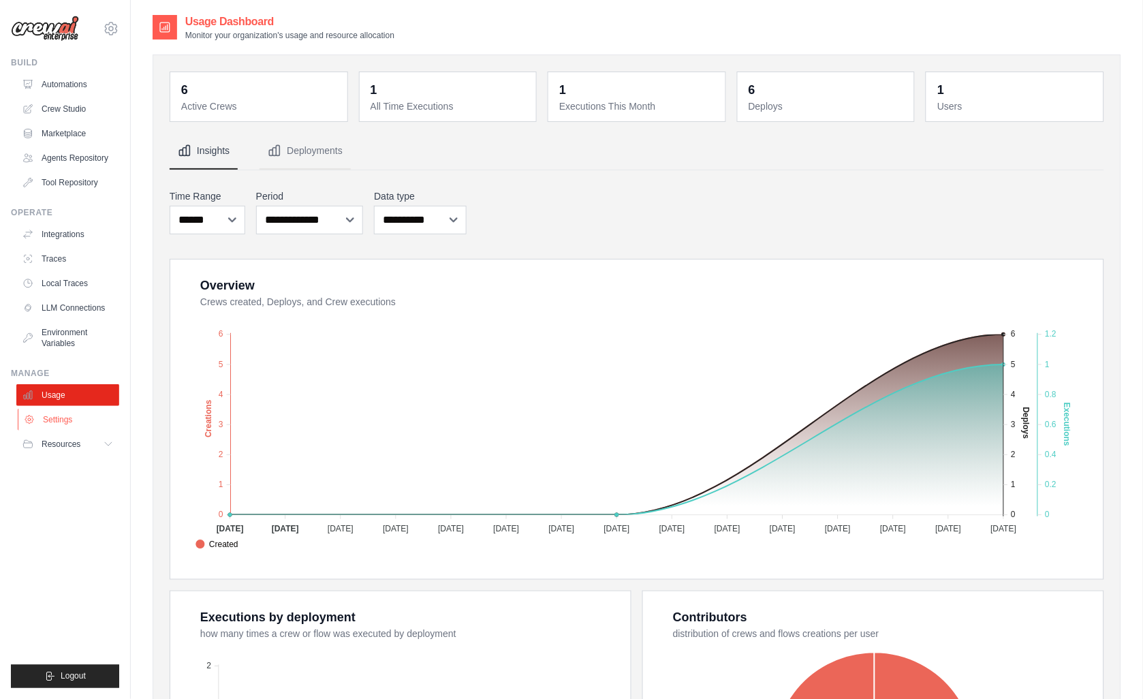
click at [63, 413] on link "Settings" at bounding box center [69, 420] width 103 height 22
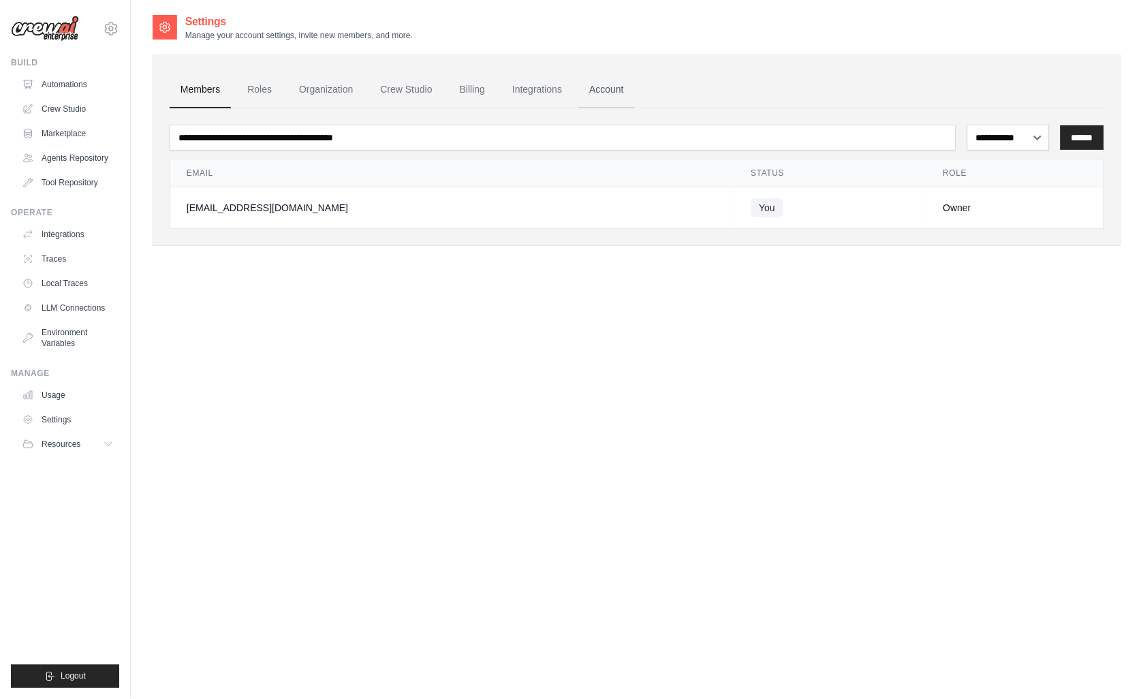
click at [607, 91] on link "Account" at bounding box center [606, 90] width 57 height 37
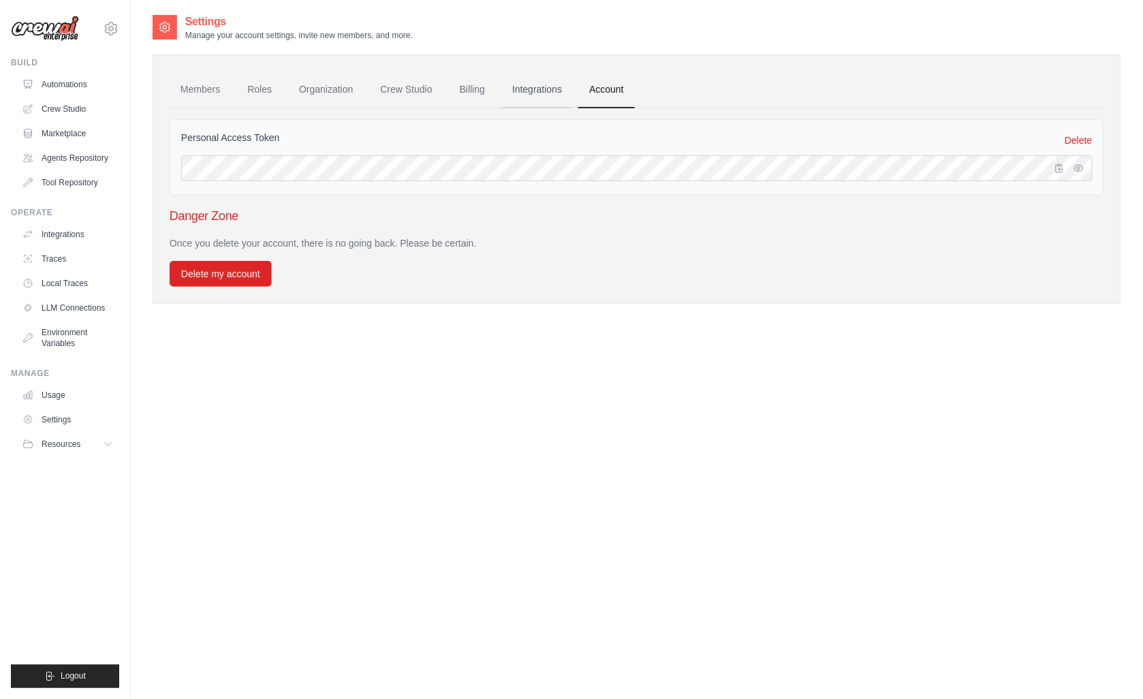
click at [533, 89] on link "Integrations" at bounding box center [537, 90] width 72 height 37
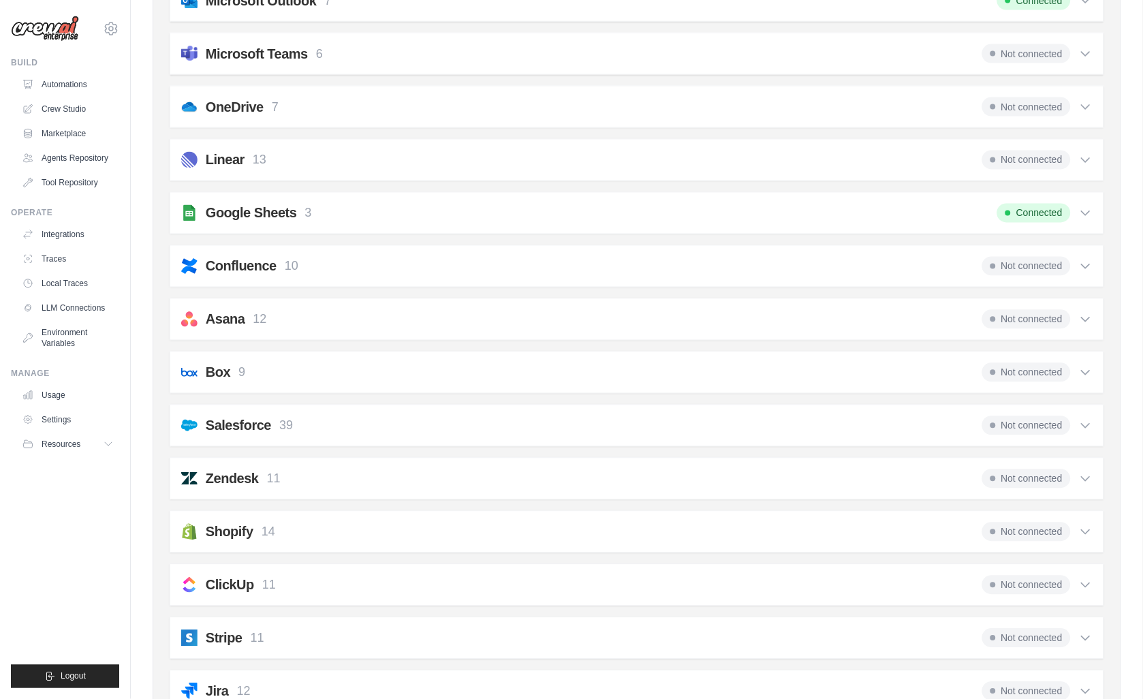
scroll to position [856, 0]
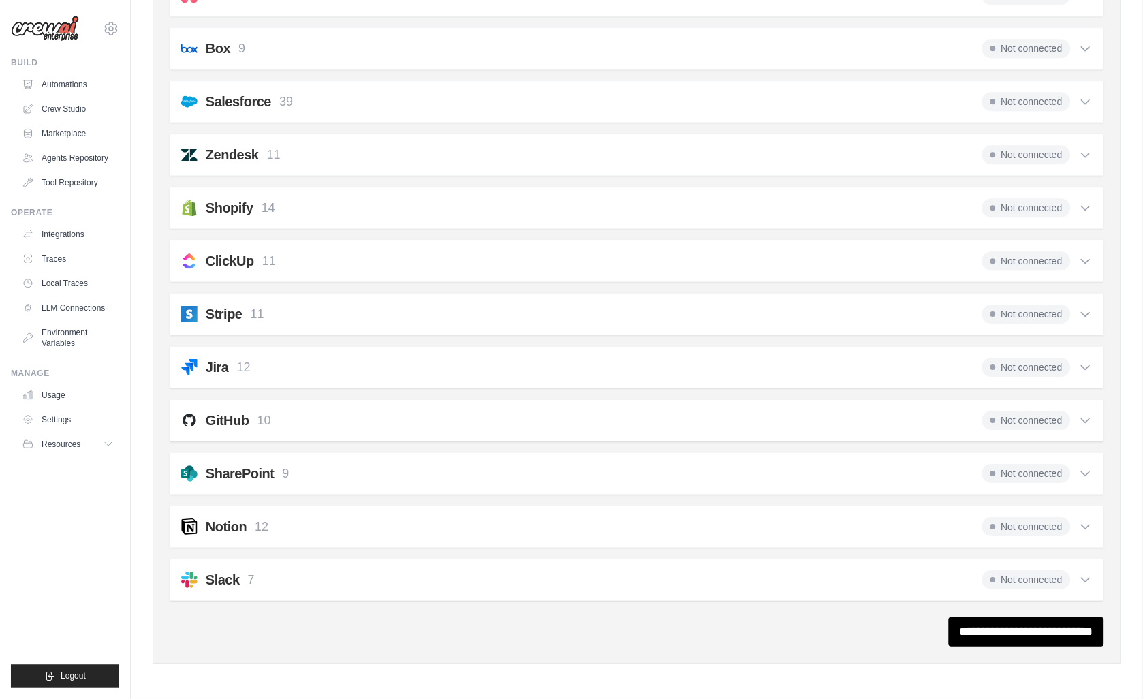
click at [375, 575] on div "Slack 7 Not connected" at bounding box center [637, 579] width 912 height 19
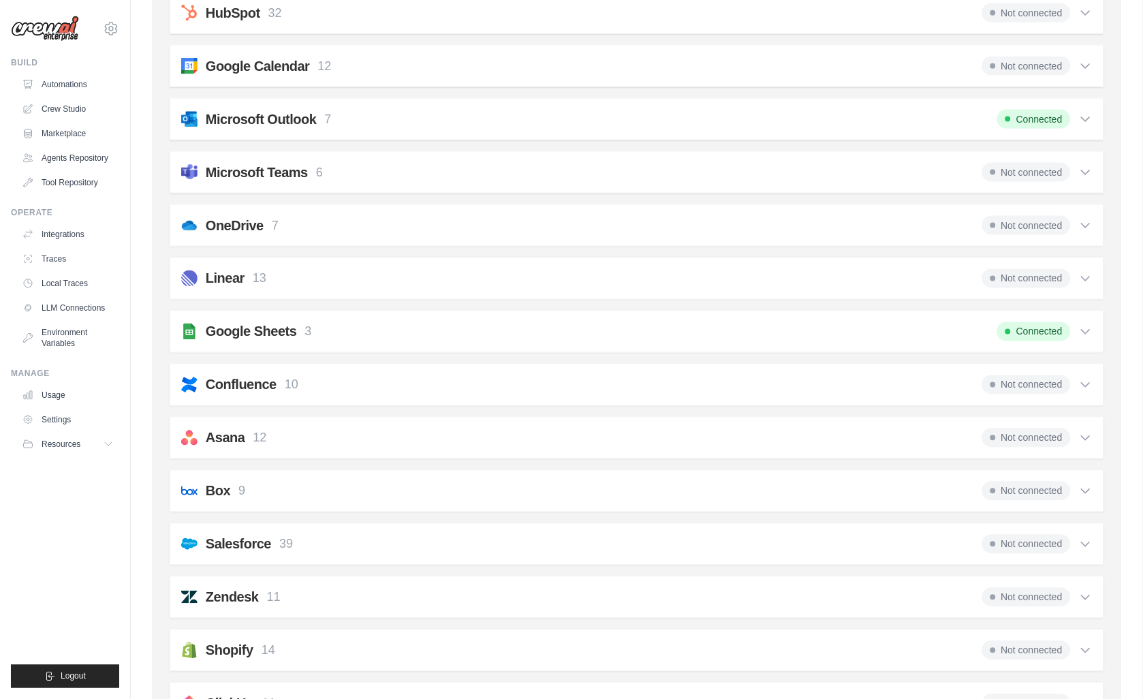
scroll to position [108, 0]
